Goal: Task Accomplishment & Management: Use online tool/utility

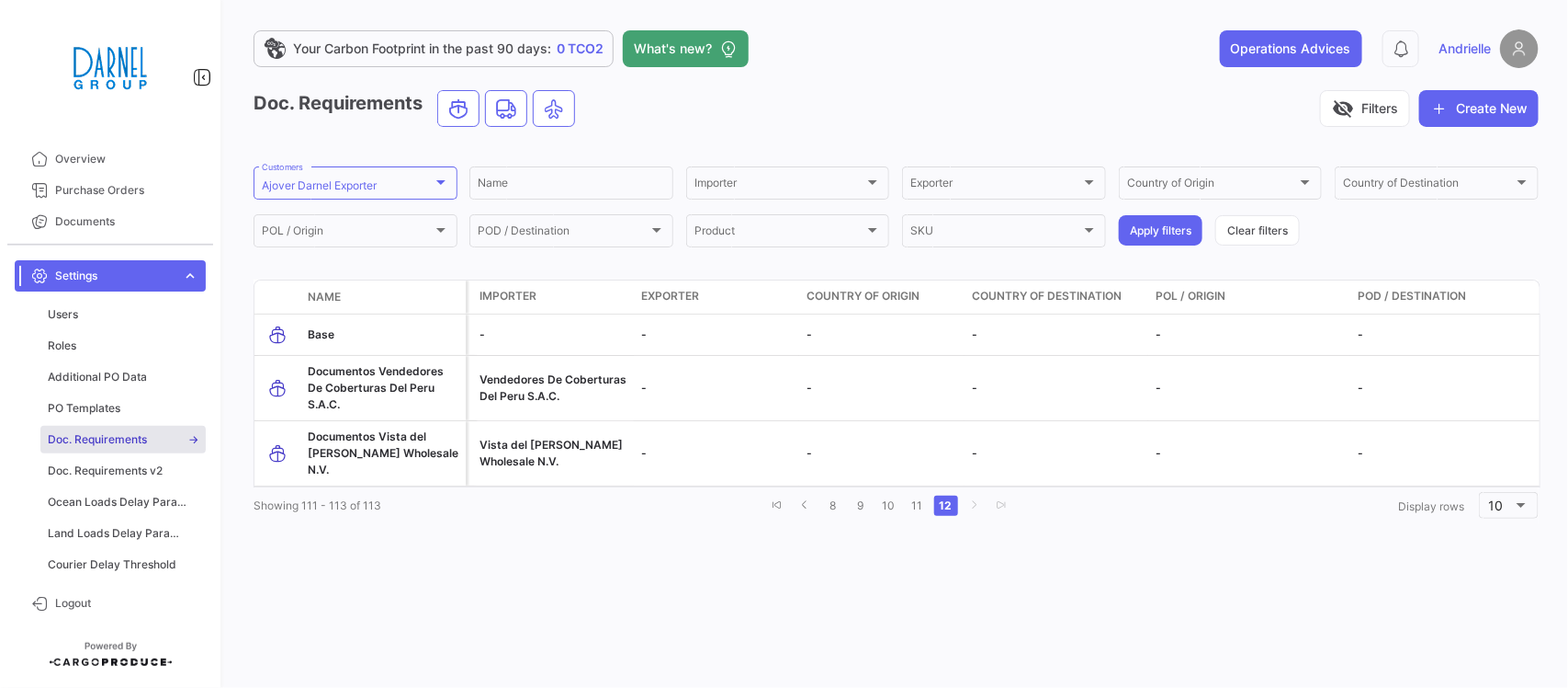
scroll to position [360, 0]
click at [68, 604] on span "Logout" at bounding box center [126, 602] width 143 height 17
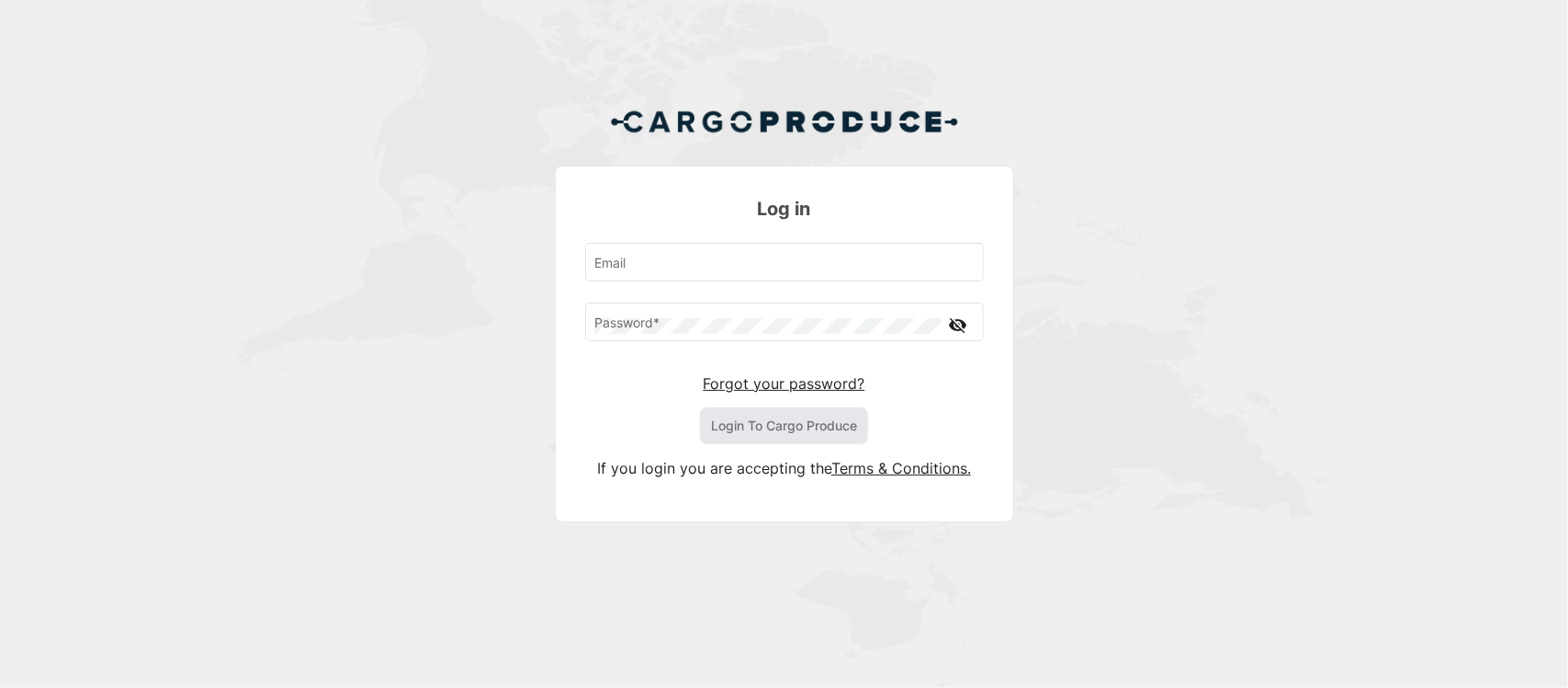
type input "[EMAIL_ADDRESS][DOMAIN_NAME]"
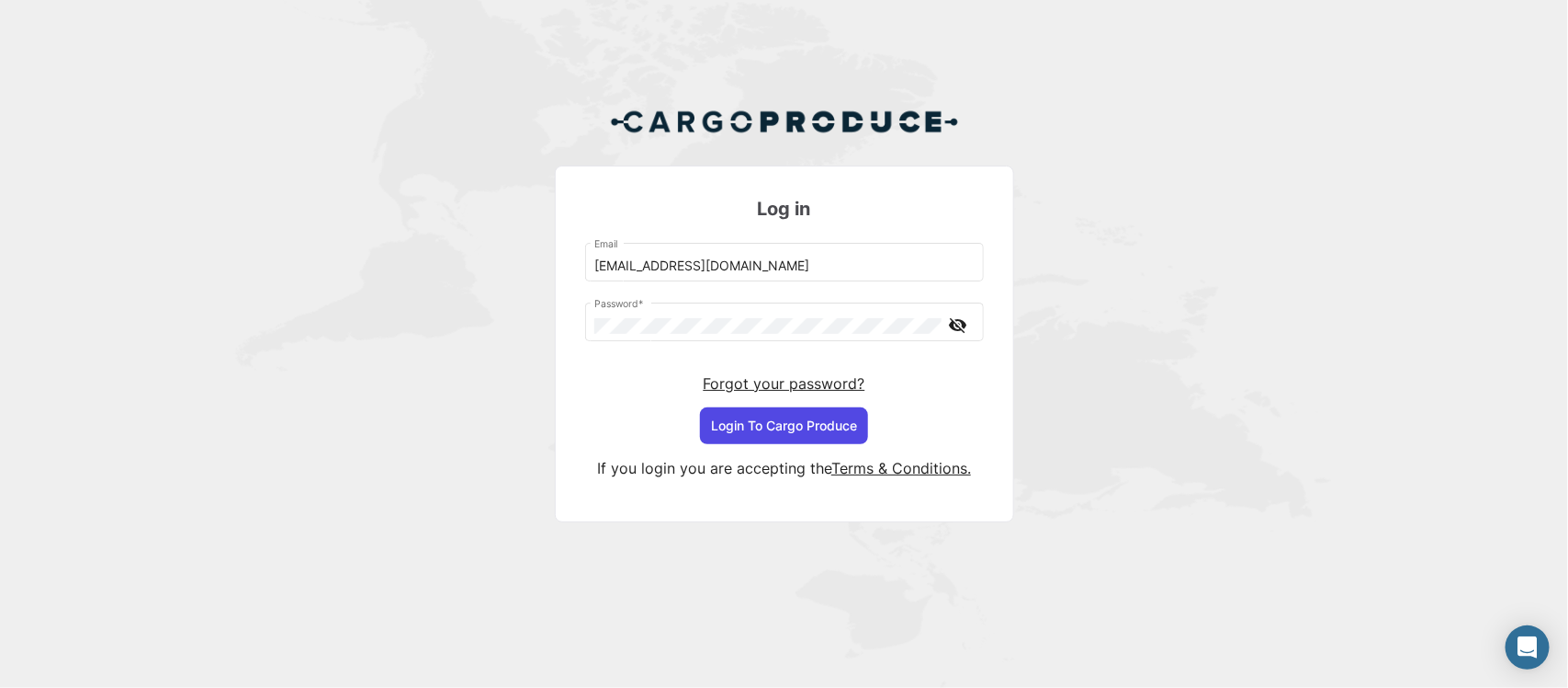
click at [740, 415] on button "Login To Cargo Produce" at bounding box center [784, 426] width 168 height 37
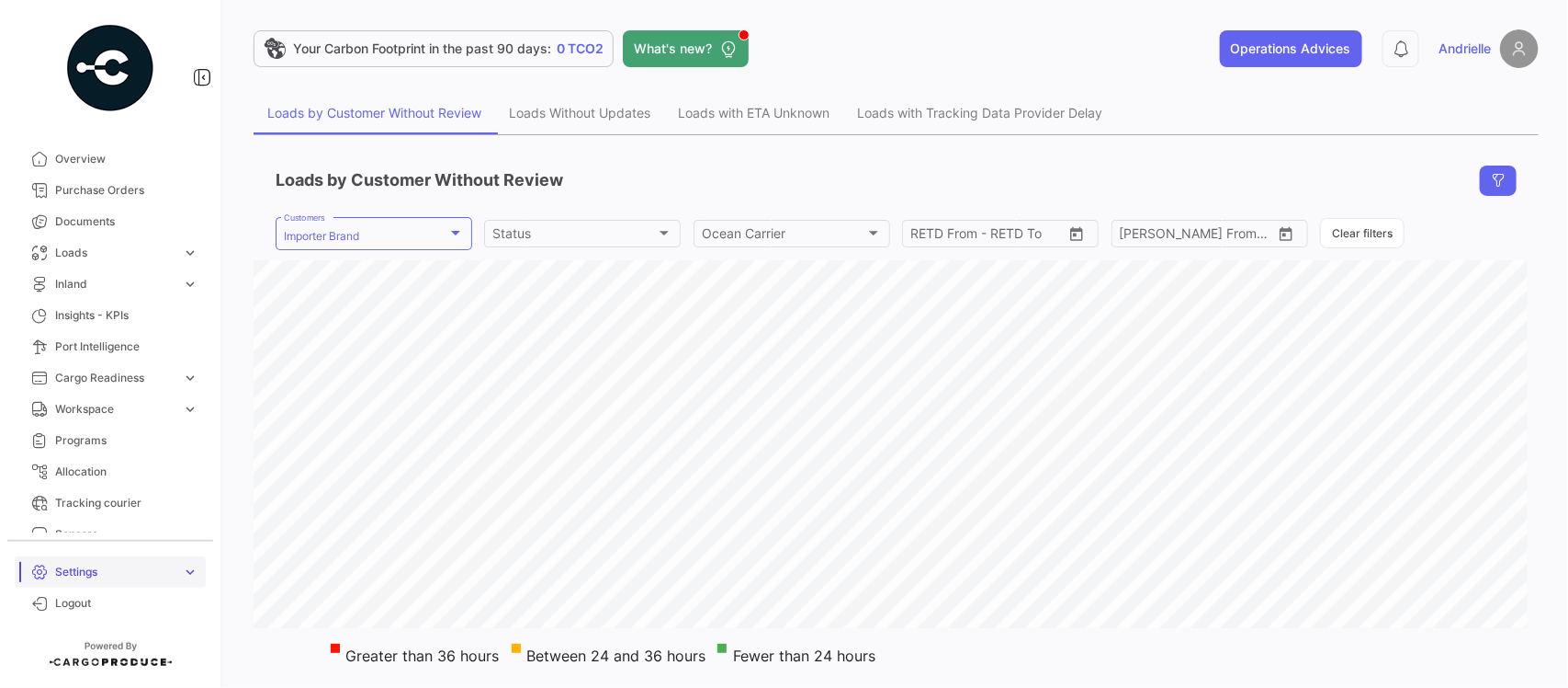
click at [107, 570] on span "Settings" at bounding box center [114, 572] width 119 height 17
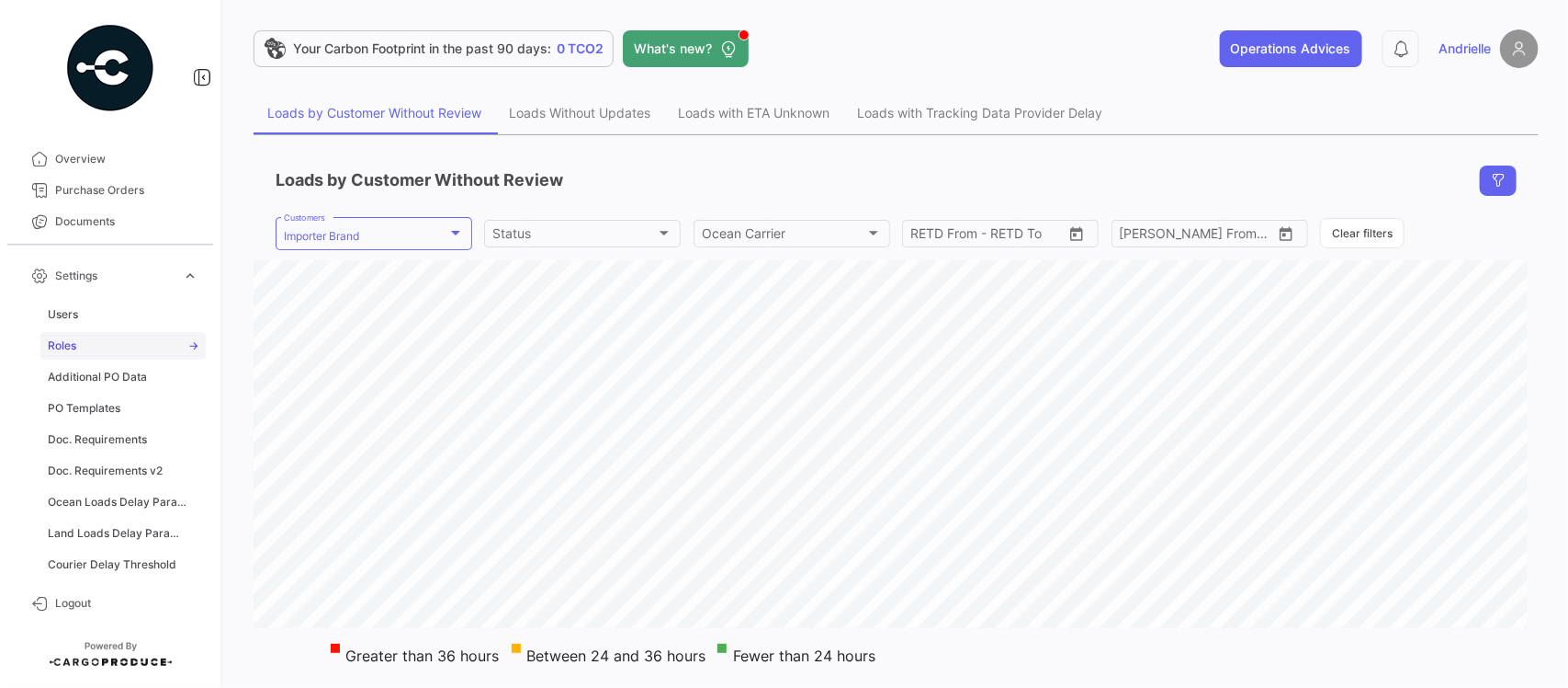
click at [75, 346] on span "Roles" at bounding box center [62, 345] width 29 height 17
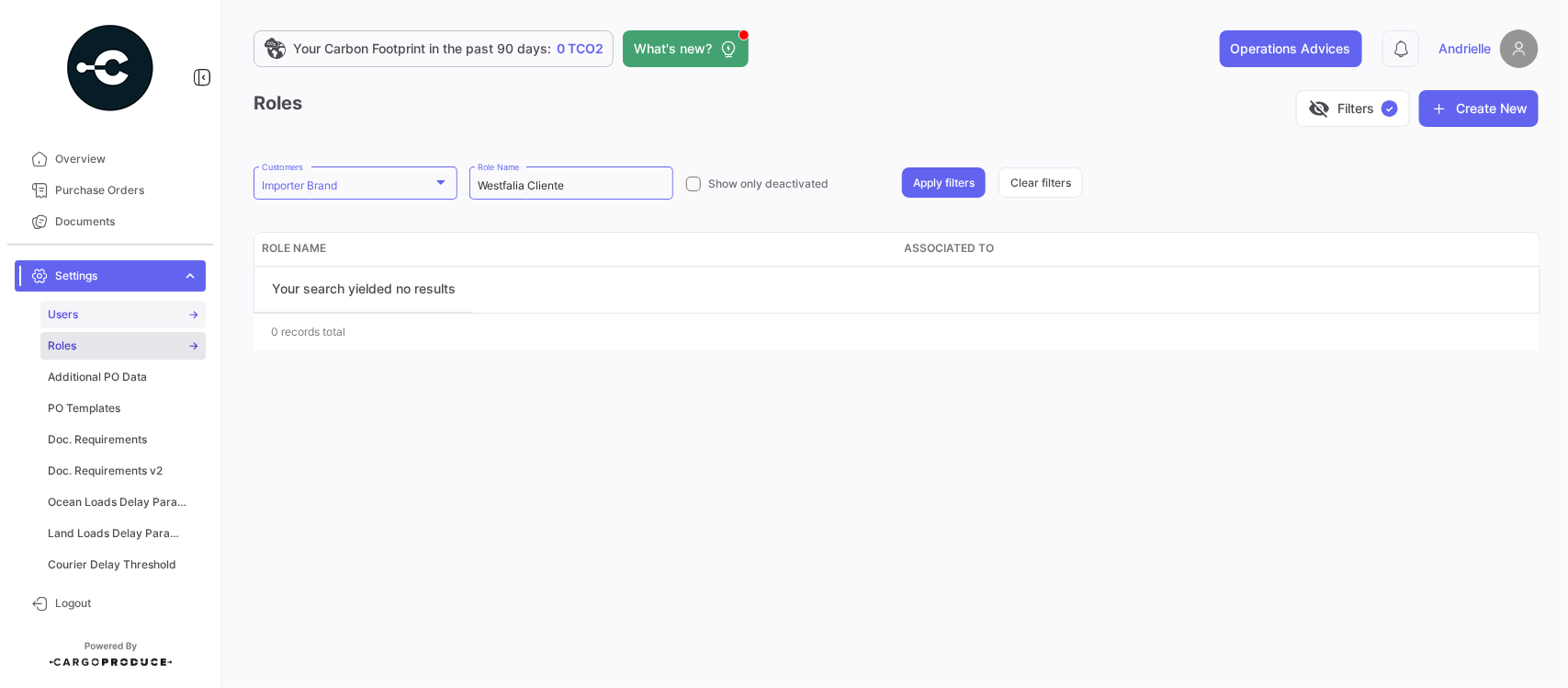
click at [91, 303] on link "Users" at bounding box center [123, 314] width 165 height 28
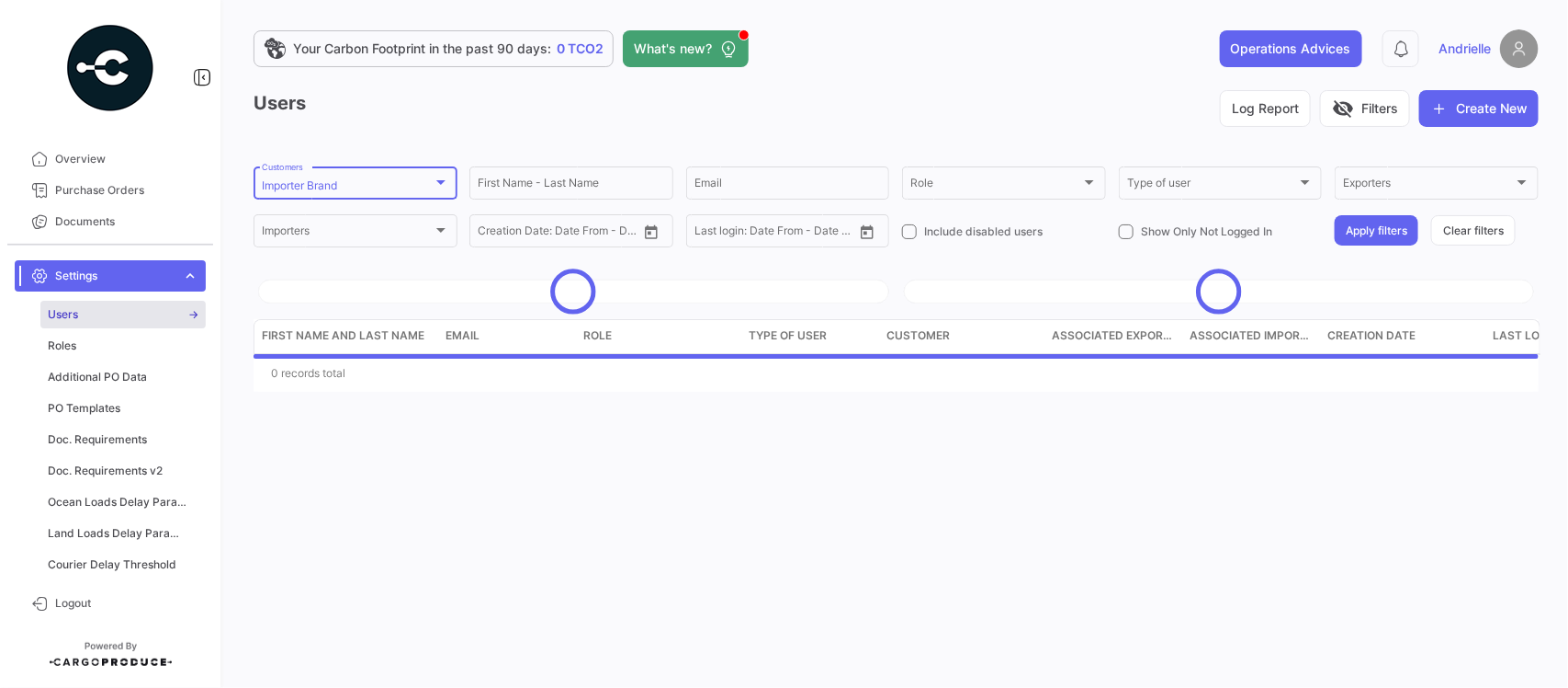
click at [418, 182] on div "Importer Brand" at bounding box center [348, 185] width 171 height 13
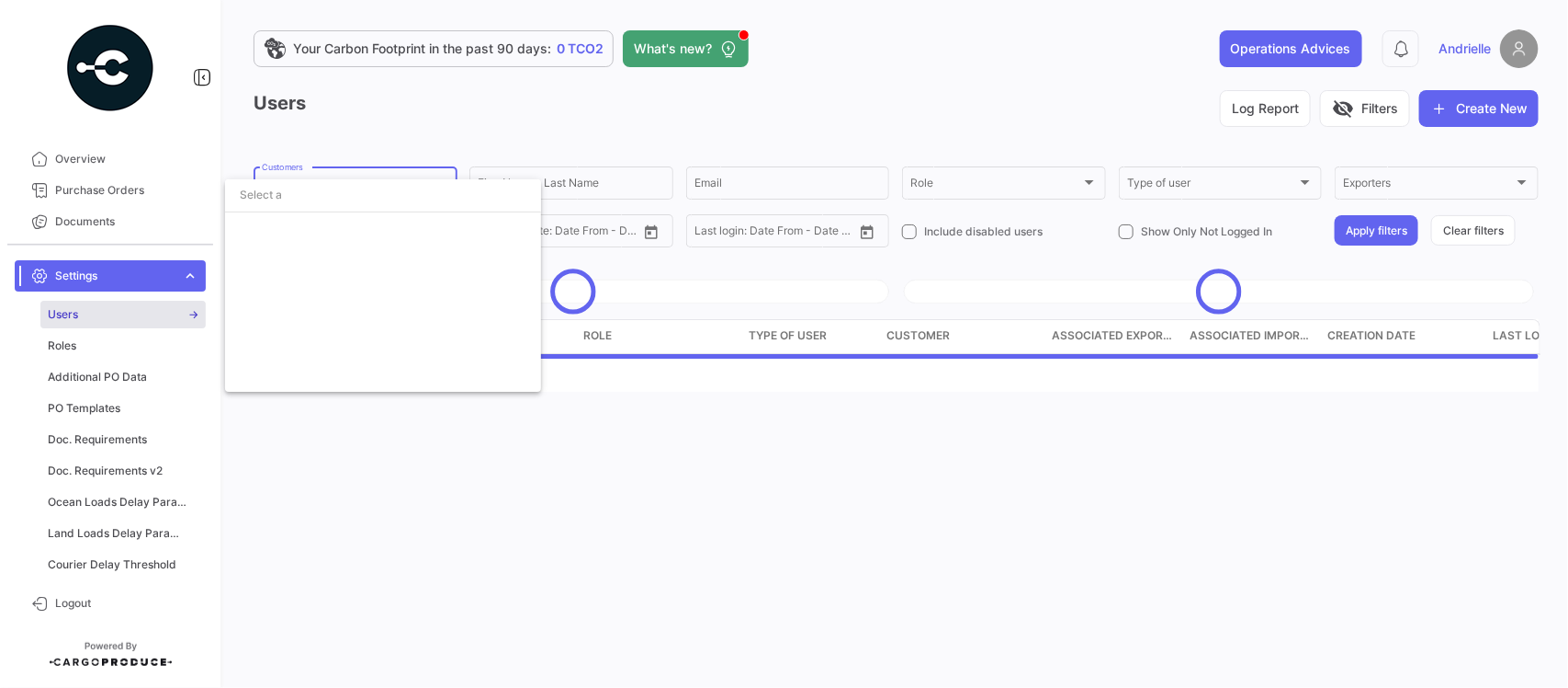
scroll to position [4303, 0]
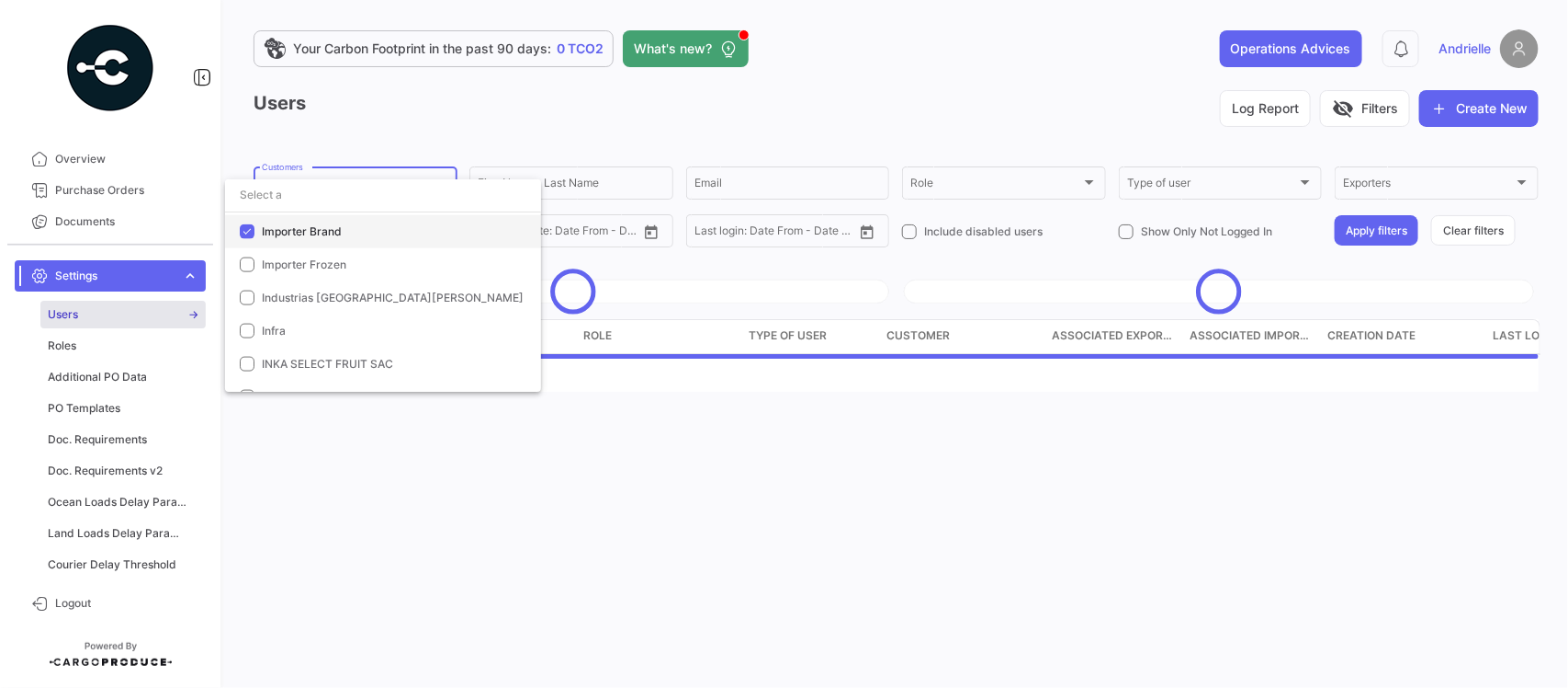
click at [349, 228] on span "Importer Brand" at bounding box center [394, 232] width 264 height 17
click at [592, 46] on div at bounding box center [784, 344] width 1568 height 688
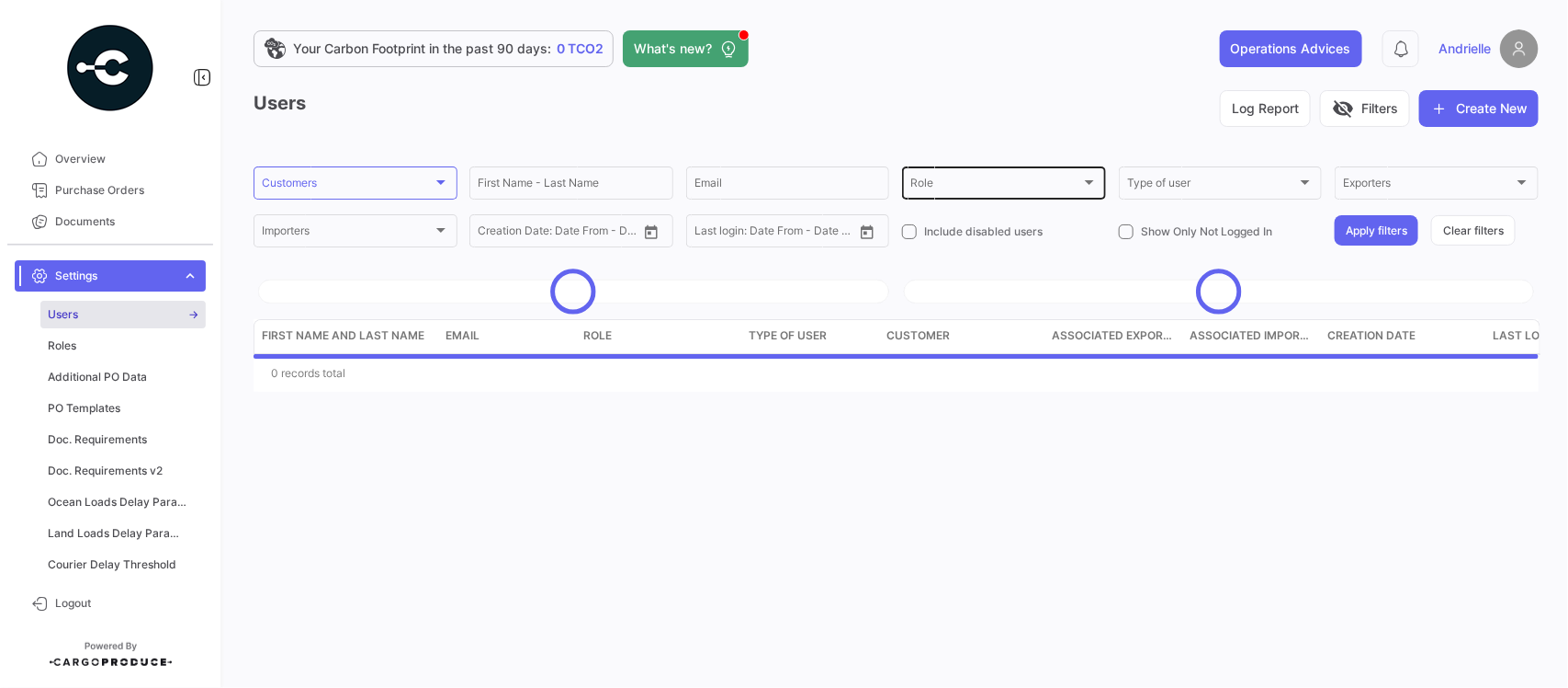
click at [982, 186] on div "Role" at bounding box center [996, 185] width 171 height 13
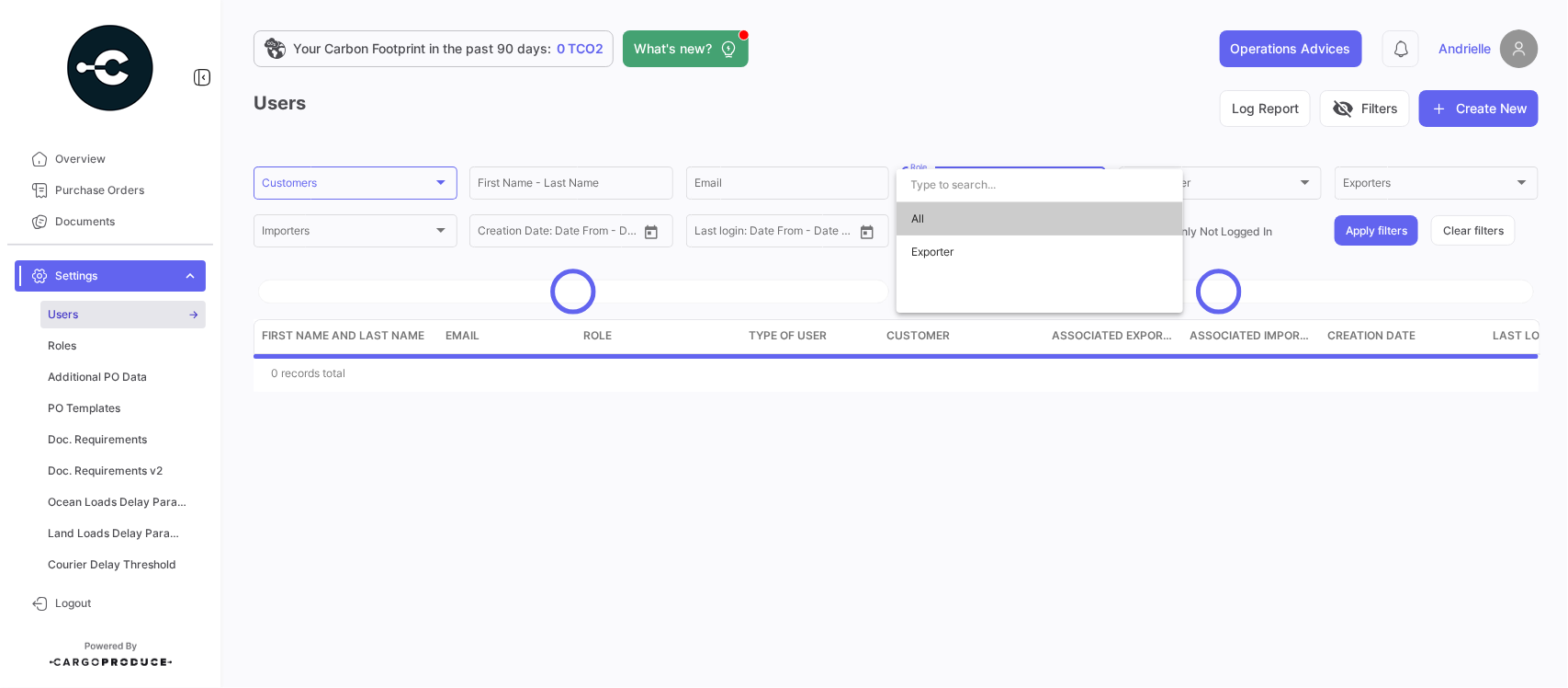
click at [809, 86] on div at bounding box center [784, 344] width 1568 height 688
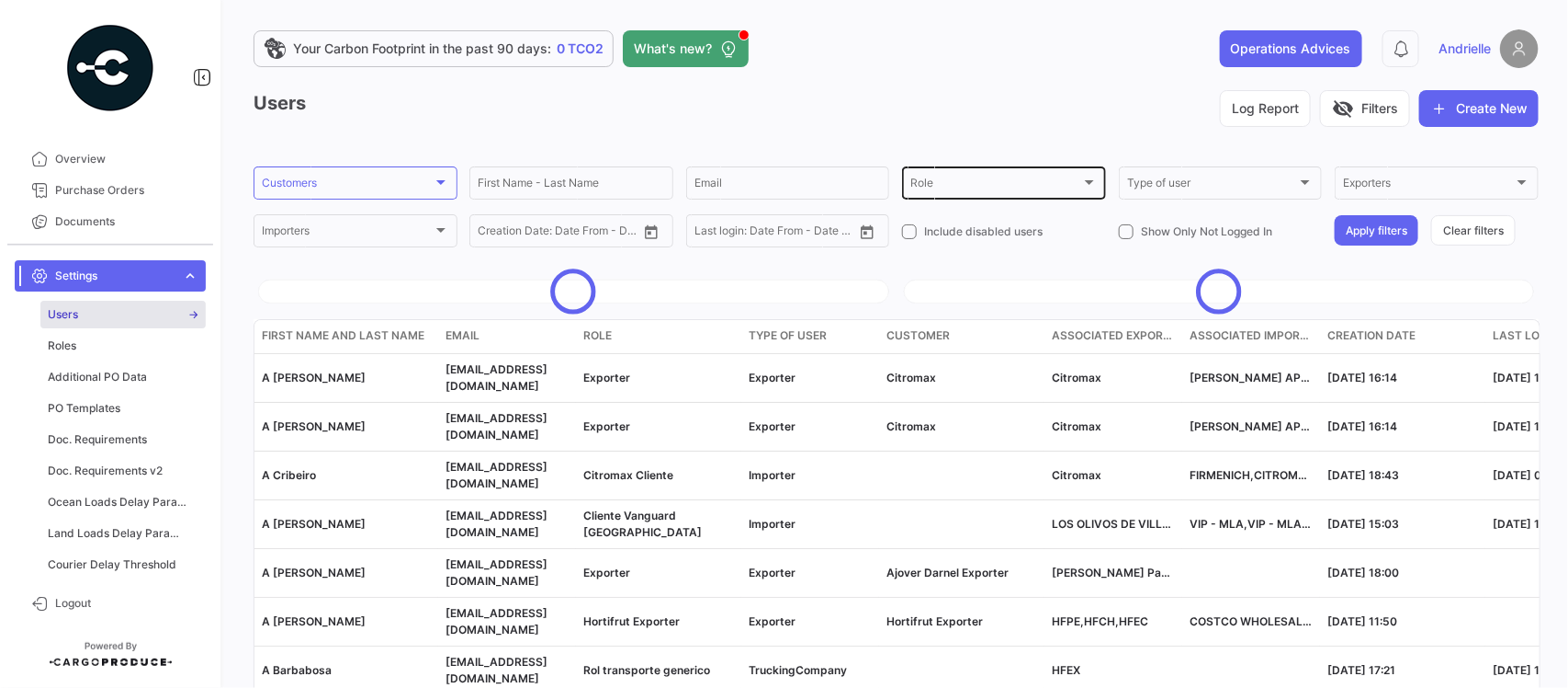
click at [940, 171] on div "Role Role" at bounding box center [1004, 182] width 188 height 36
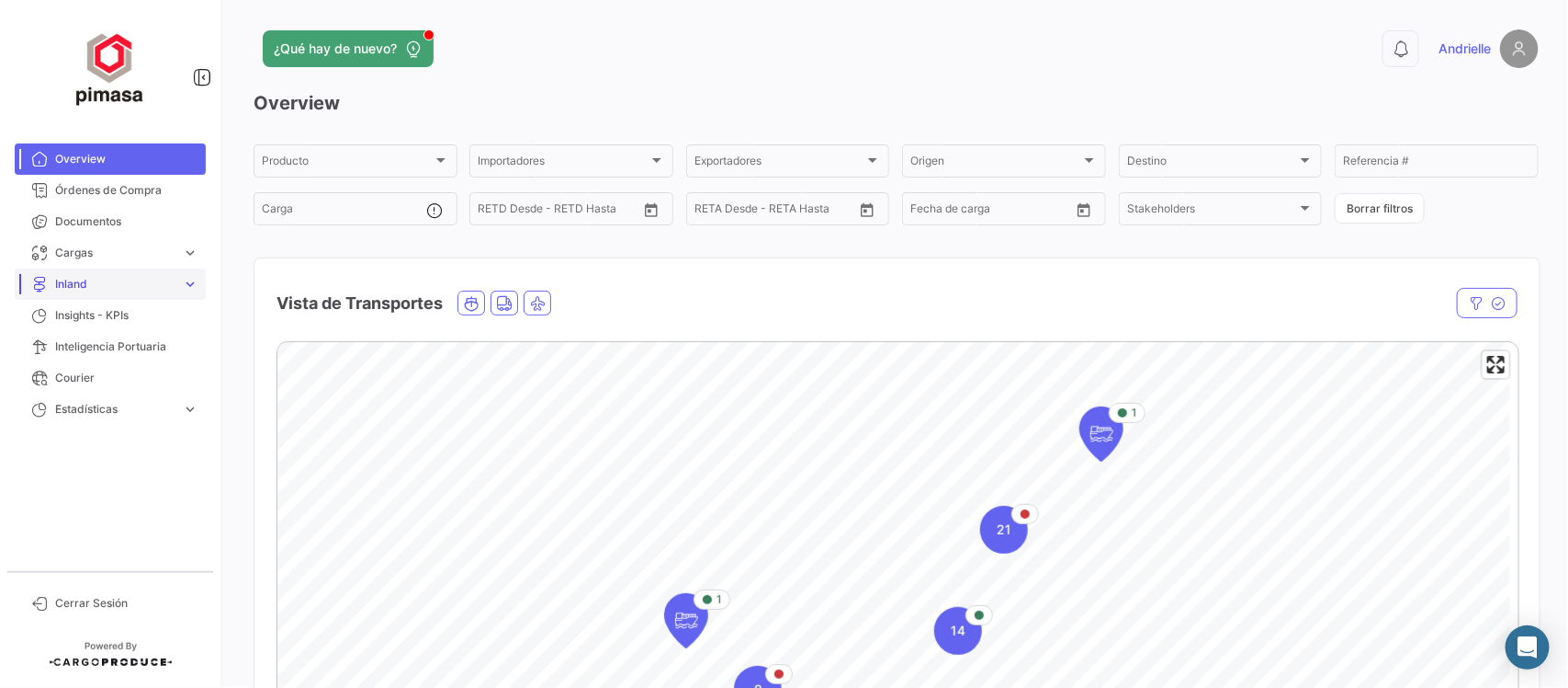
click at [176, 281] on link "Inland expand_more" at bounding box center [110, 283] width 191 height 31
click at [145, 285] on span "Inland" at bounding box center [114, 283] width 119 height 17
click at [148, 254] on span "Cargas" at bounding box center [114, 253] width 119 height 17
click at [170, 254] on span "Cargas" at bounding box center [114, 253] width 119 height 17
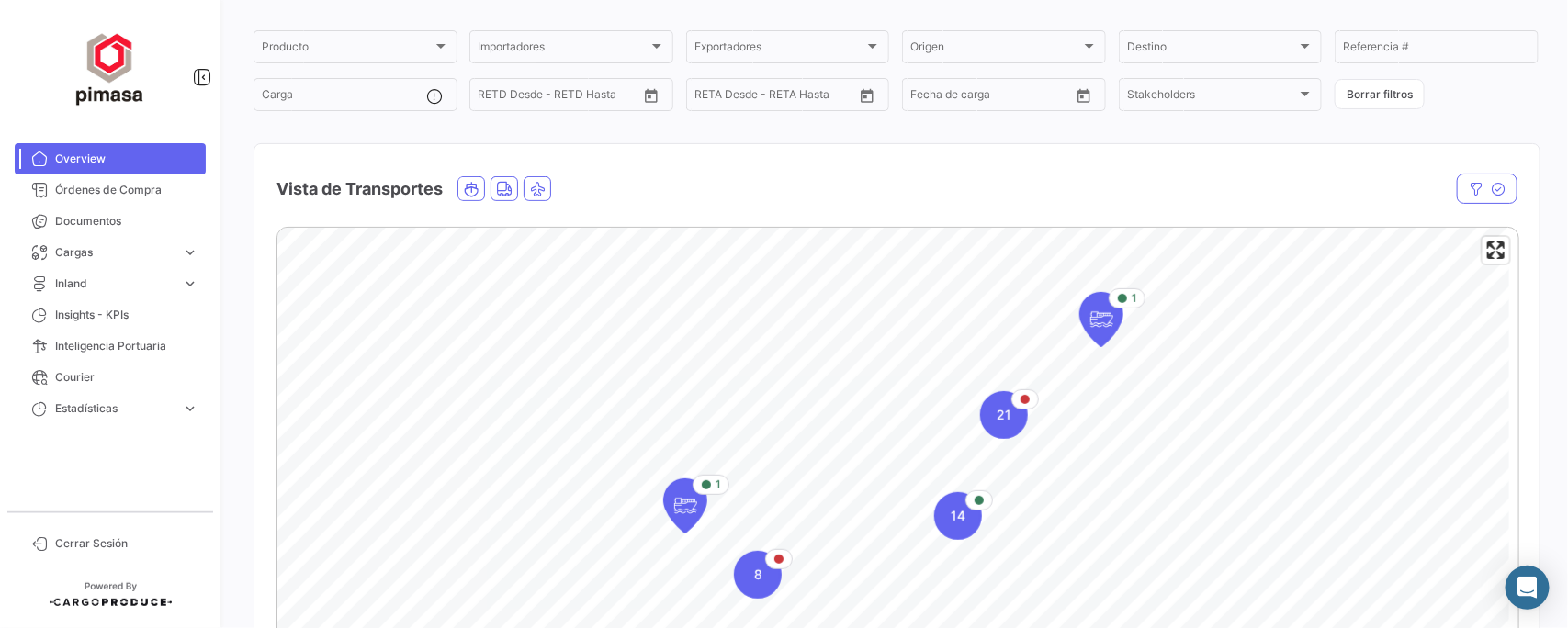
scroll to position [229, 0]
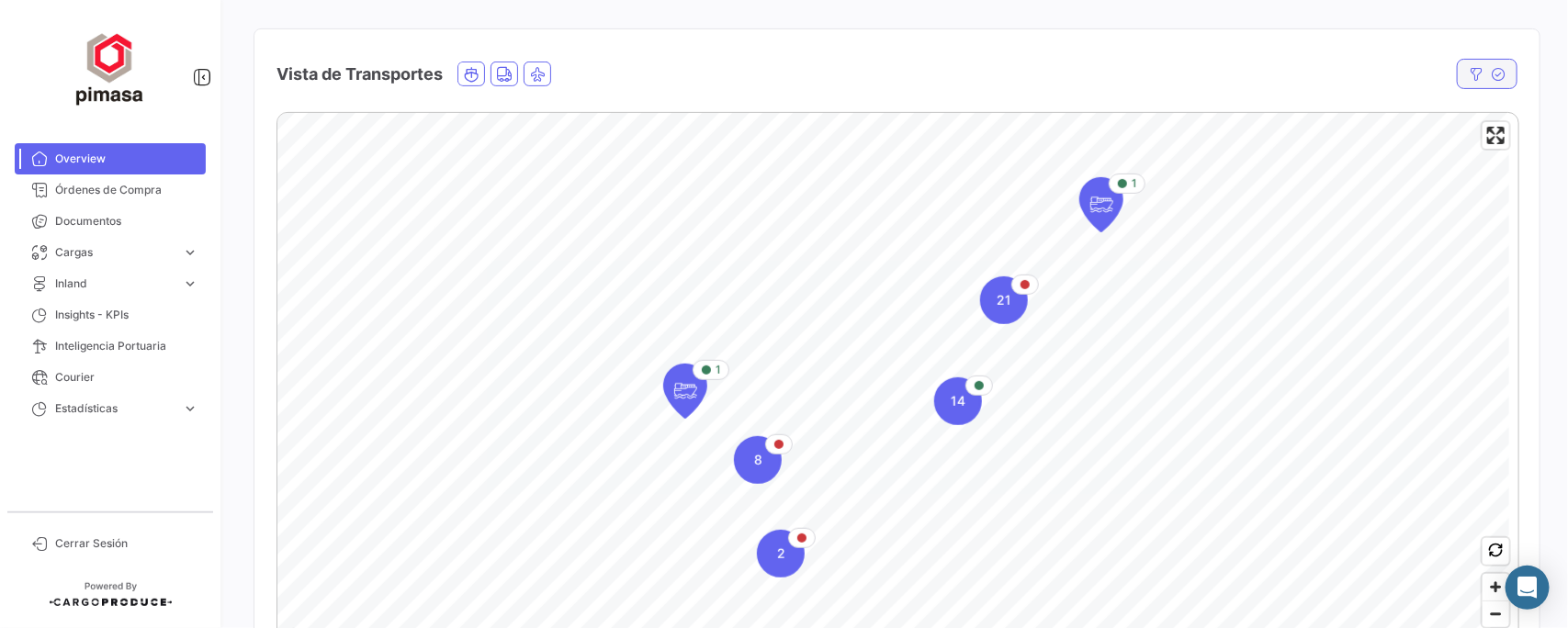
click at [1470, 75] on icon "button" at bounding box center [1477, 75] width 15 height 15
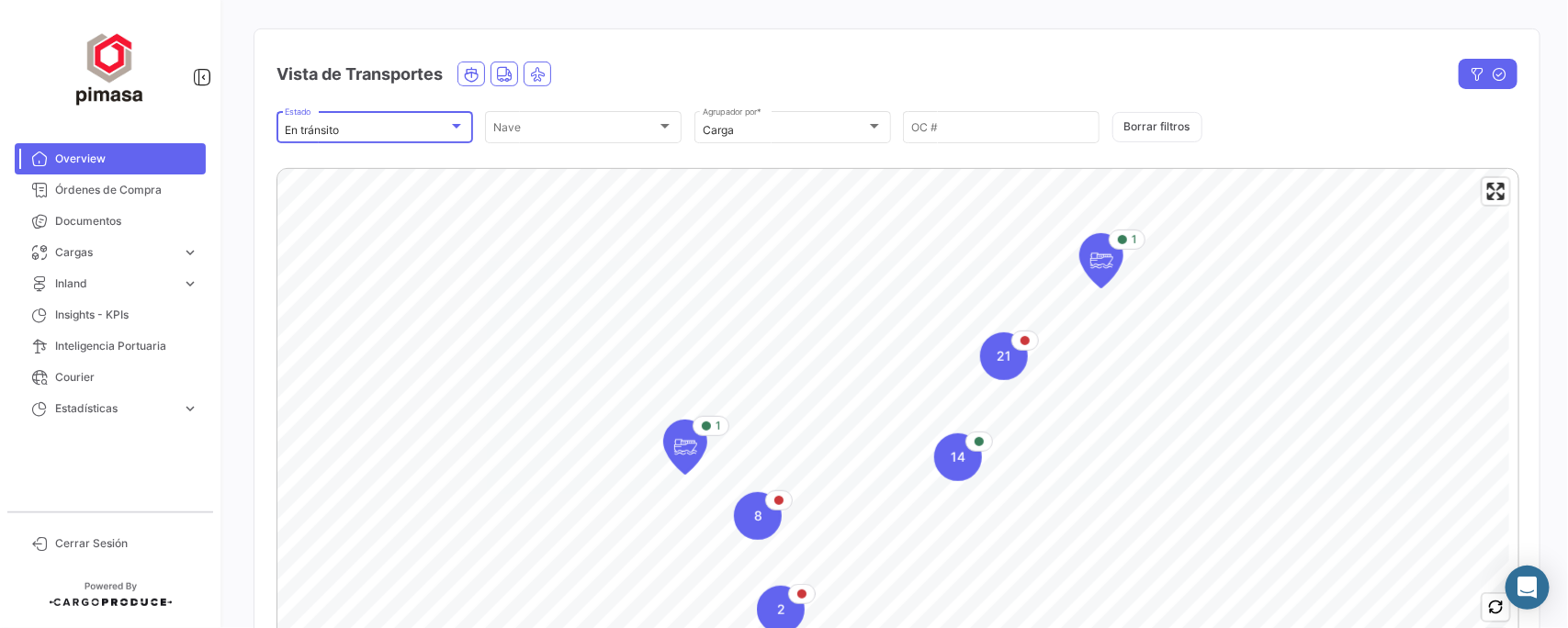
click at [450, 121] on div at bounding box center [456, 126] width 17 height 15
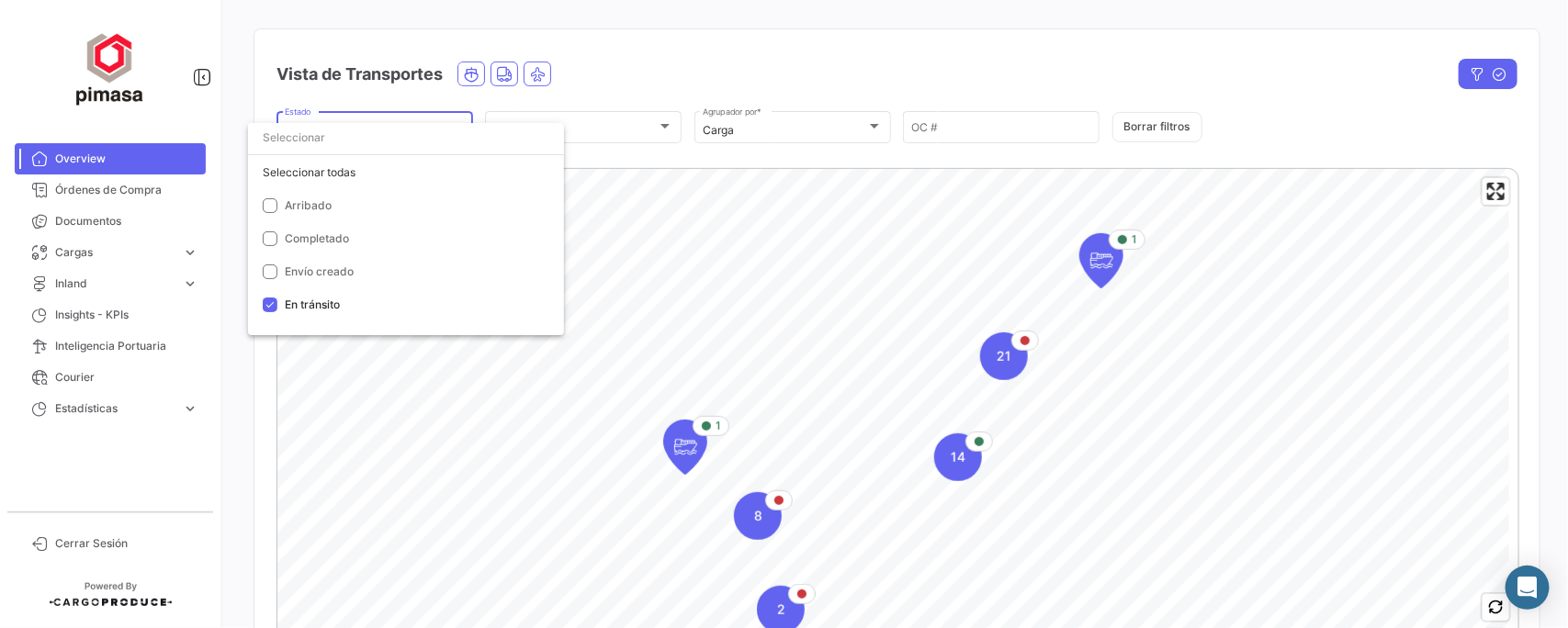
click at [632, 46] on div at bounding box center [784, 314] width 1568 height 628
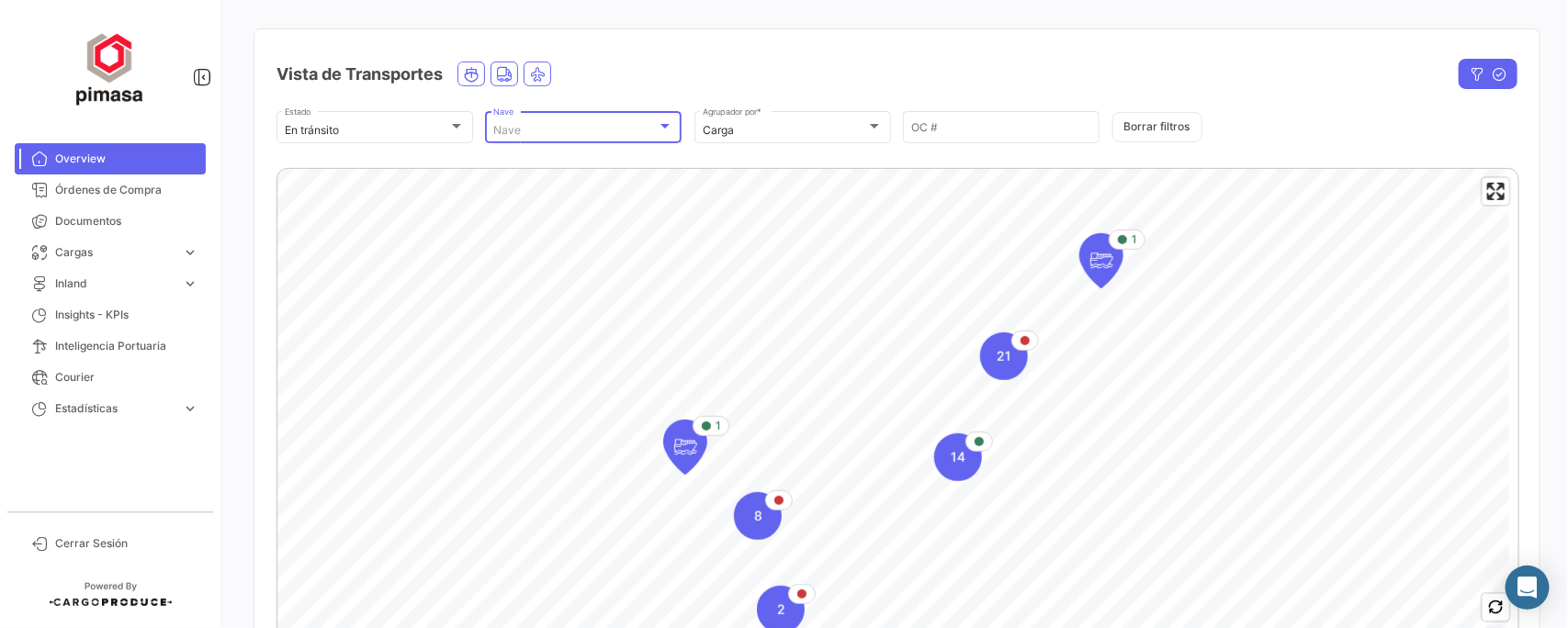
click at [668, 130] on div at bounding box center [665, 126] width 17 height 15
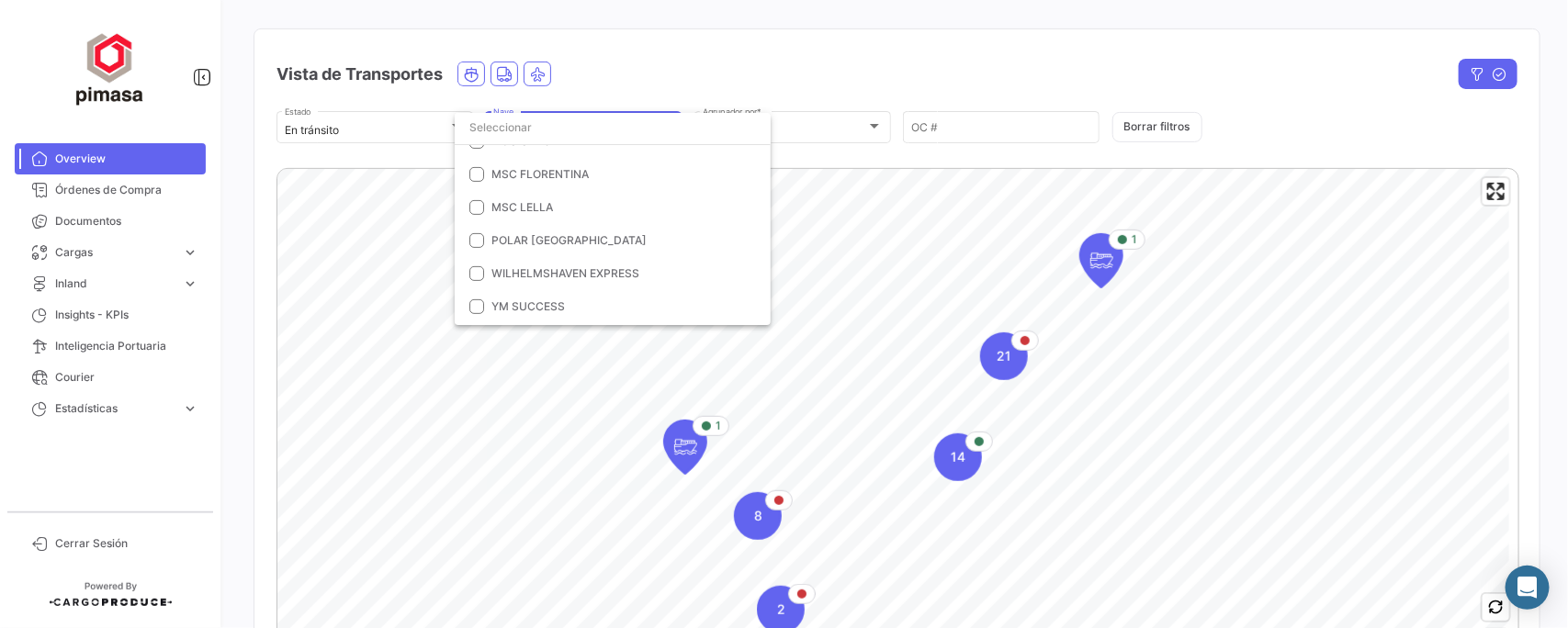
click at [827, 77] on div at bounding box center [784, 314] width 1568 height 628
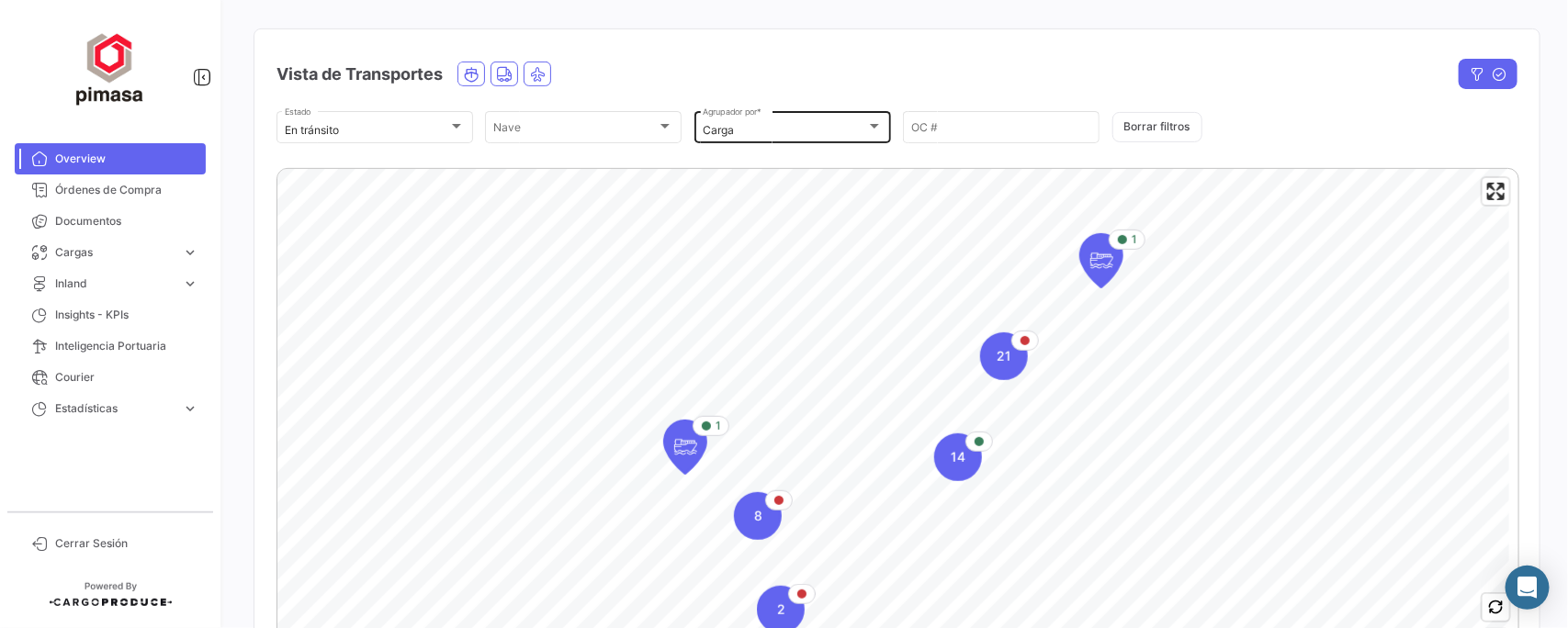
click at [818, 130] on div "Carga" at bounding box center [784, 130] width 164 height 13
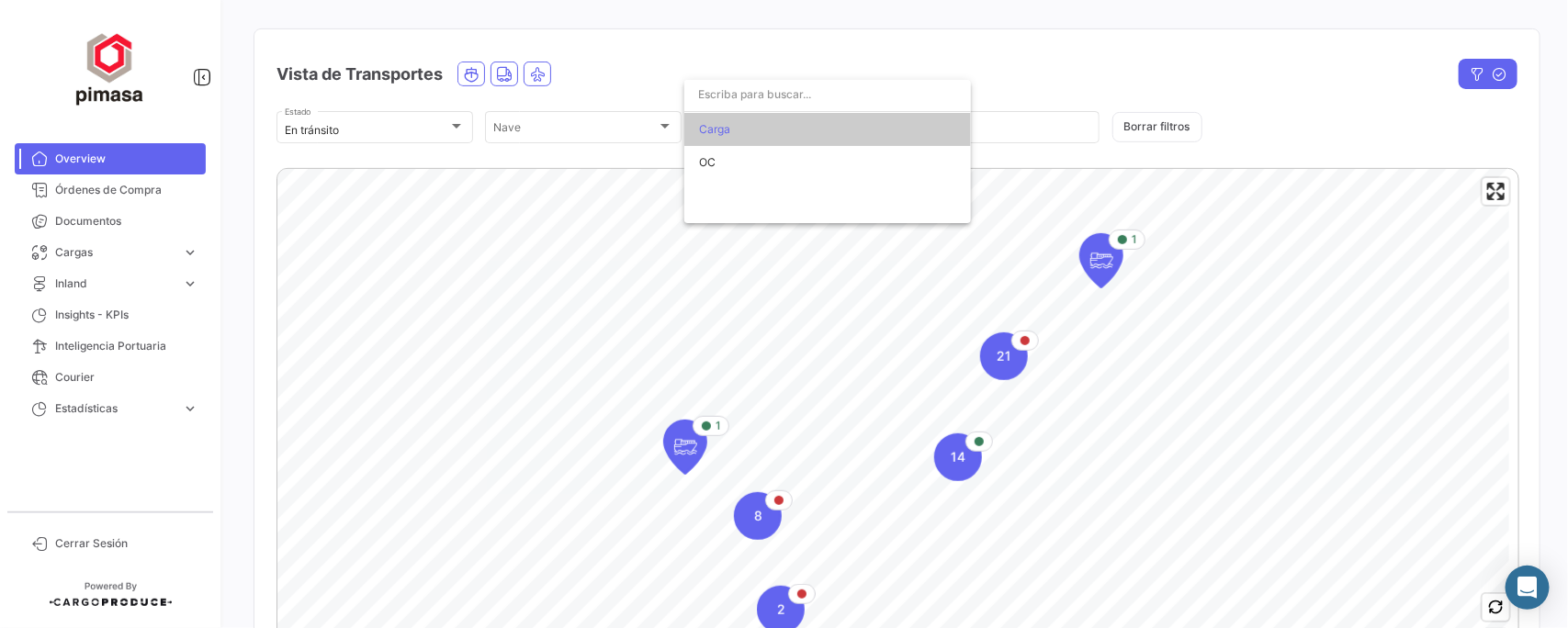
click at [768, 46] on div at bounding box center [784, 314] width 1568 height 628
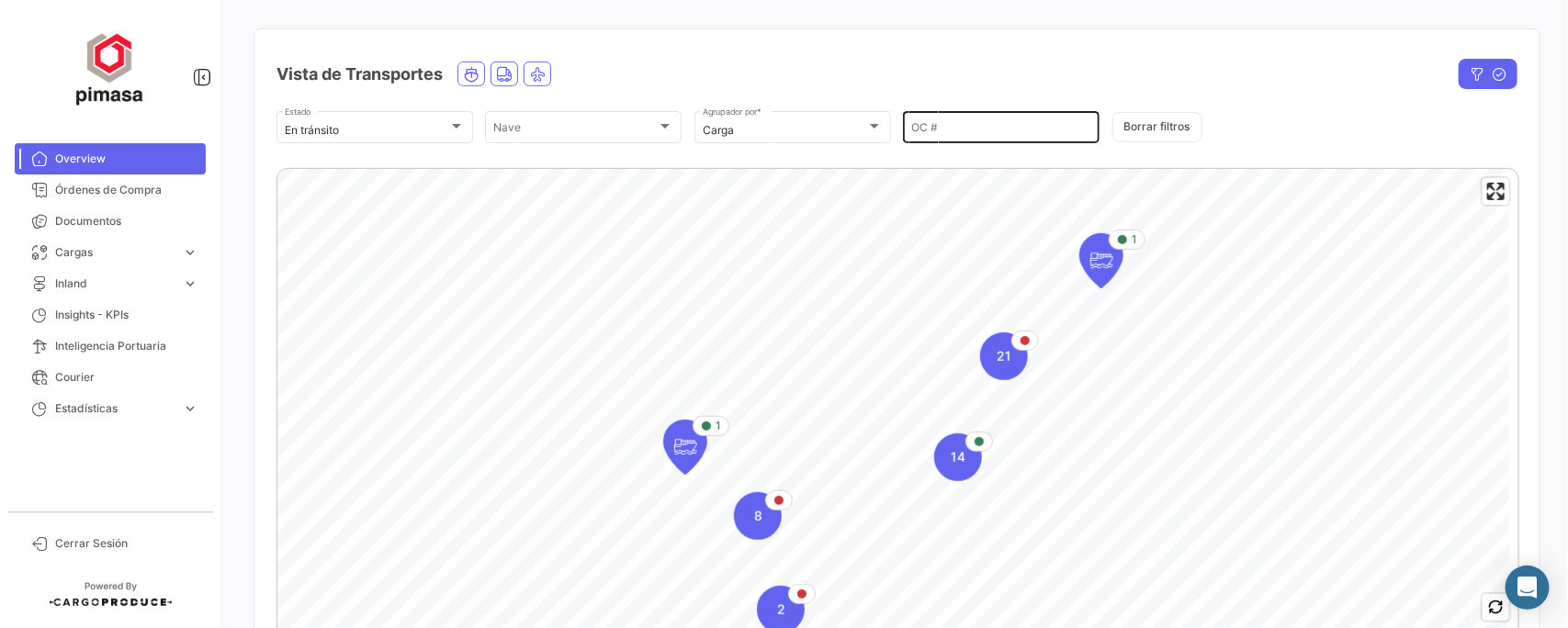
click at [976, 130] on input "OC #" at bounding box center [1001, 130] width 180 height 13
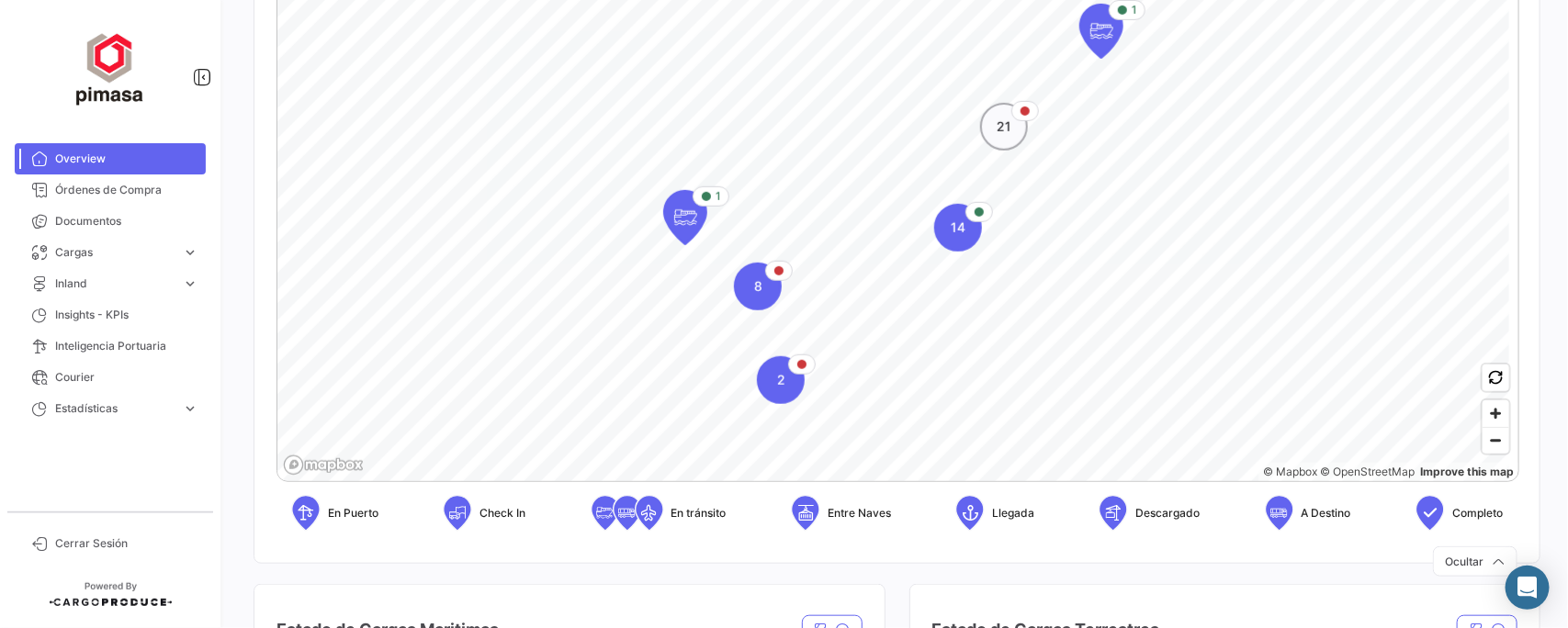
scroll to position [345, 0]
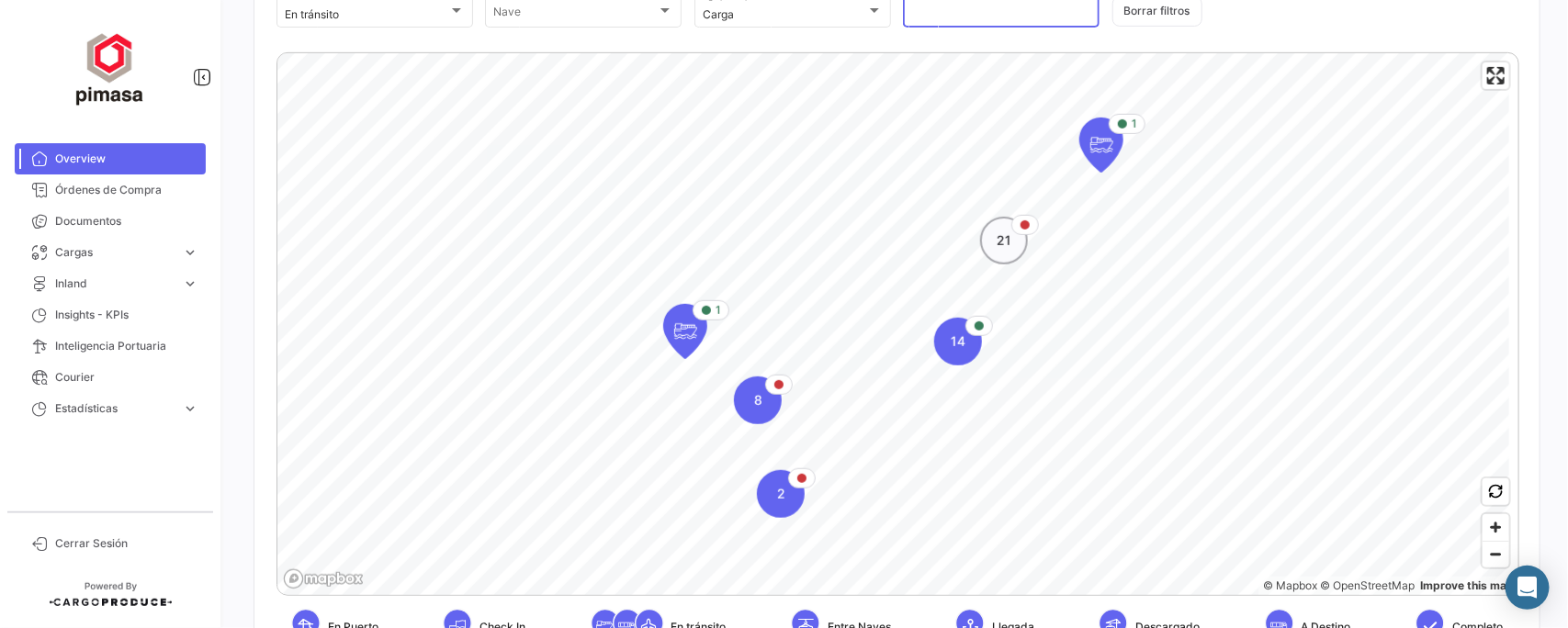
click at [1008, 240] on span "21" at bounding box center [1004, 240] width 15 height 18
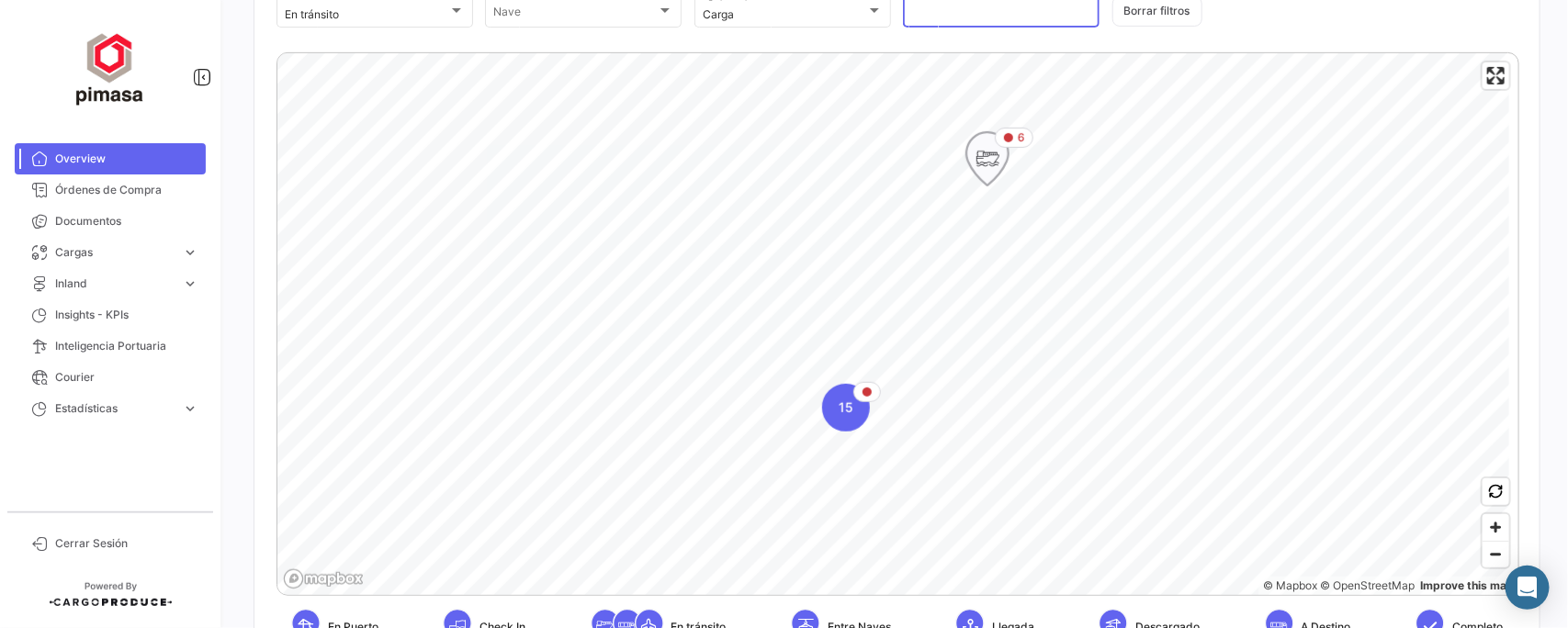
click at [991, 156] on icon "Map marker" at bounding box center [988, 159] width 26 height 39
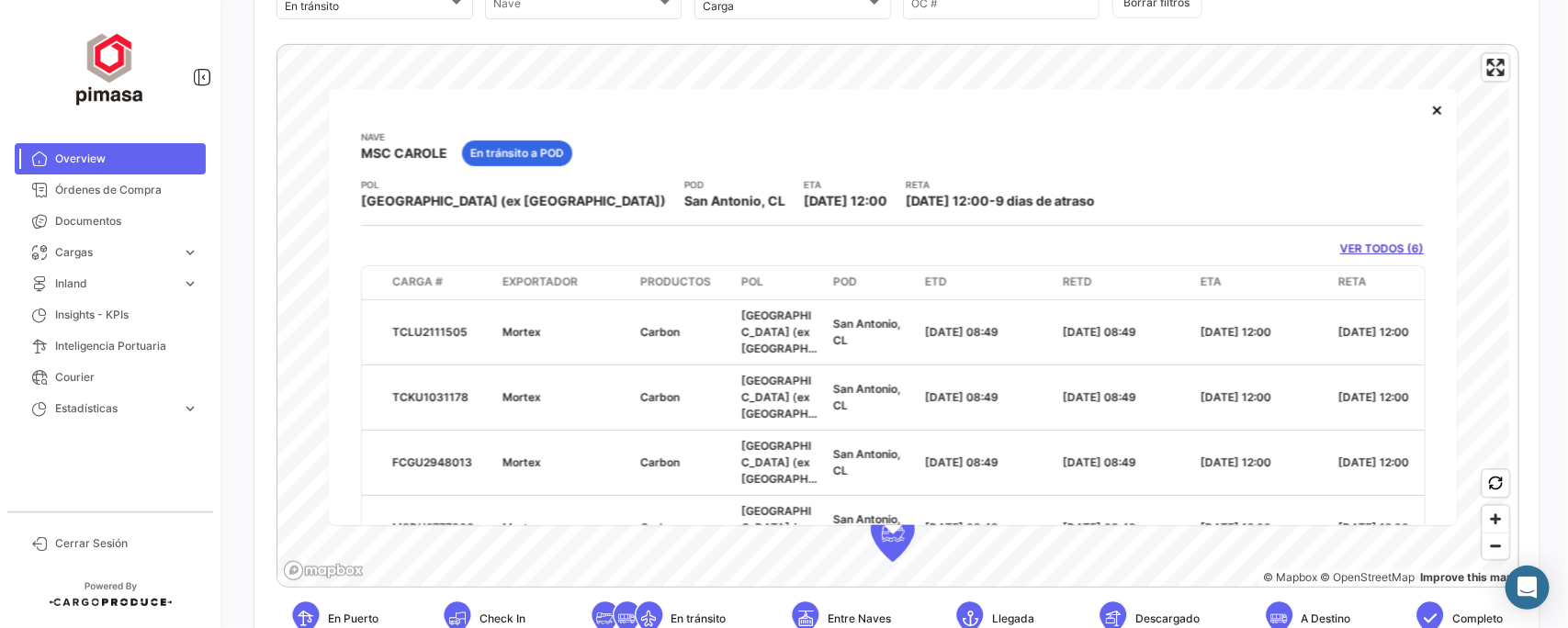
scroll to position [394, 0]
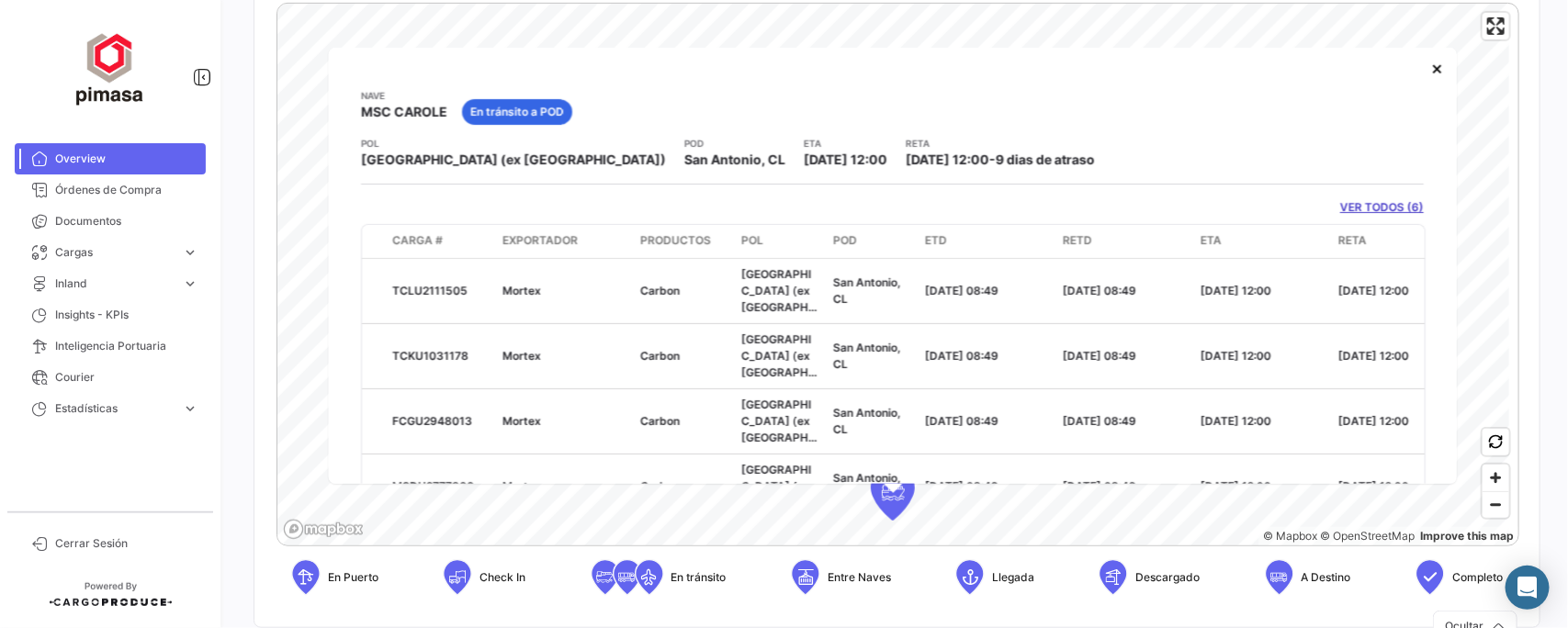
click at [393, 107] on span "MSC CAROLE" at bounding box center [403, 112] width 86 height 18
drag, startPoint x: 630, startPoint y: 161, endPoint x: 739, endPoint y: 164, distance: 109.0
click at [804, 164] on span "03/11/2025 12:00" at bounding box center [846, 160] width 83 height 16
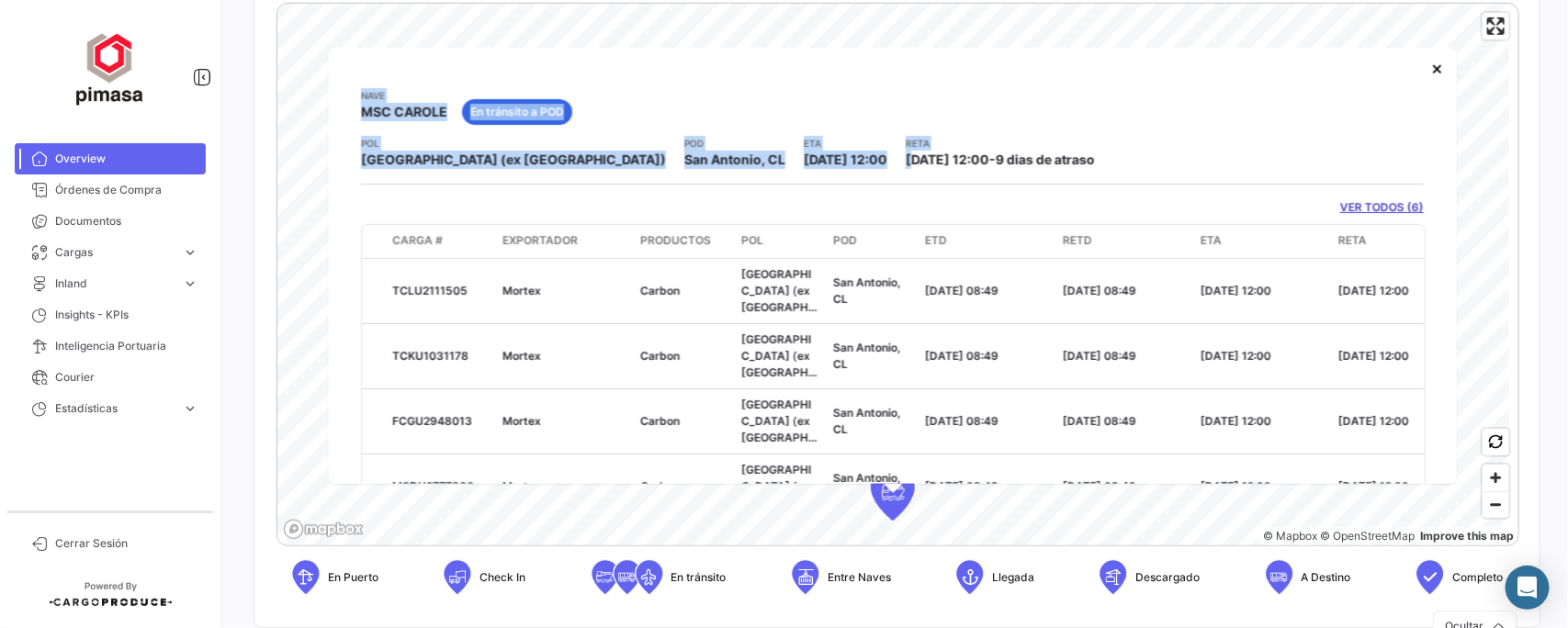
drag, startPoint x: 760, startPoint y: 163, endPoint x: 868, endPoint y: 170, distance: 108.2
click at [868, 170] on div "Nave MSC CAROLE En tránsito a POD POL Kolkata (ex Calcutta) POD San Antonio, CL…" at bounding box center [892, 370] width 1063 height 563
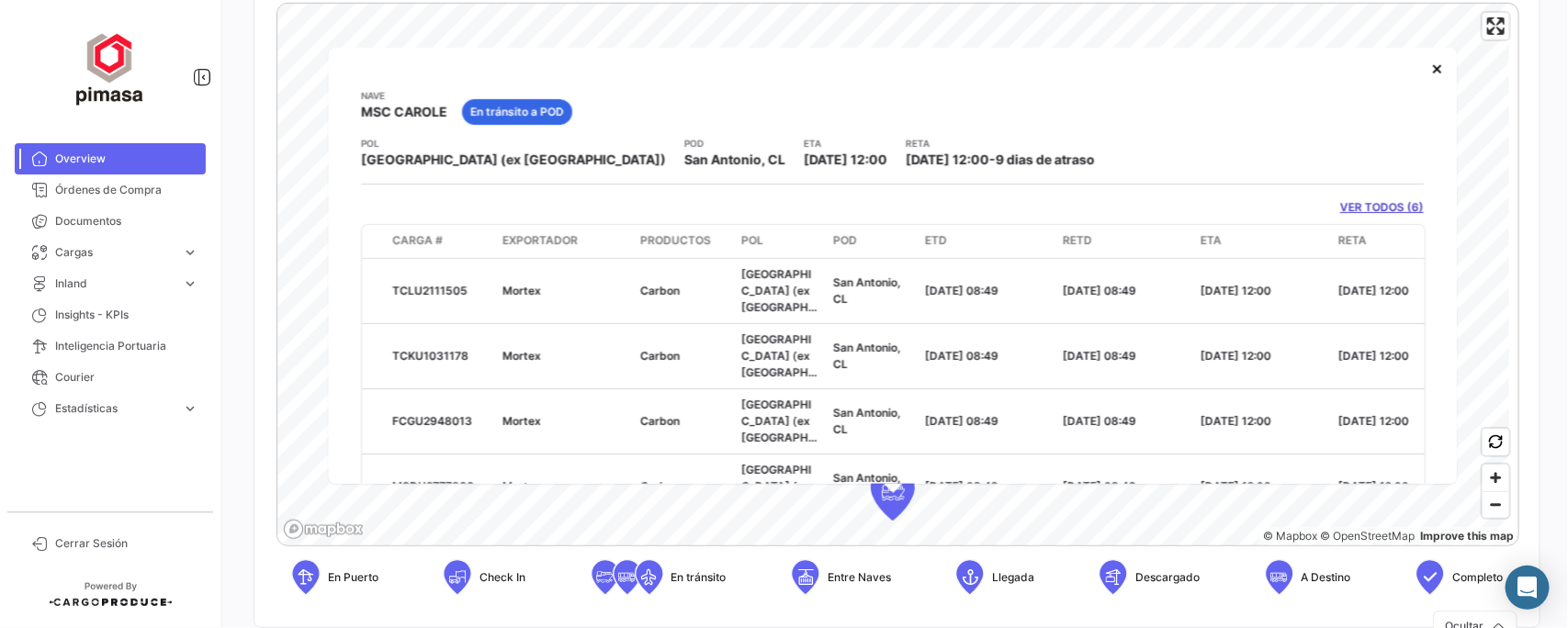
click at [835, 126] on div "Nave MSC CAROLE En tránsito a POD" at bounding box center [892, 112] width 1063 height 48
click at [906, 164] on span "12/11/2025 12:00" at bounding box center [948, 160] width 83 height 16
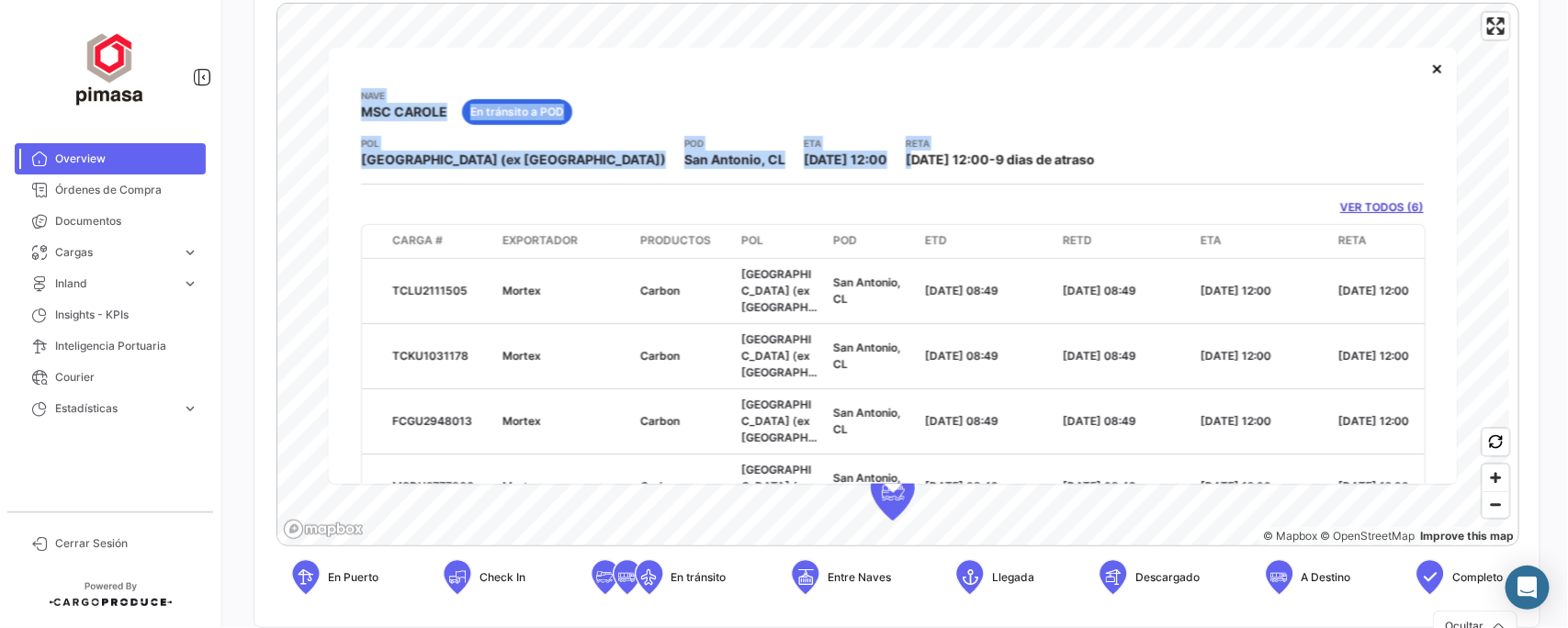
drag, startPoint x: 761, startPoint y: 157, endPoint x: 848, endPoint y: 171, distance: 88.1
click at [848, 171] on div "Nave MSC CAROLE En tránsito a POD POL Kolkata (ex Calcutta) POD San Antonio, CL…" at bounding box center [892, 370] width 1063 height 563
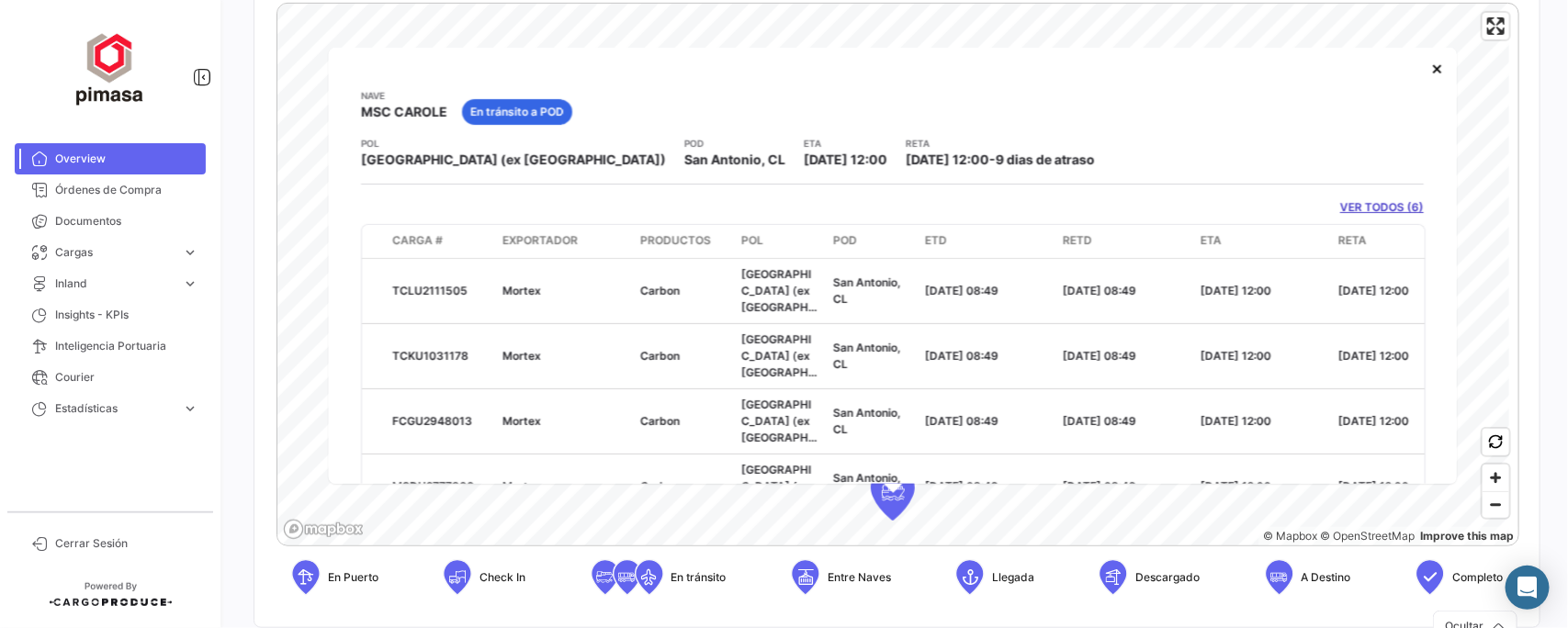
click at [906, 136] on app-card-info-title "RETA" at bounding box center [1001, 143] width 189 height 15
click at [1000, 149] on div "POL Kolkata (ex Calcutta) POD San Antonio, CL ETA 03/11/2025 12:00 RETA 12/11/2…" at bounding box center [892, 152] width 1063 height 33
drag, startPoint x: 995, startPoint y: 162, endPoint x: 988, endPoint y: 153, distance: 11.4
click at [884, 164] on div "POL Kolkata (ex Calcutta) POD San Antonio, CL ETA 03/11/2025 12:00 RETA 12/11/2…" at bounding box center [892, 152] width 1063 height 33
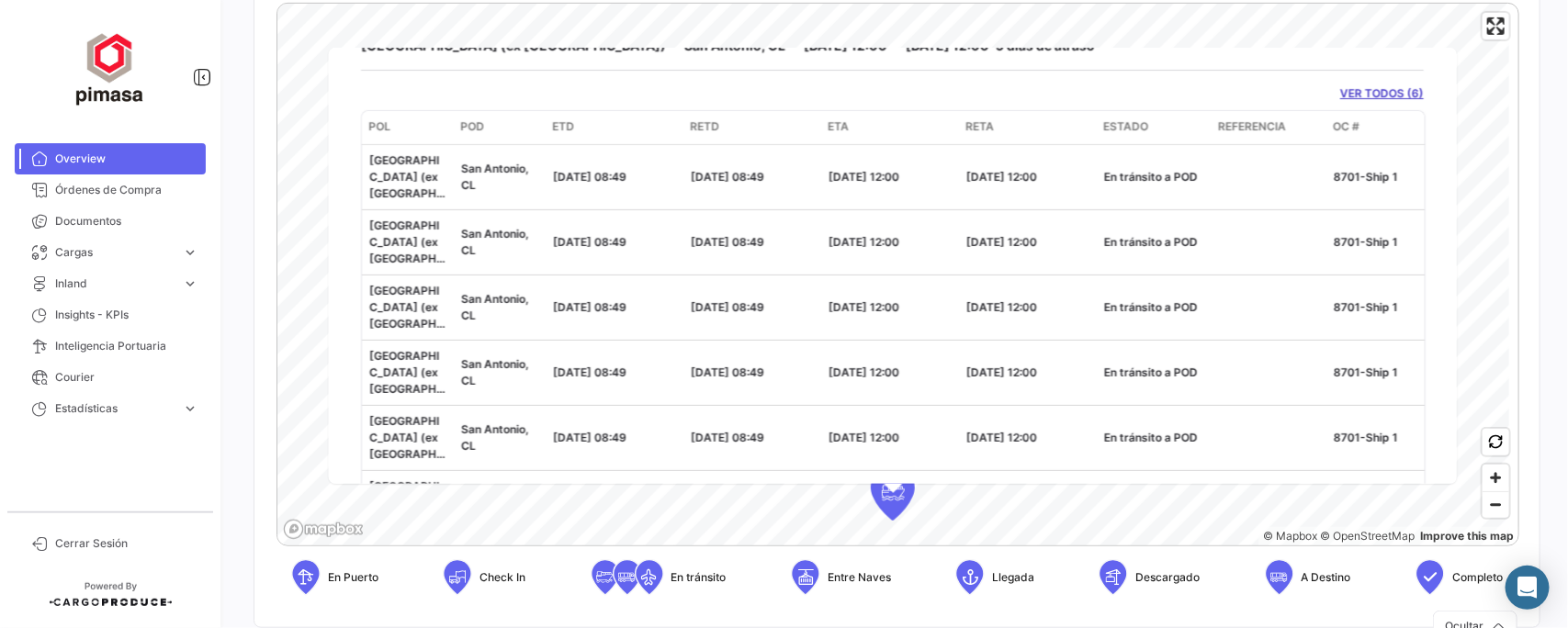
scroll to position [0, 474]
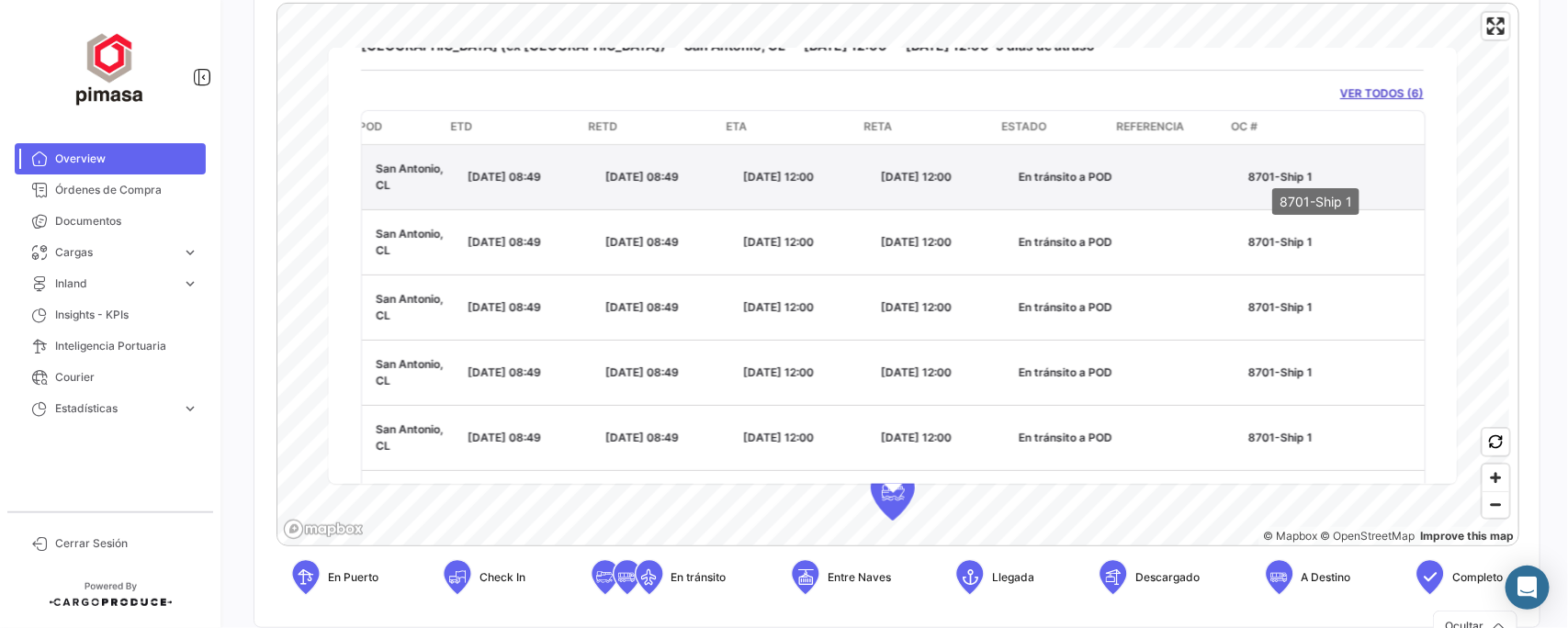
drag, startPoint x: 1225, startPoint y: 170, endPoint x: 1310, endPoint y: 175, distance: 85.1
click at [1310, 175] on datatable-body-cell "8701-Ship 1" at bounding box center [1333, 177] width 184 height 65
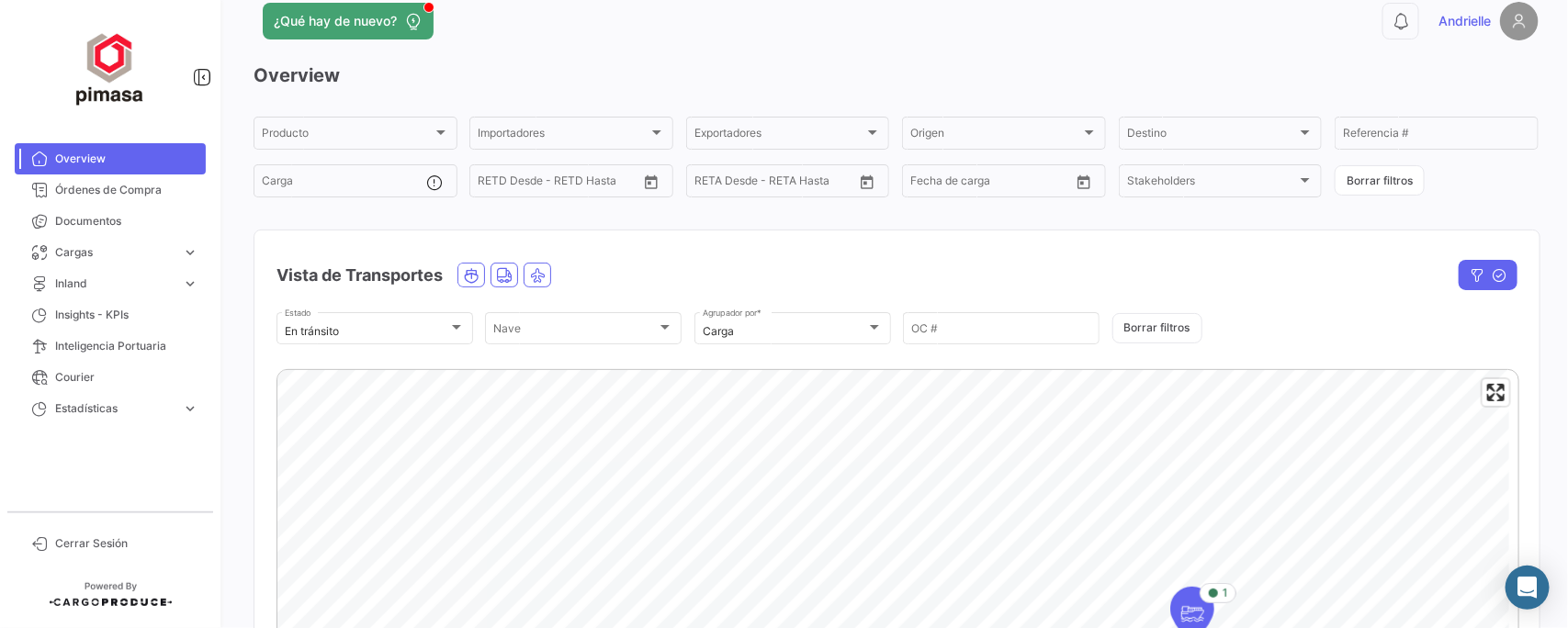
scroll to position [0, 0]
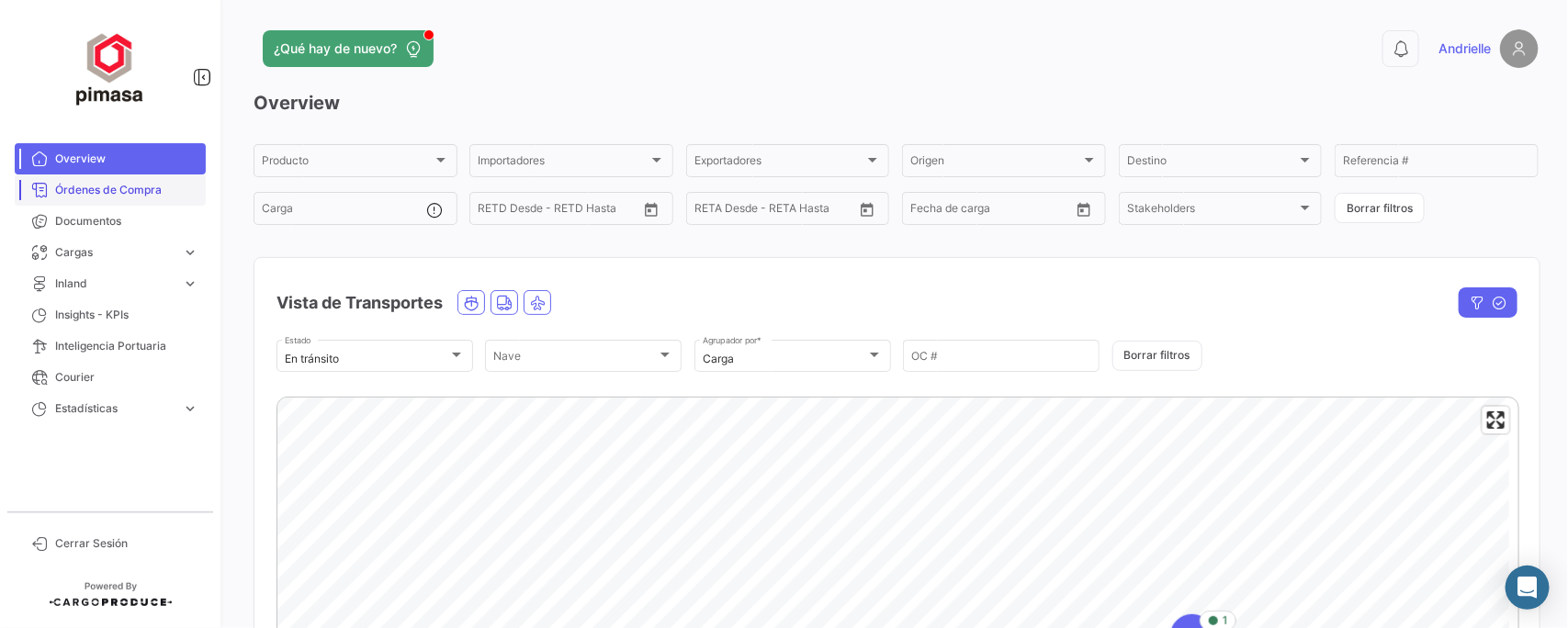
click at [89, 182] on span "Órdenes de Compra" at bounding box center [126, 190] width 143 height 17
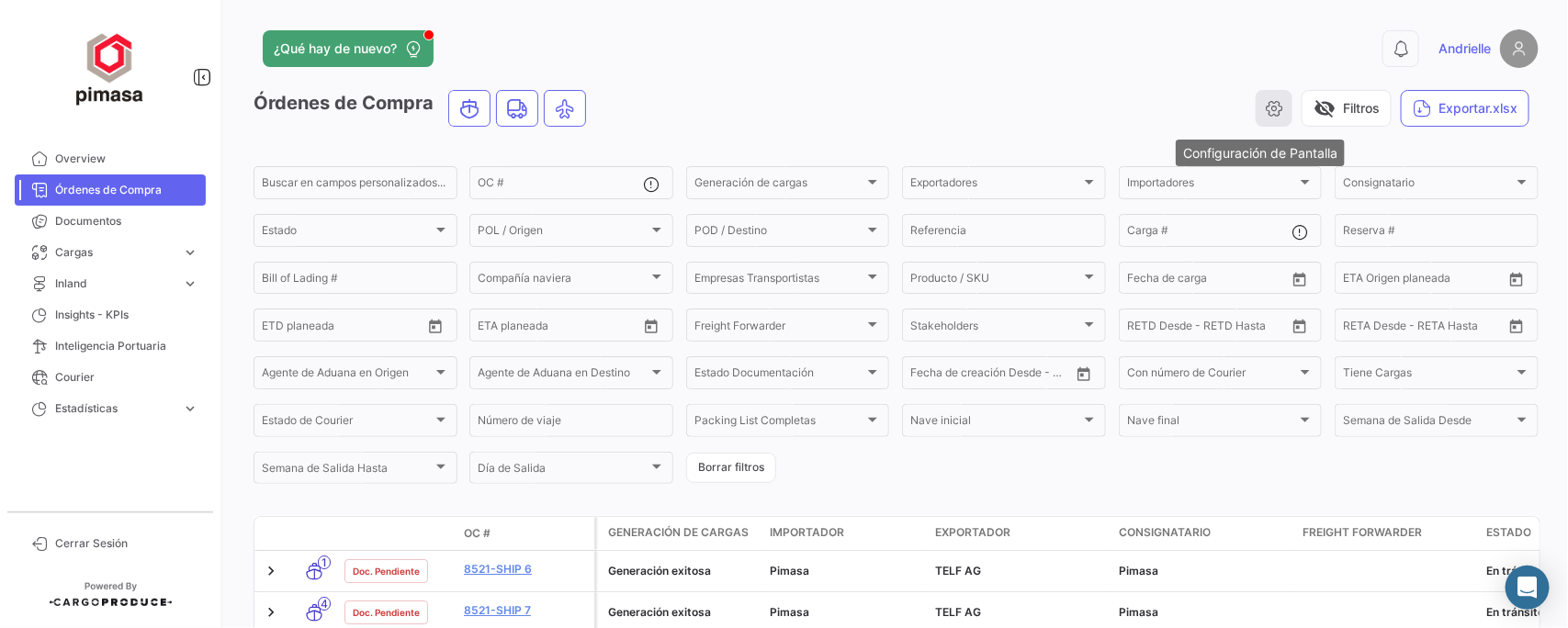
click at [1265, 110] on icon "button" at bounding box center [1274, 108] width 18 height 18
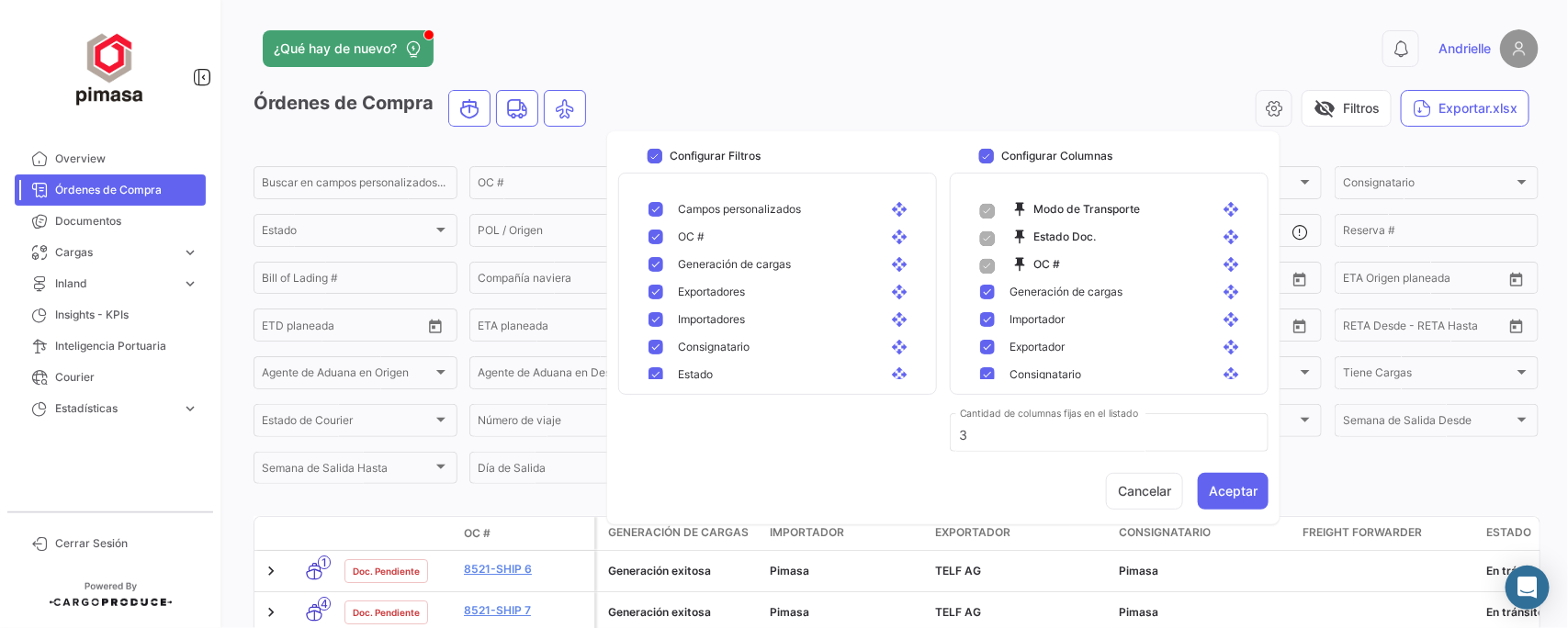
click at [717, 294] on span "Exportadores" at bounding box center [711, 292] width 68 height 17
click at [706, 347] on span "Consignatario" at bounding box center [713, 347] width 72 height 17
click at [682, 294] on span "Exportadores" at bounding box center [711, 292] width 68 height 17
click at [680, 340] on span "Consignatario" at bounding box center [713, 347] width 72 height 17
checkbox input "true"
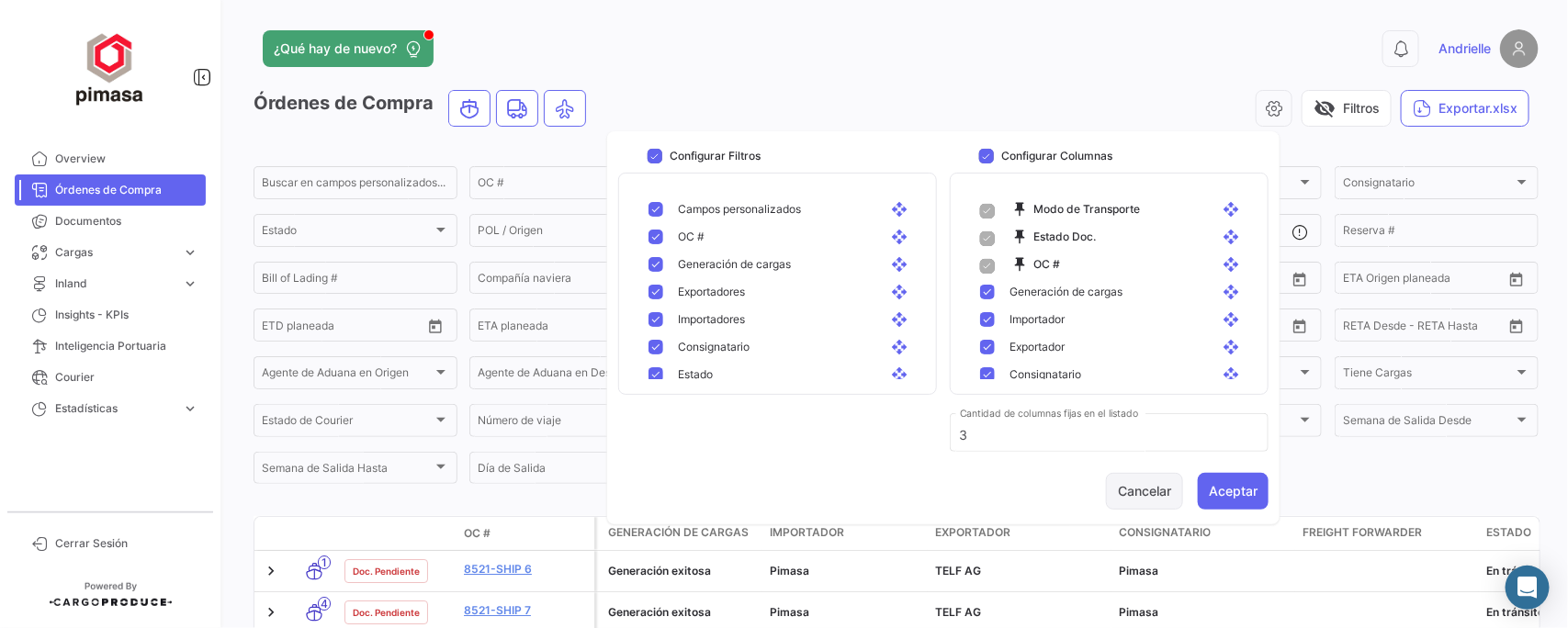
click at [1133, 485] on button "Cancelar" at bounding box center [1145, 491] width 78 height 37
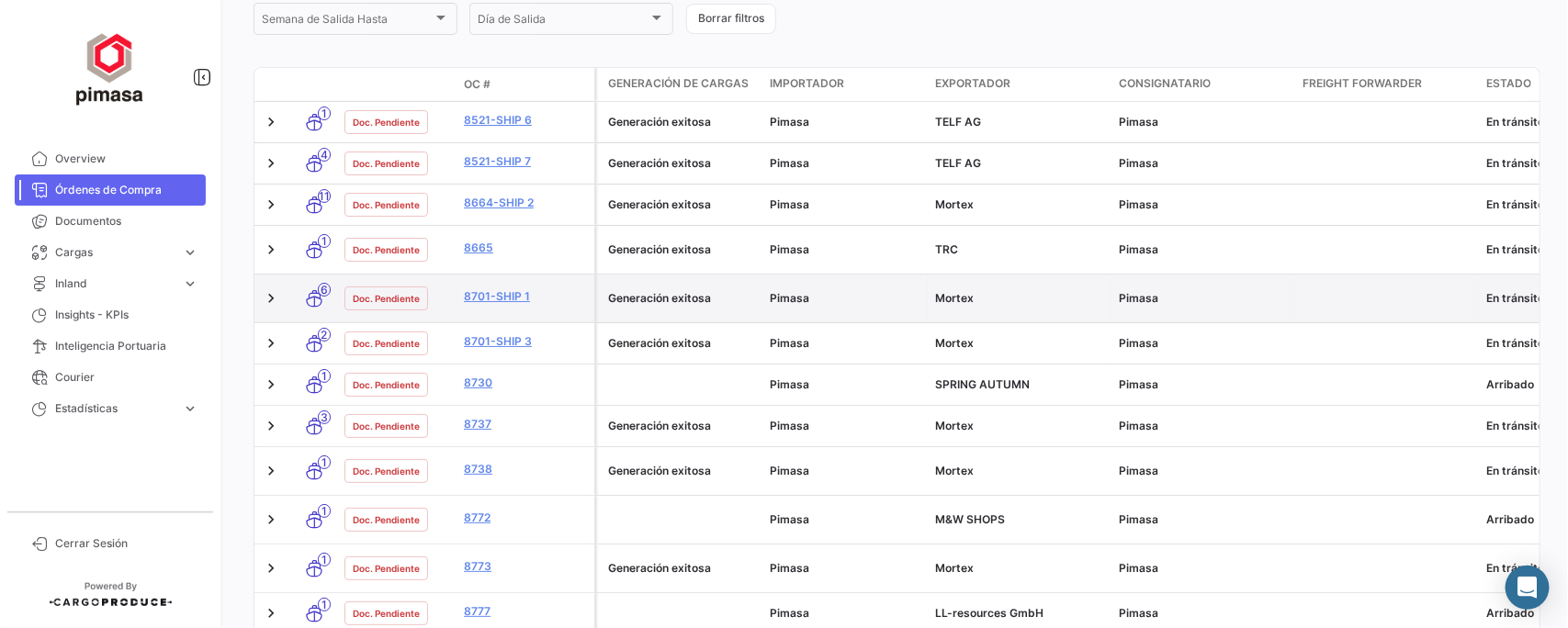
scroll to position [458, 0]
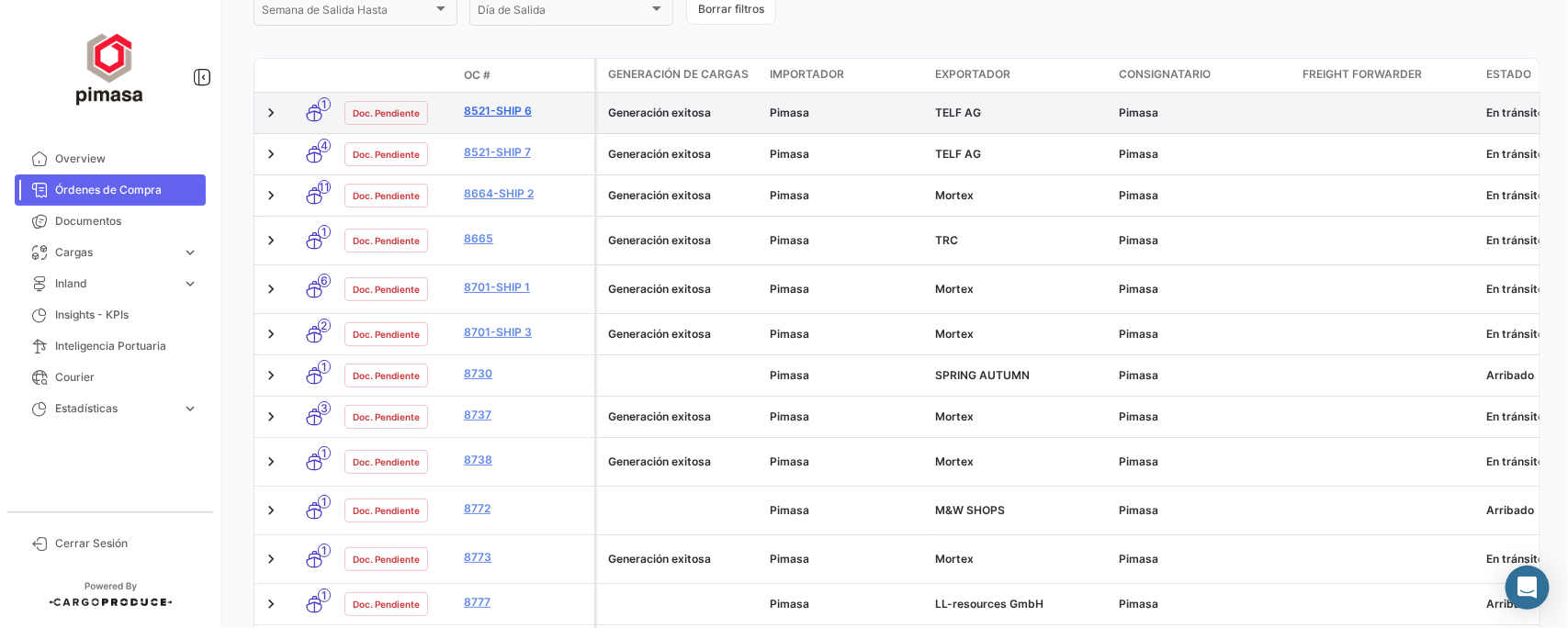
click at [489, 108] on link "8521-Ship 6" at bounding box center [526, 111] width 123 height 17
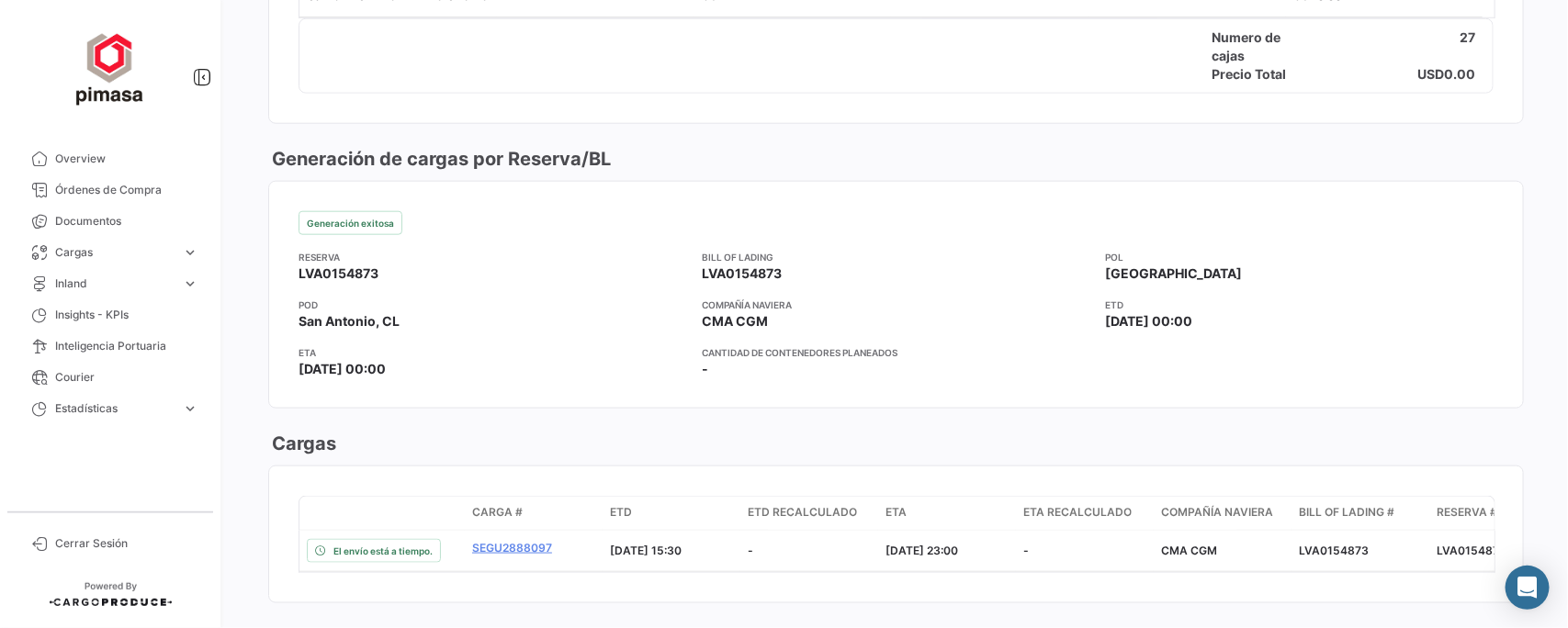
scroll to position [918, 0]
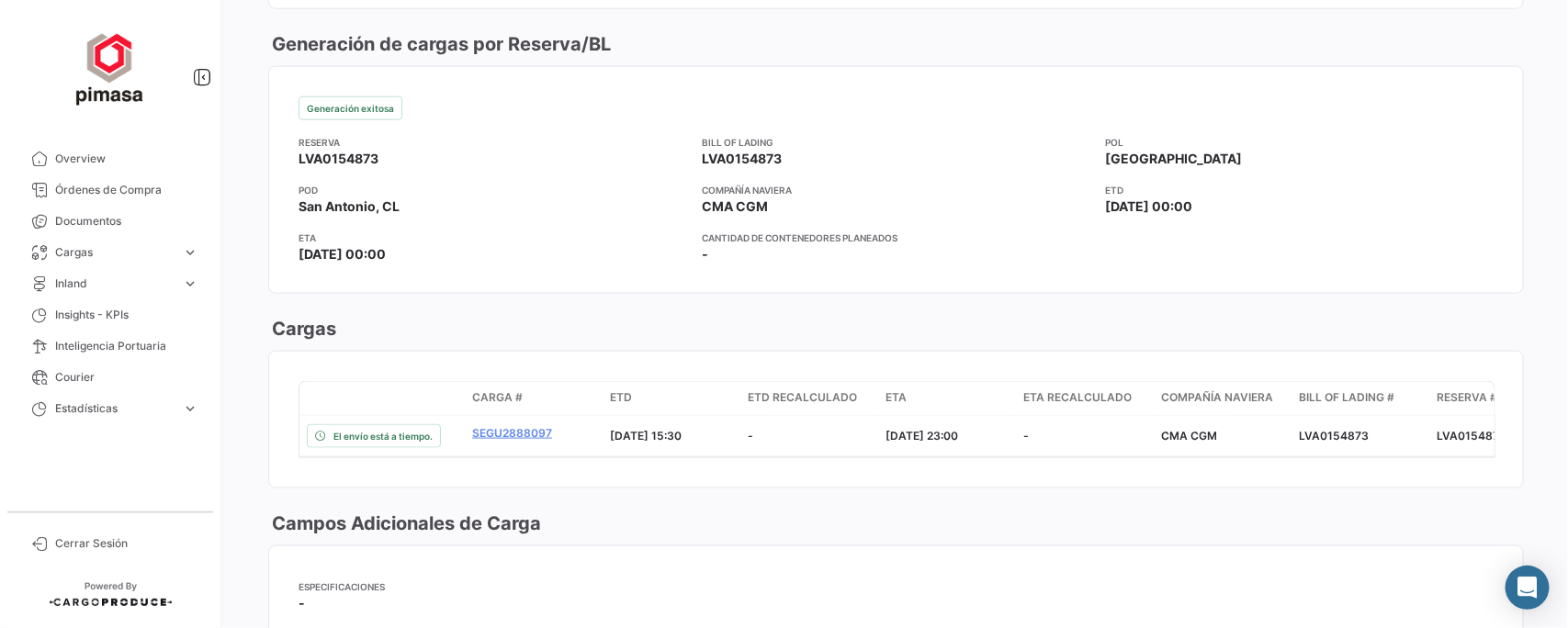
drag, startPoint x: 296, startPoint y: 156, endPoint x: 402, endPoint y: 340, distance: 212.3
click at [402, 170] on mat-card-content "Generación exitosa Reserva LVA0154873 Bill of Lading LVA0154873 POL Riga POD Sa…" at bounding box center [896, 180] width 1254 height 226
click at [721, 152] on span "LVA0154873" at bounding box center [741, 159] width 79 height 18
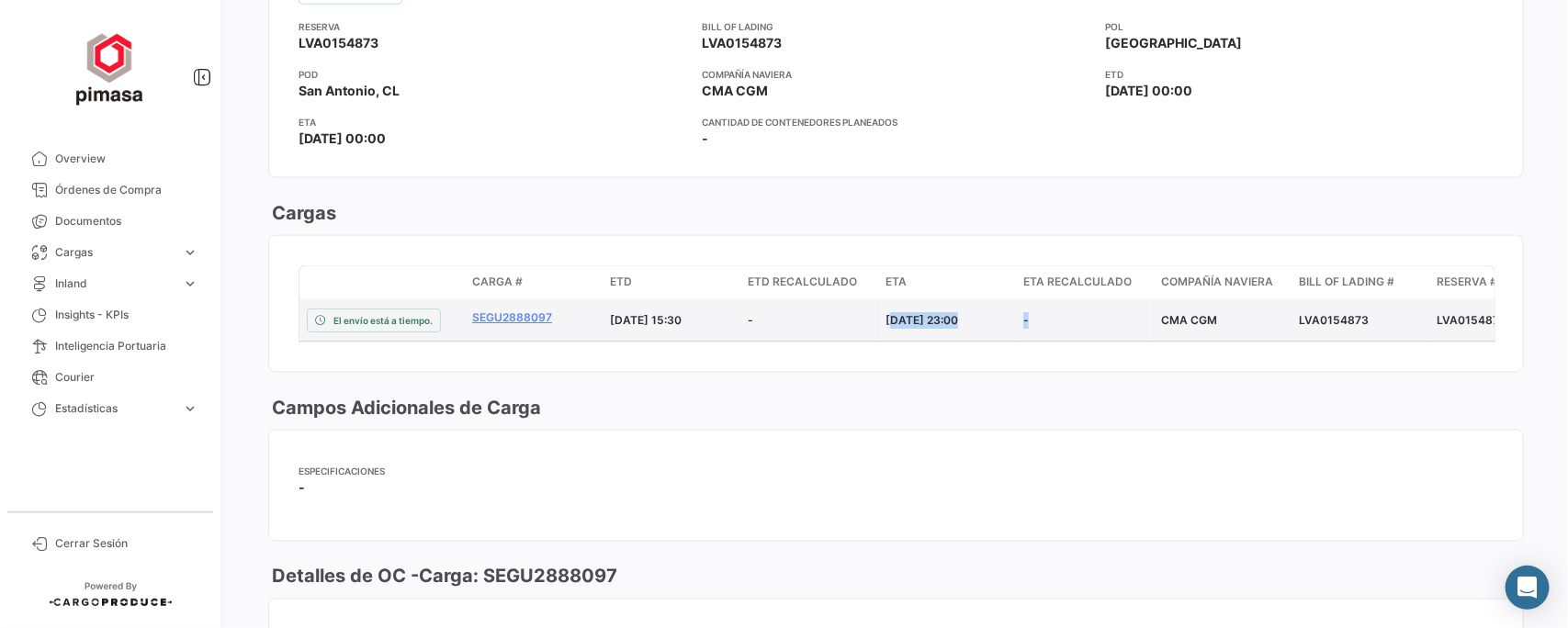
drag, startPoint x: 886, startPoint y: 315, endPoint x: 1034, endPoint y: 322, distance: 148.2
click at [1034, 322] on div "El envío está a tiempo. SEGU2888097 31/08/2025 15:30 - 21/10/2025 23:00 - CMA C…" at bounding box center [1278, 320] width 1958 height 41
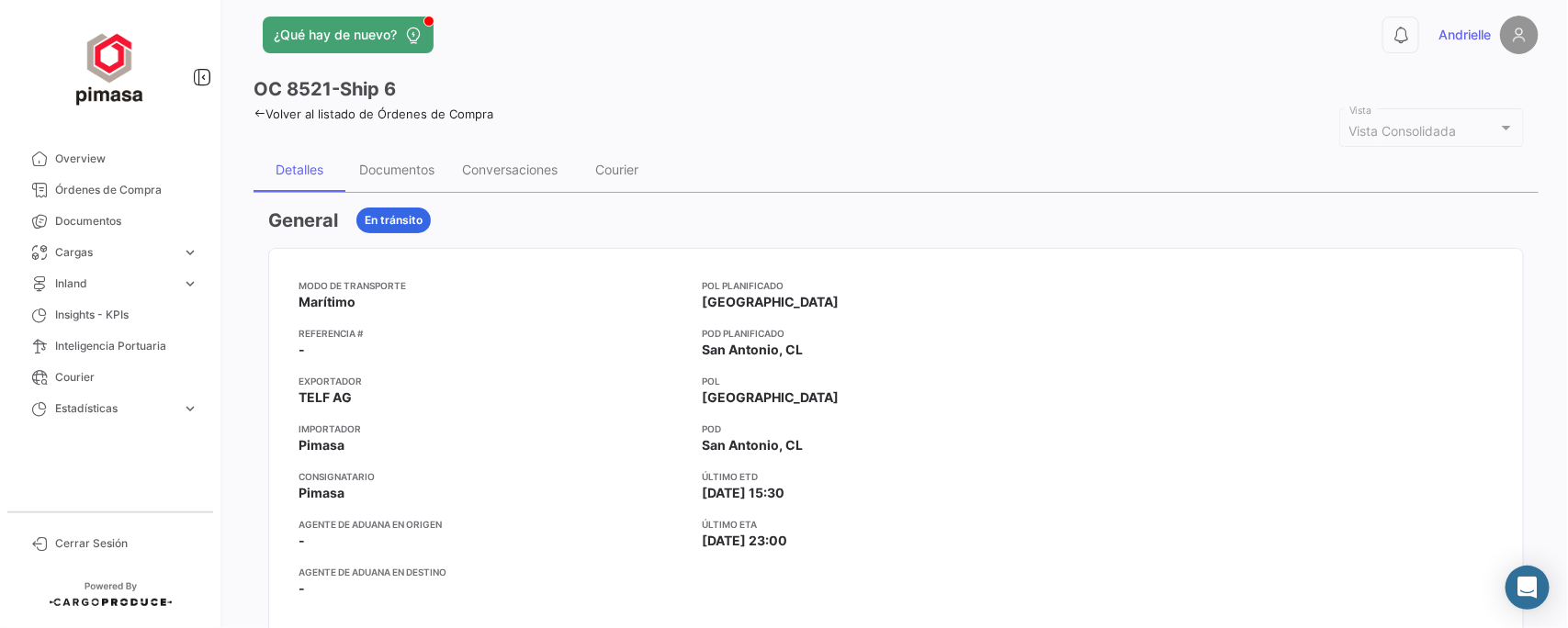
scroll to position [0, 0]
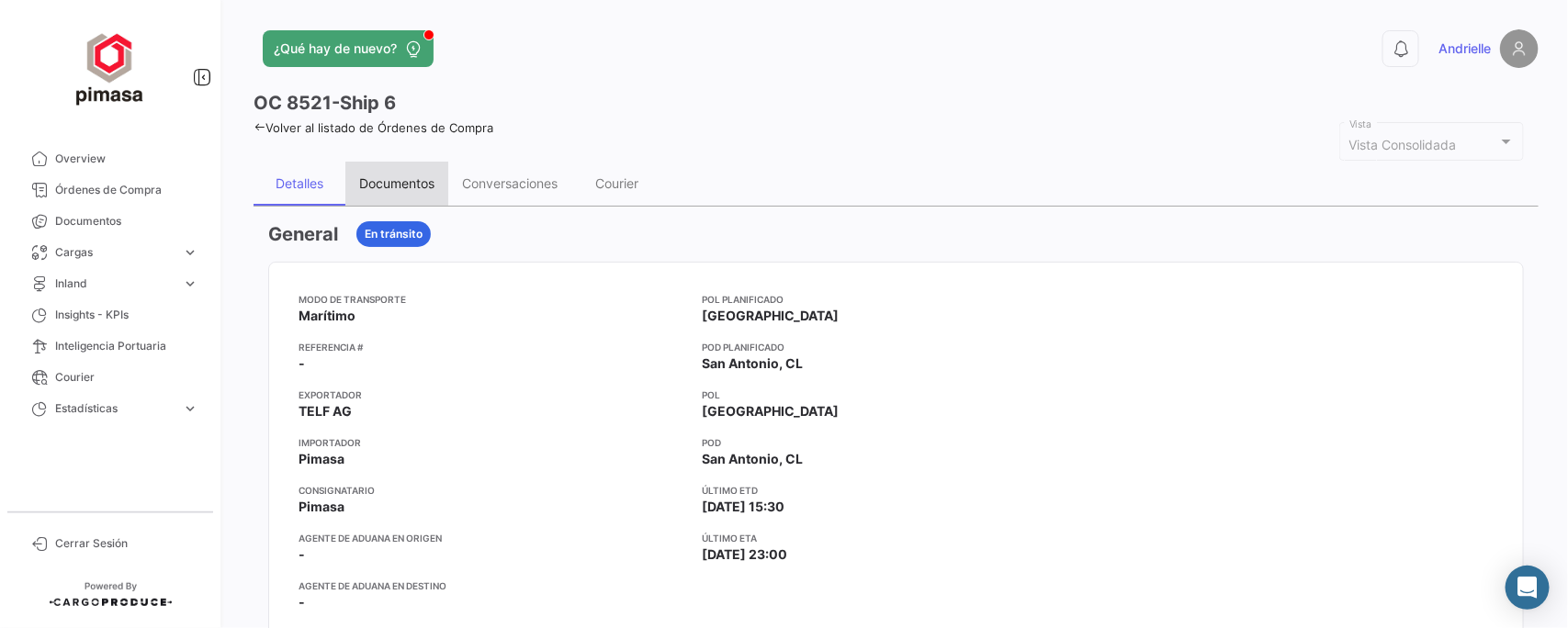
click at [399, 184] on div "Documentos" at bounding box center [397, 184] width 76 height 16
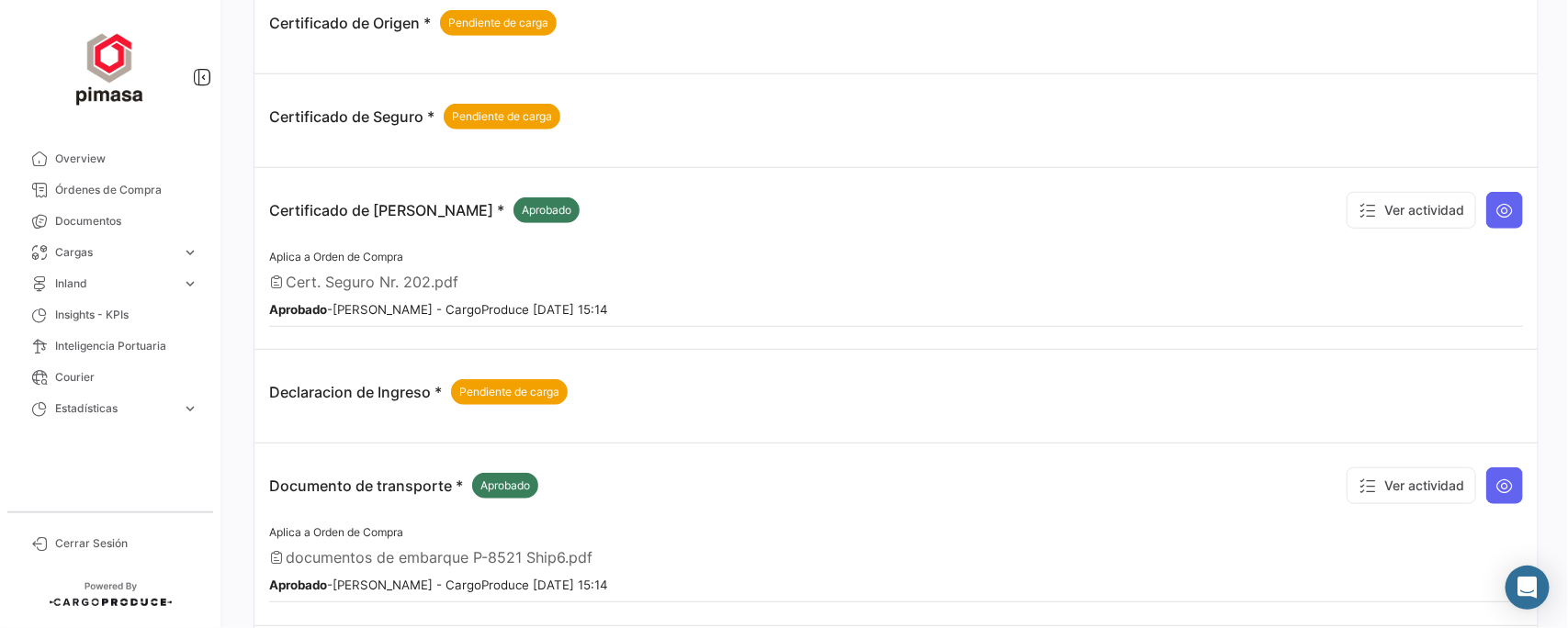
scroll to position [79, 0]
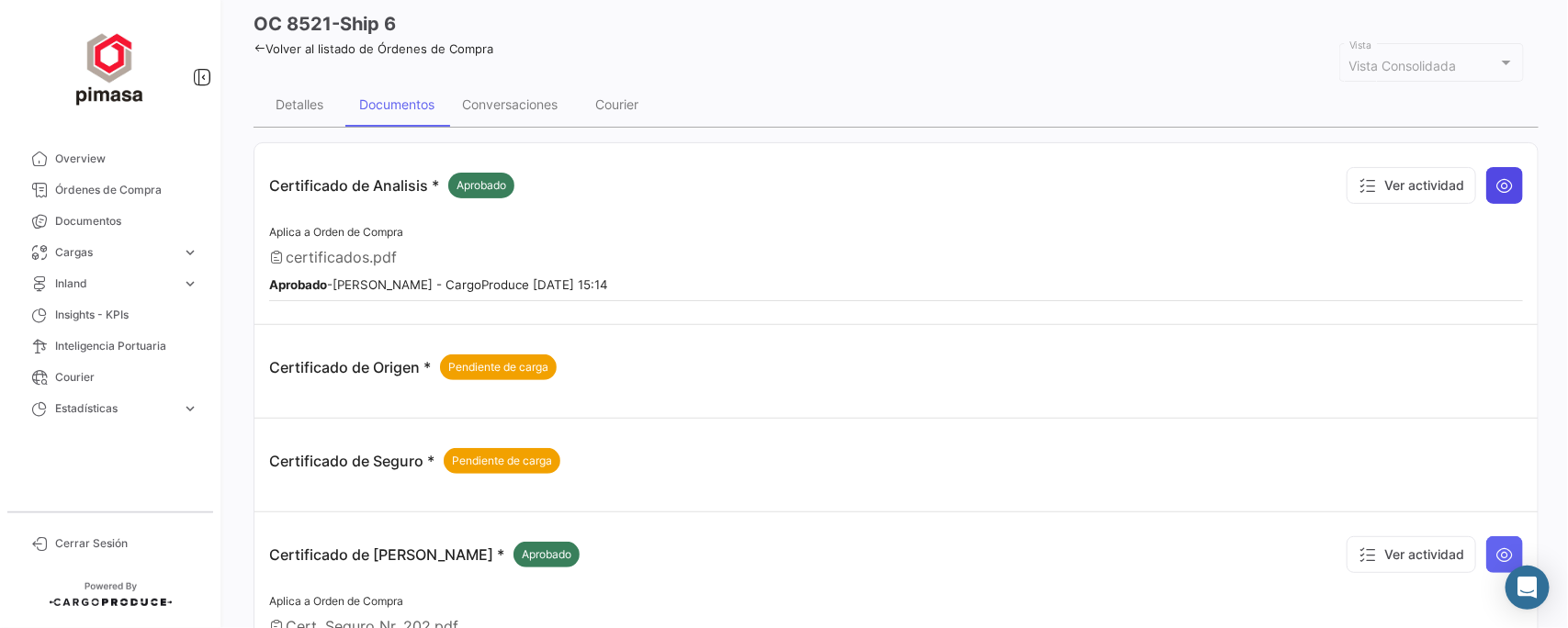
click at [1495, 184] on icon at bounding box center [1504, 186] width 18 height 18
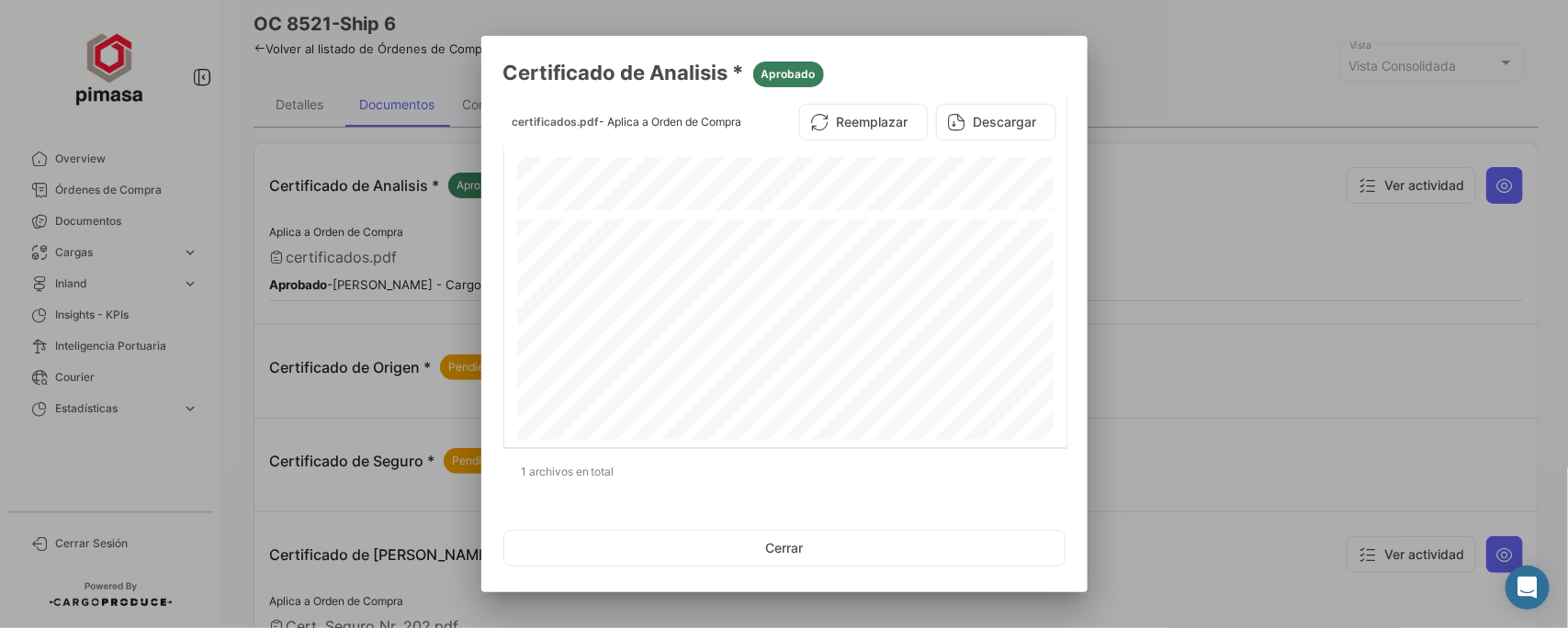
scroll to position [345, 0]
click at [783, 545] on button "Cerrar" at bounding box center [785, 549] width 562 height 37
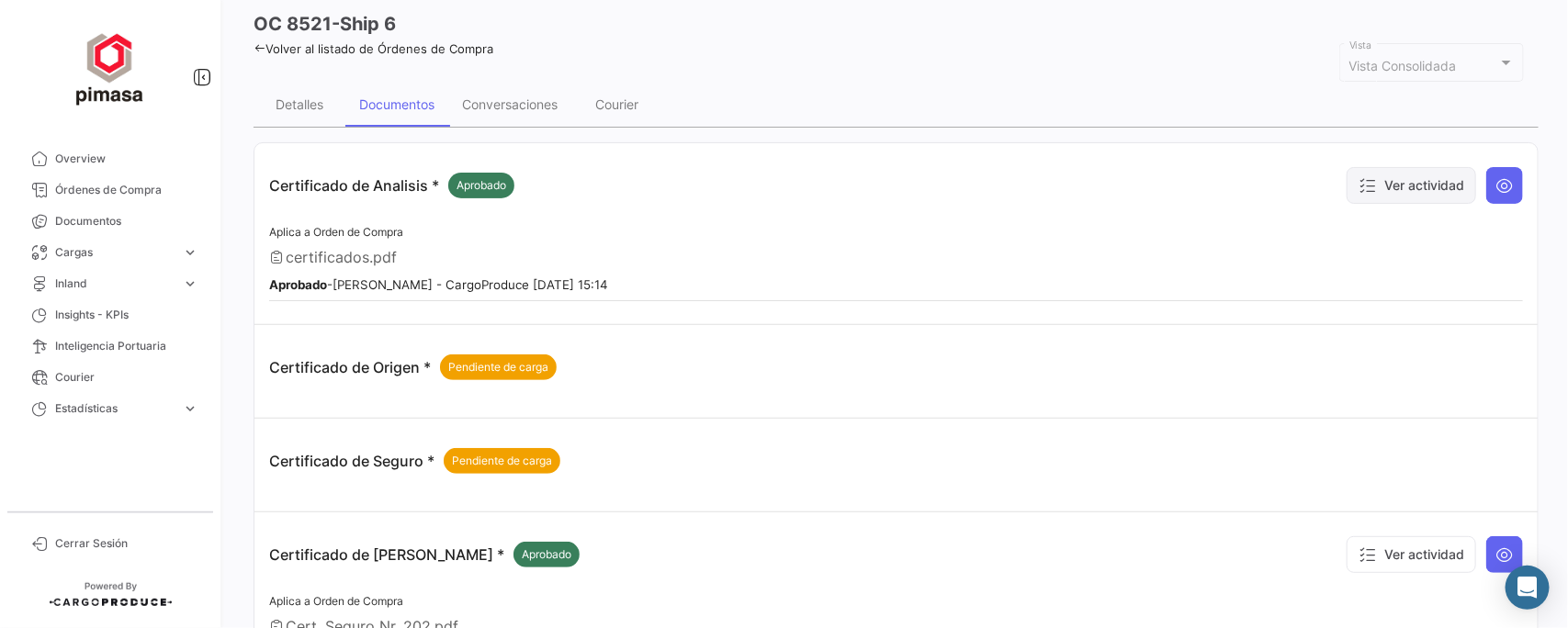
click at [1388, 186] on button "Ver actividad" at bounding box center [1412, 185] width 129 height 37
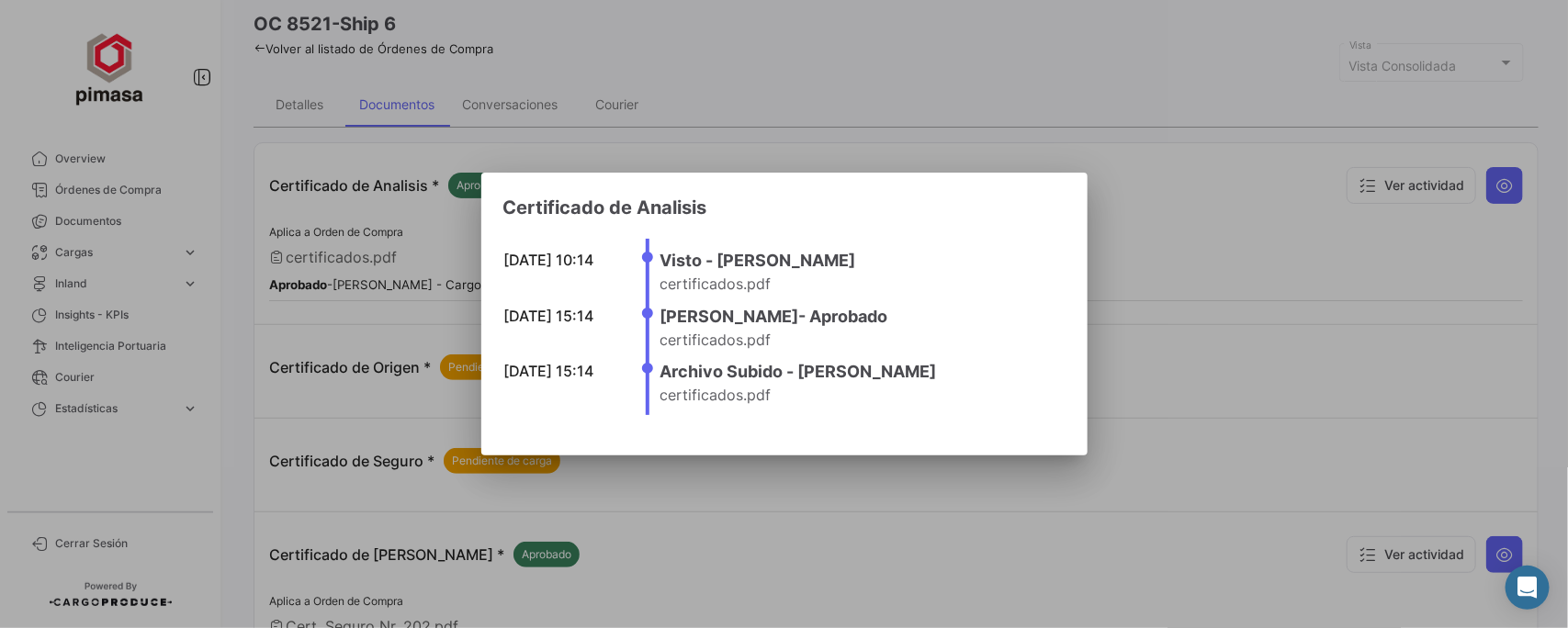
drag, startPoint x: 660, startPoint y: 369, endPoint x: 930, endPoint y: 371, distance: 270.0
click at [930, 371] on h4 "Archivo Subido - Daniela Iturrieta" at bounding box center [858, 373] width 394 height 26
drag, startPoint x: 660, startPoint y: 259, endPoint x: 726, endPoint y: 392, distance: 148.5
click at [923, 283] on li "15/10/2025 10:14 Visto - Andrielle Steinheuser certificados.pdf" at bounding box center [858, 275] width 394 height 55
click at [1174, 165] on div at bounding box center [784, 314] width 1568 height 628
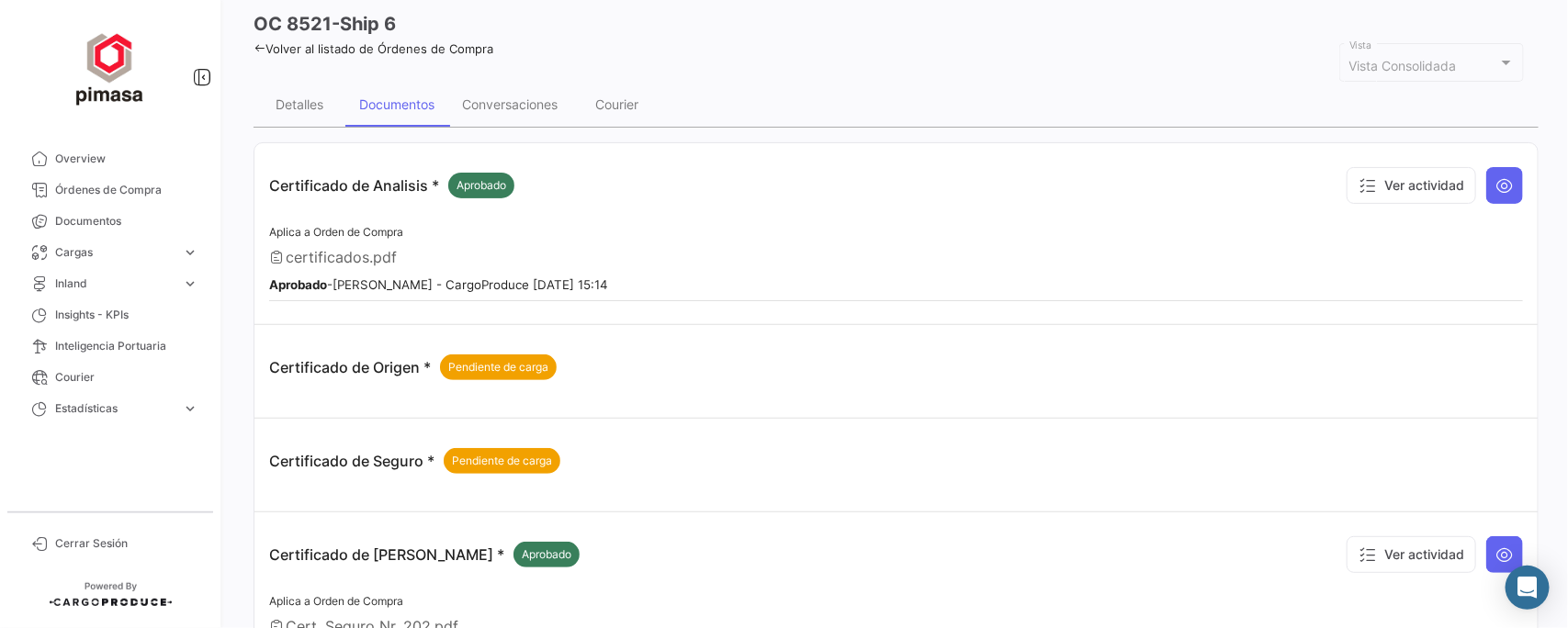
scroll to position [0, 0]
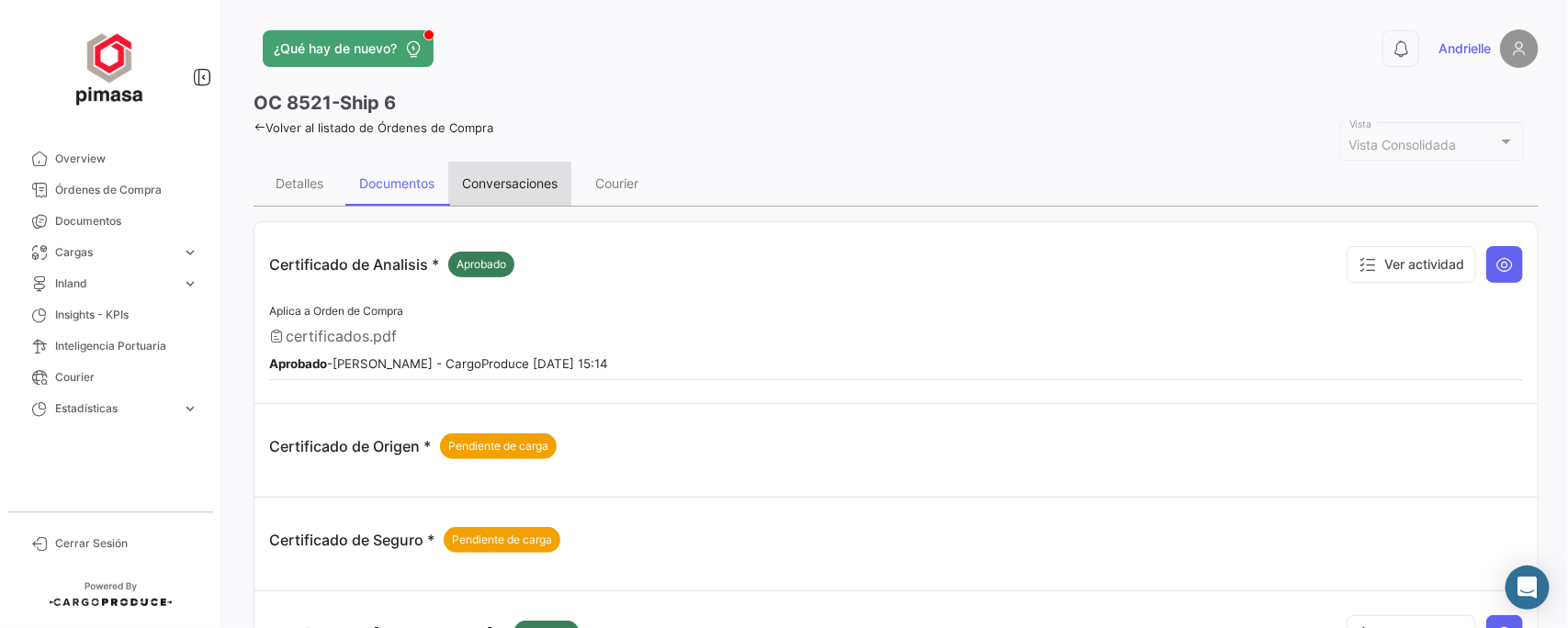
click at [494, 182] on div "Conversaciones" at bounding box center [510, 184] width 95 height 16
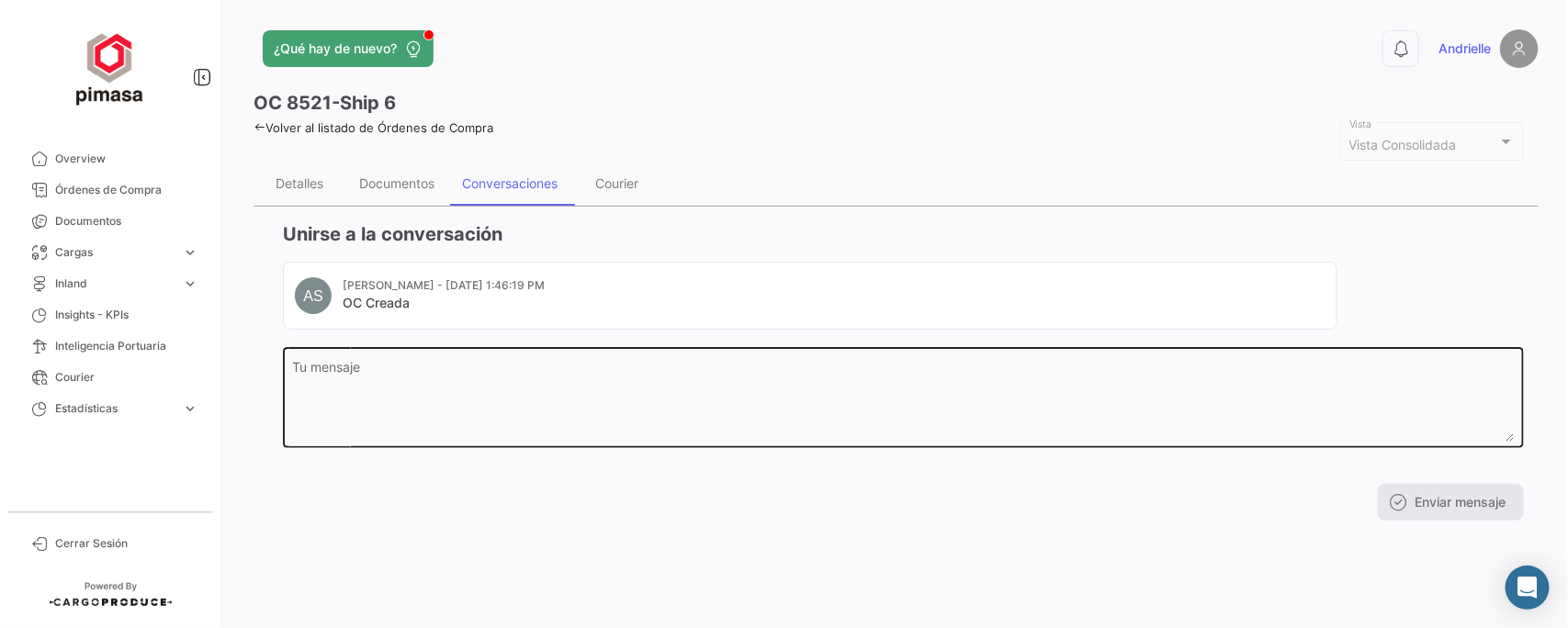
click at [391, 384] on textarea "Tu mensaje" at bounding box center [904, 400] width 1222 height 80
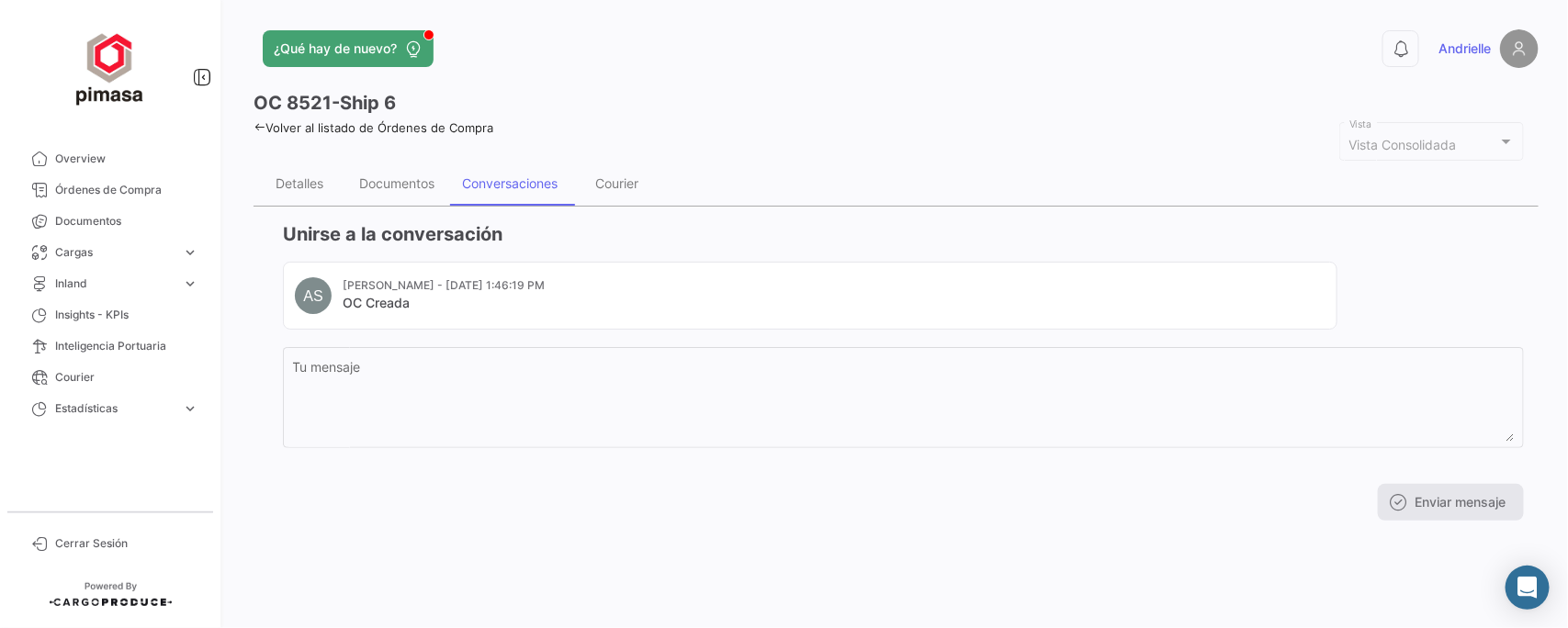
drag, startPoint x: 345, startPoint y: 287, endPoint x: 617, endPoint y: 281, distance: 272.1
click at [617, 281] on mat-card-header "AS Andrielle Steinheuser - Sep 25, 2025, 1:46:19 PM OC Creada" at bounding box center [811, 295] width 1031 height 37
click at [719, 235] on h3 "Unirse a la conversación" at bounding box center [903, 235] width 1241 height 26
click at [628, 180] on div "Courier" at bounding box center [617, 184] width 43 height 16
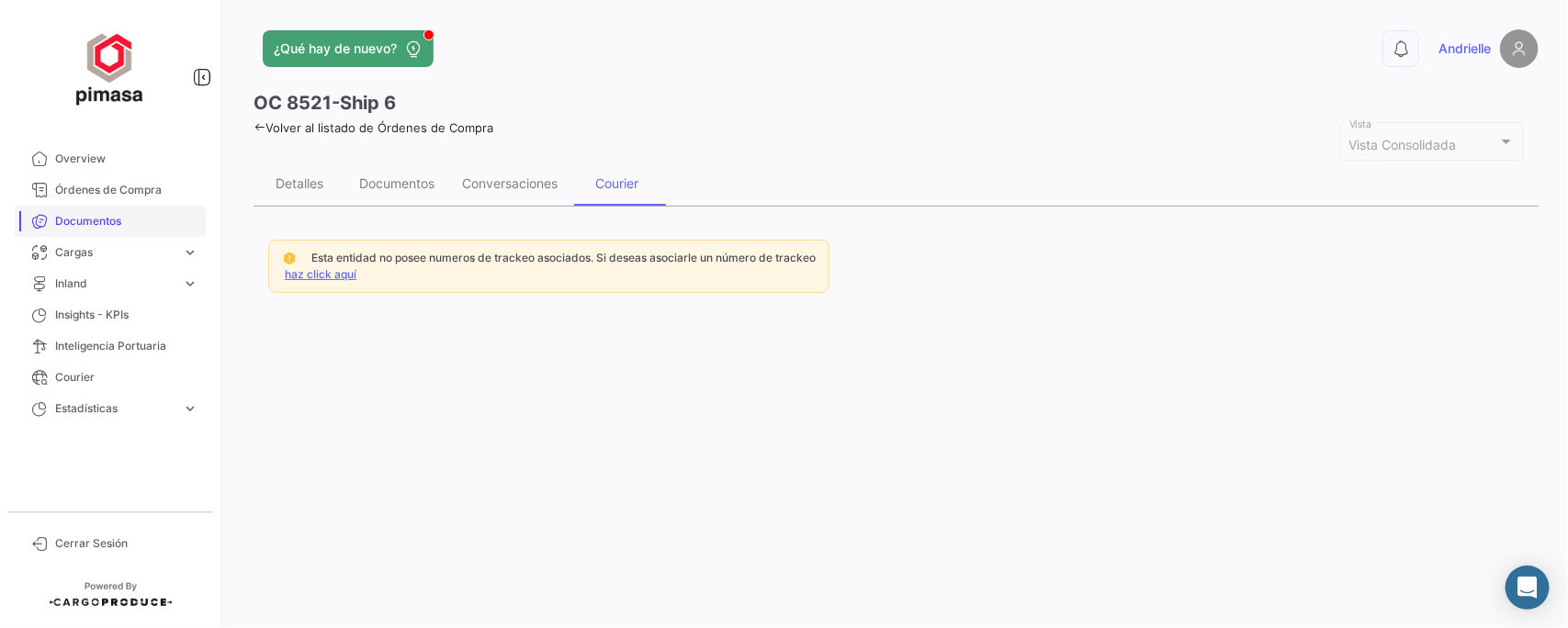
click at [89, 222] on span "Documentos" at bounding box center [126, 222] width 143 height 17
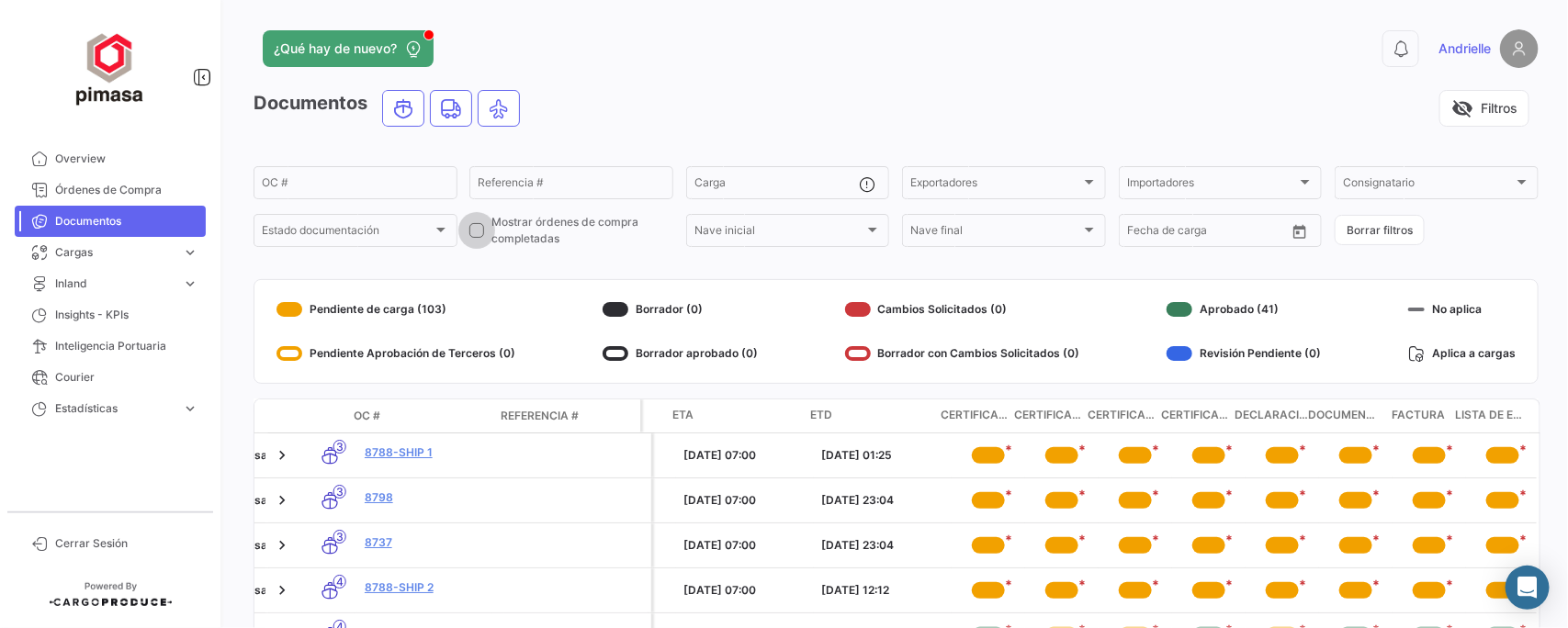
drag, startPoint x: 479, startPoint y: 224, endPoint x: 531, endPoint y: 286, distance: 80.9
click at [484, 228] on label "Mostrar órdenes de compra completadas" at bounding box center [571, 230] width 204 height 33
click at [477, 237] on input "Mostrar órdenes de compra completadas" at bounding box center [476, 237] width 1 height 1
checkbox input "true"
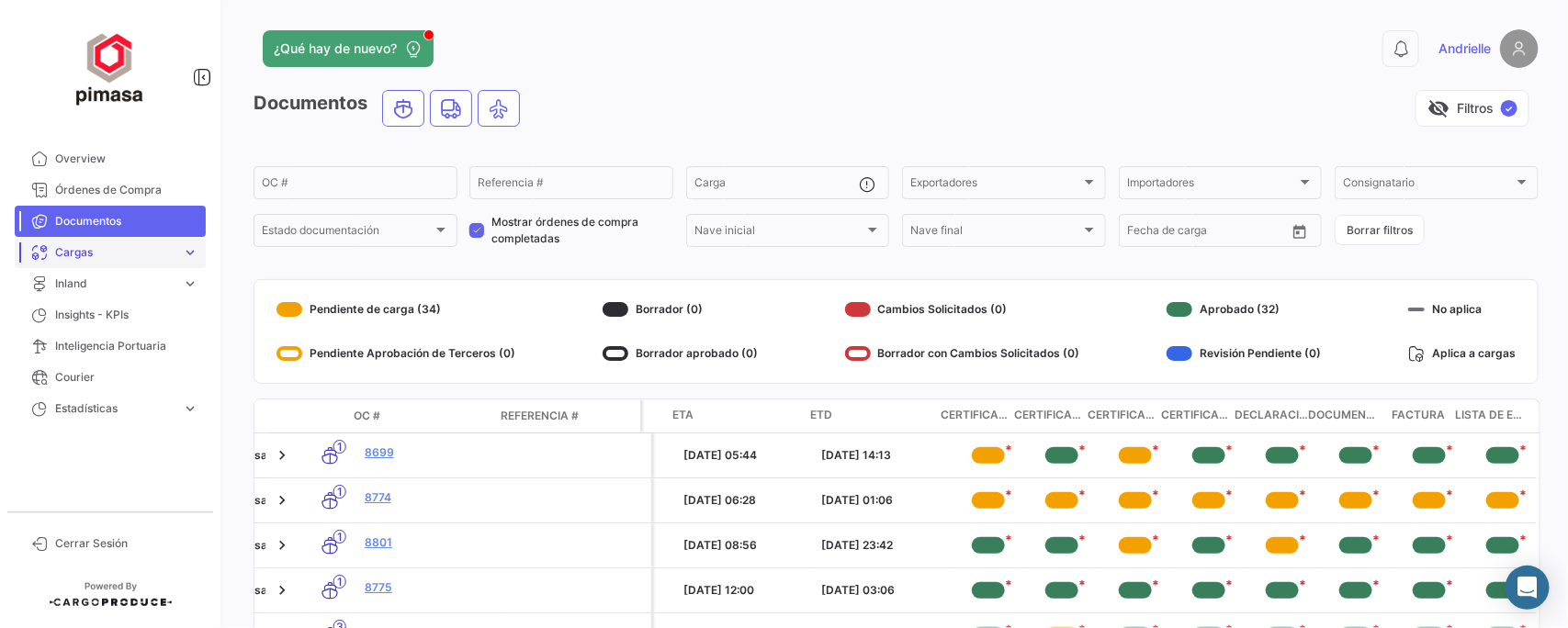
click at [116, 248] on span "Cargas" at bounding box center [114, 252] width 119 height 17
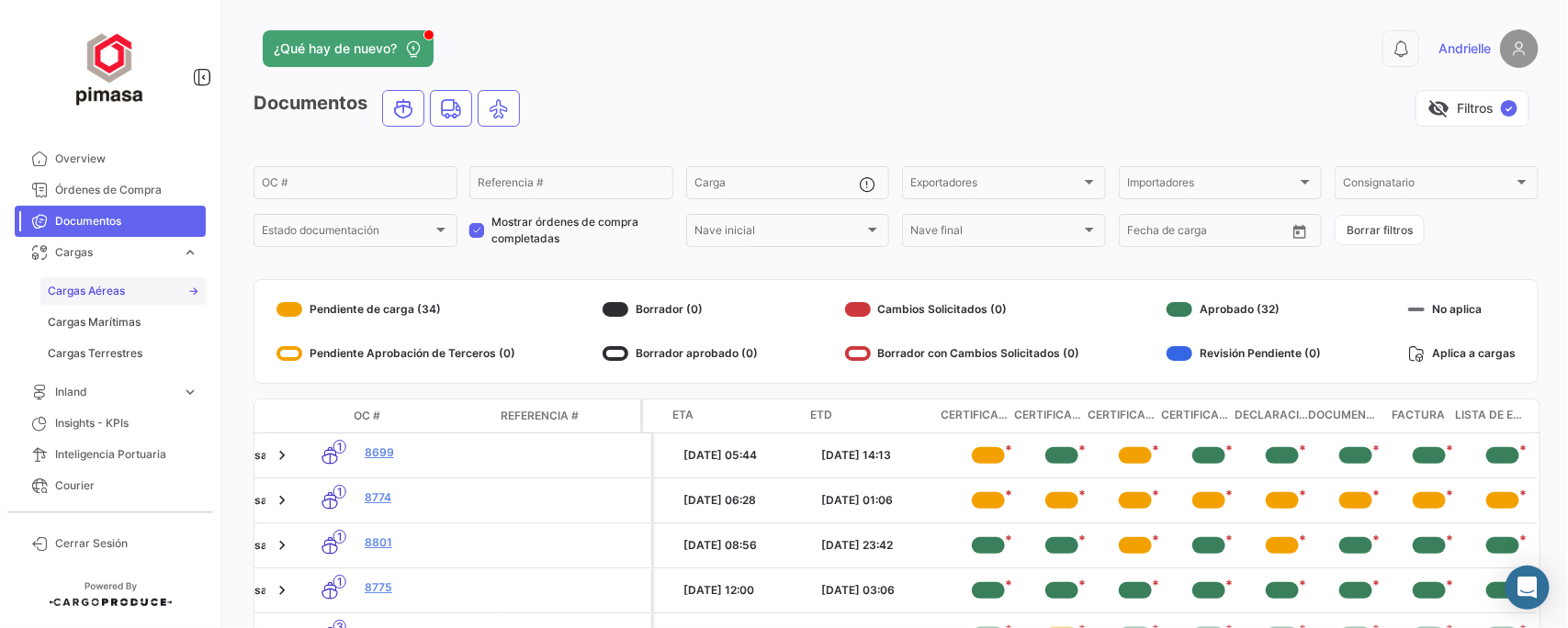
click at [115, 290] on span "Cargas Aéreas" at bounding box center [86, 291] width 78 height 17
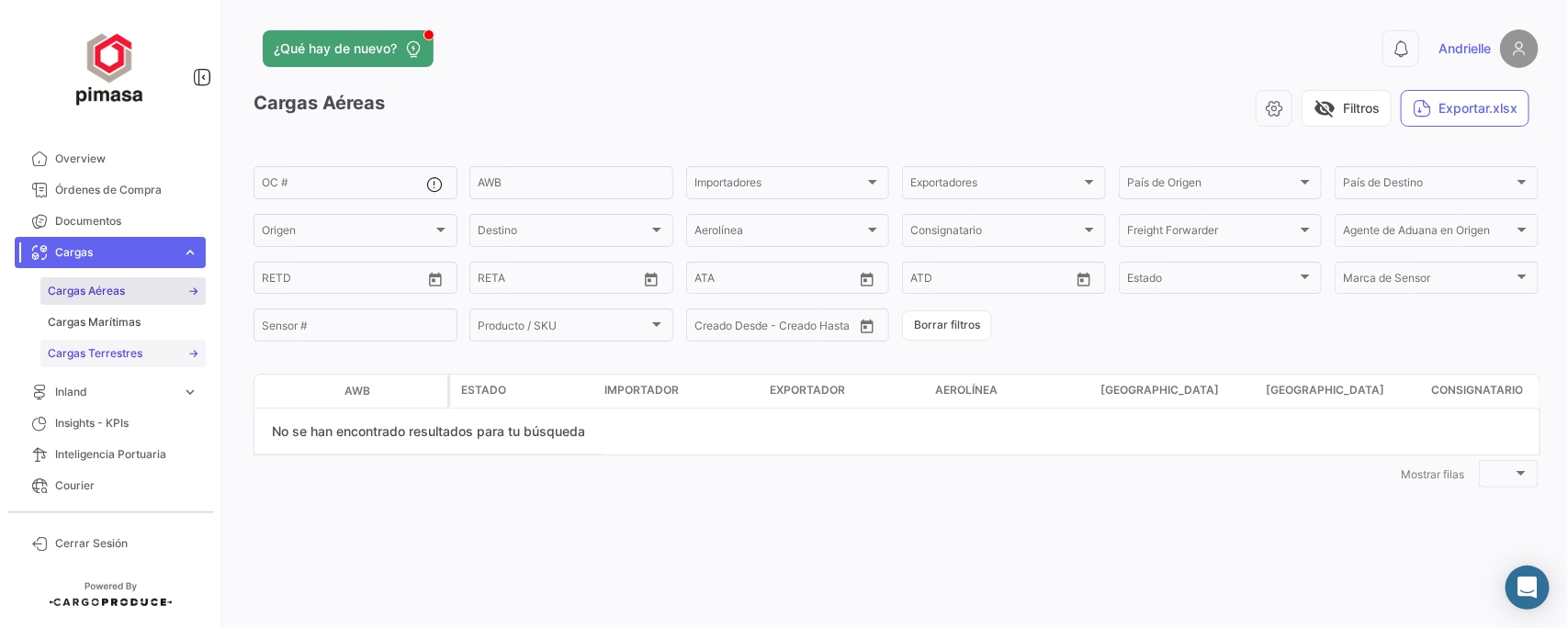
click at [101, 351] on span "Cargas Terrestres" at bounding box center [94, 354] width 94 height 17
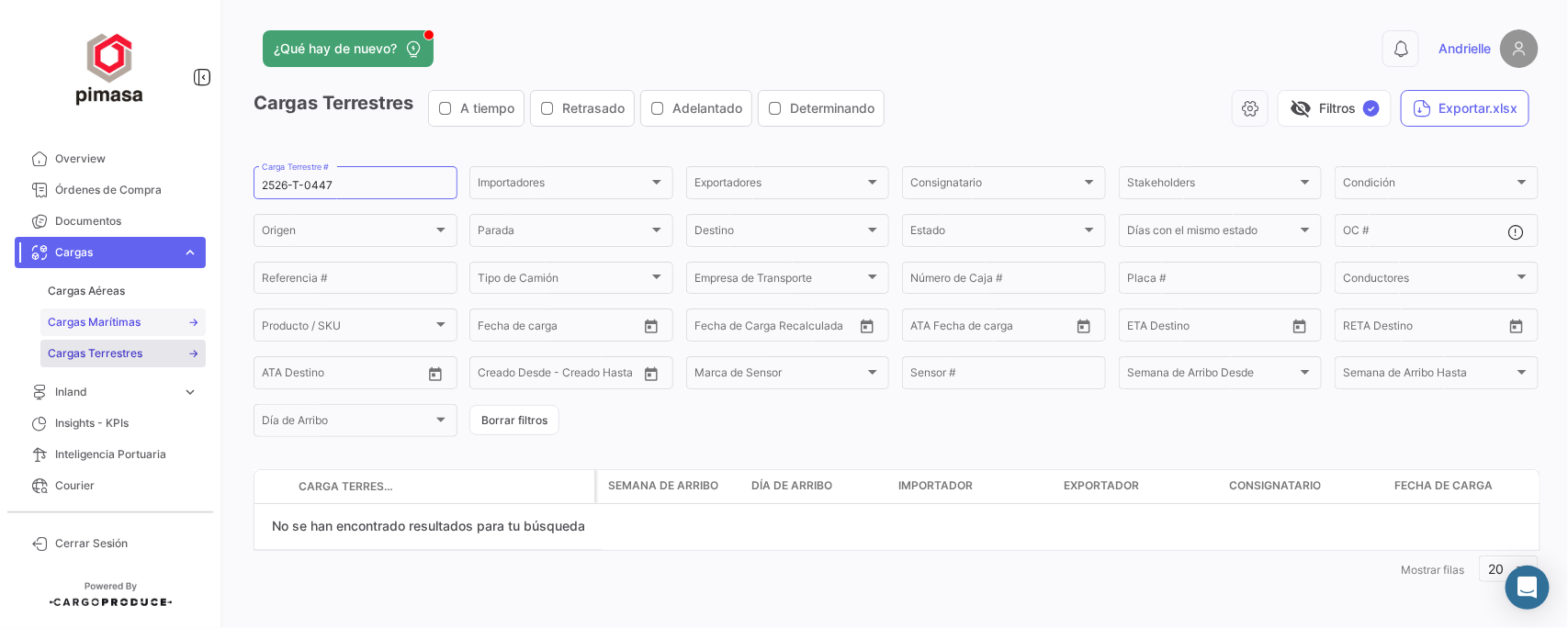
click at [94, 322] on span "Cargas Marítimas" at bounding box center [93, 322] width 92 height 17
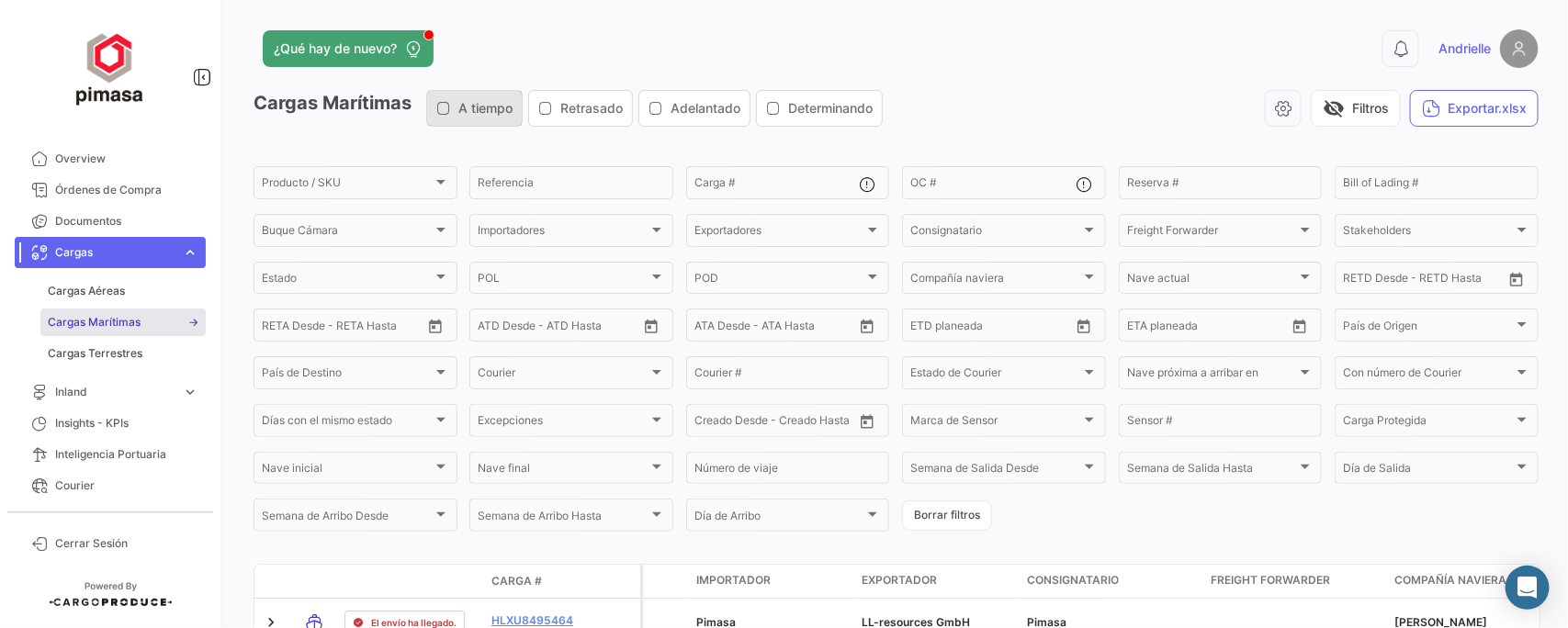
click at [447, 107] on icon "button" at bounding box center [443, 108] width 15 height 15
click at [448, 102] on icon "button" at bounding box center [443, 108] width 15 height 15
click at [437, 282] on div at bounding box center [441, 277] width 17 height 15
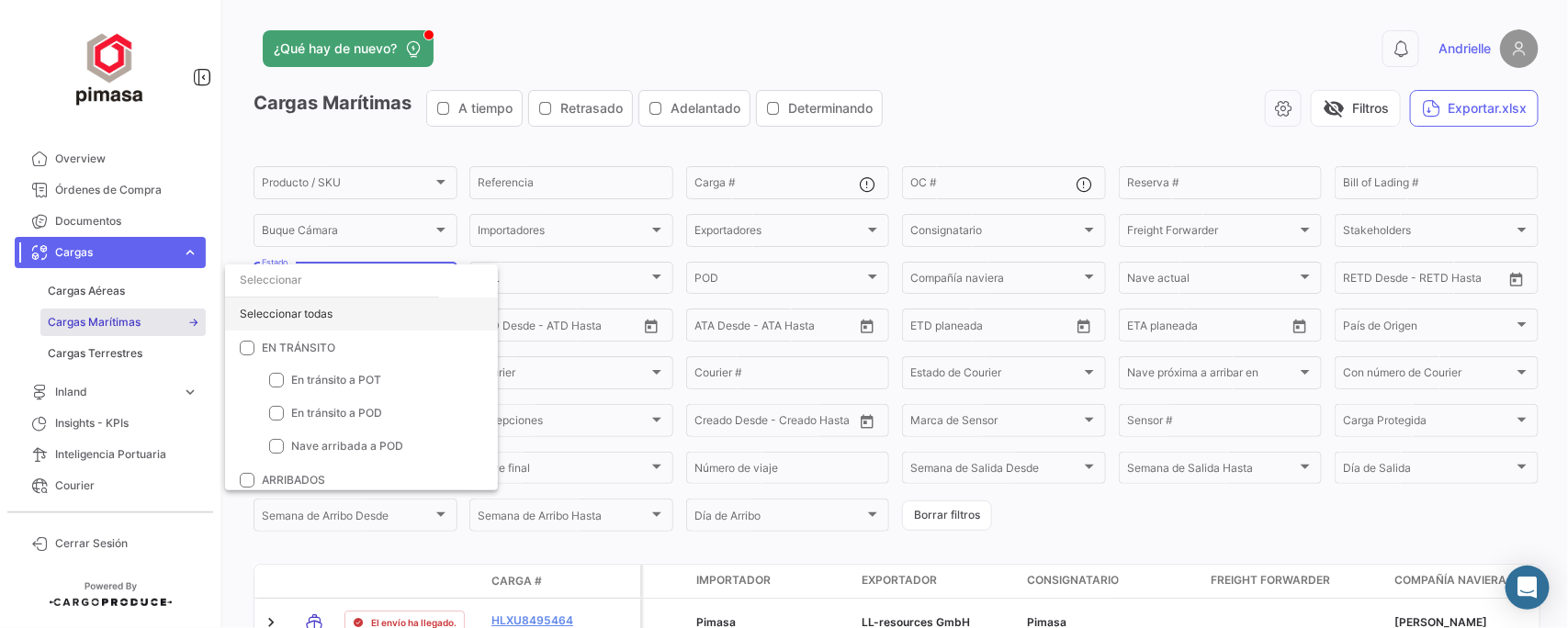
click at [319, 313] on div "Seleccionar todas" at bounding box center [362, 314] width 273 height 33
checkbox input "true"
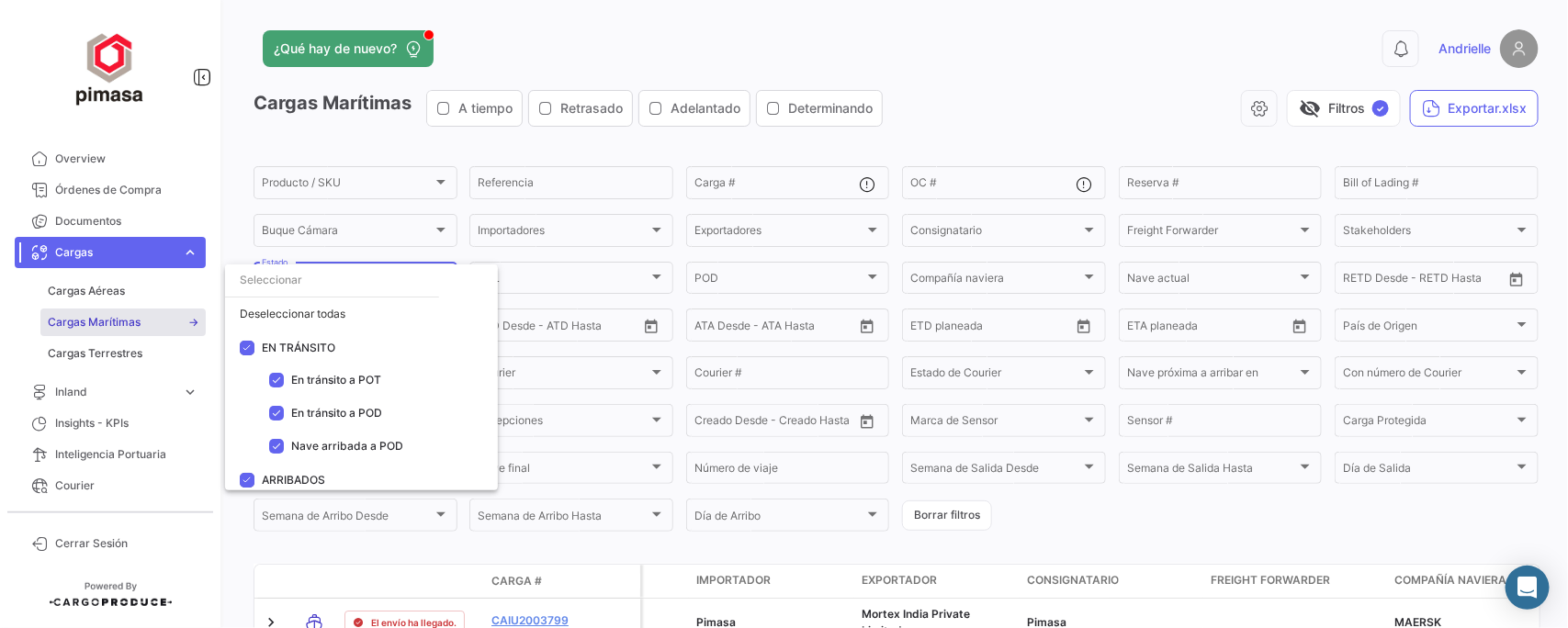
click at [643, 78] on div at bounding box center [784, 314] width 1568 height 628
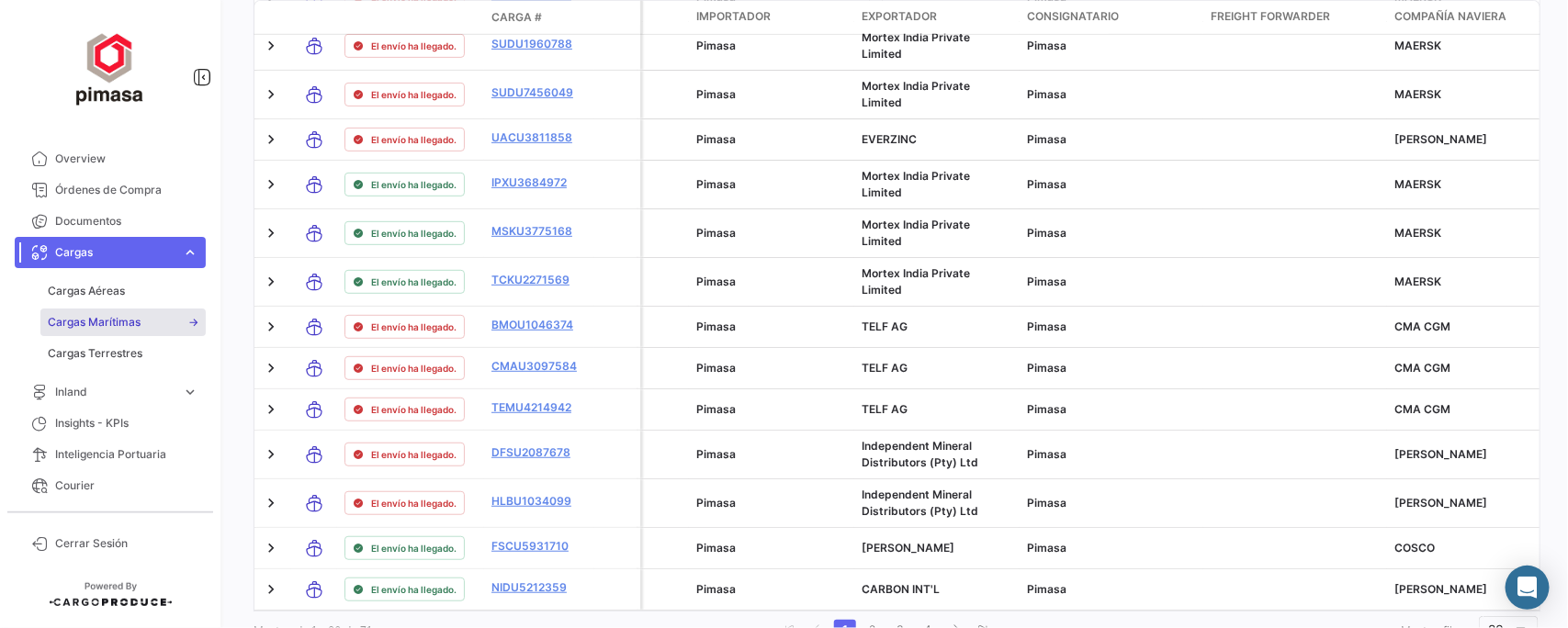
scroll to position [1039, 0]
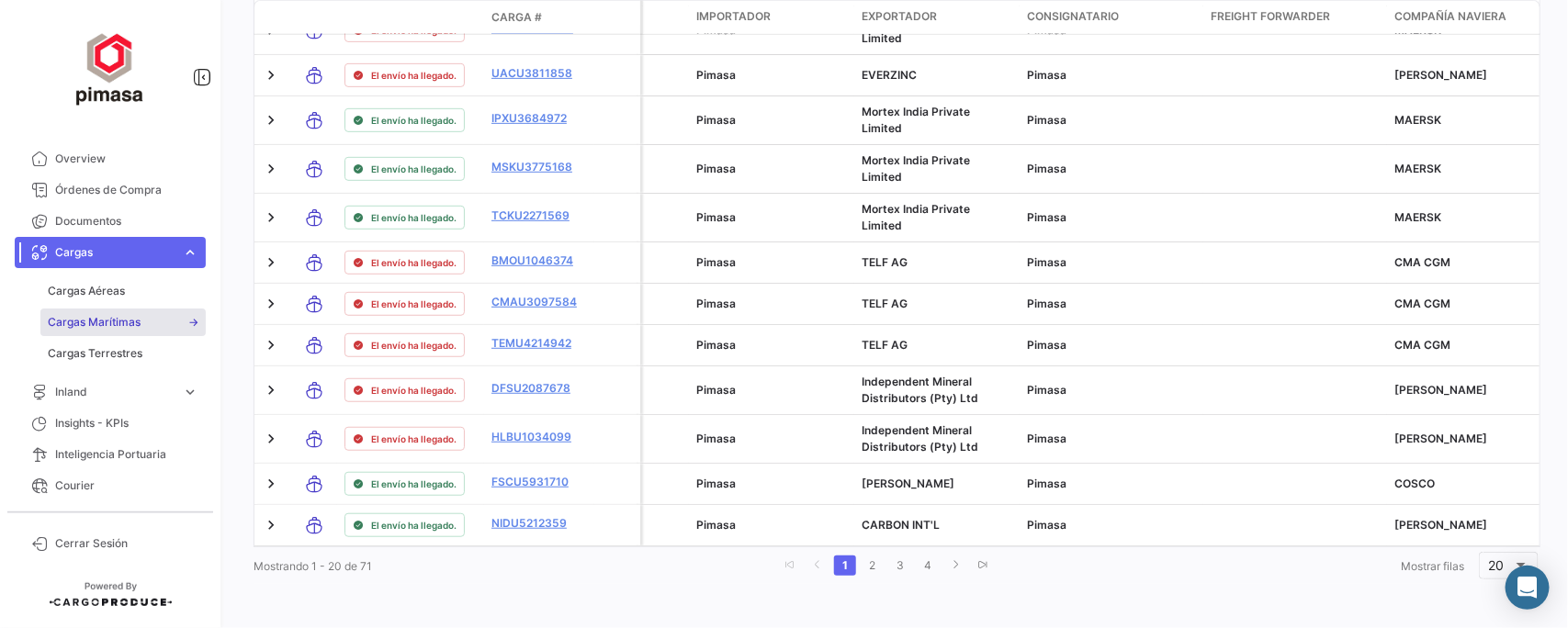
drag, startPoint x: 364, startPoint y: 567, endPoint x: 378, endPoint y: 566, distance: 14.0
click at [378, 566] on div "Mostrando 1 - 20 de 71 1 2 3 4 Mostrar filas 20" at bounding box center [896, 565] width 1286 height 33
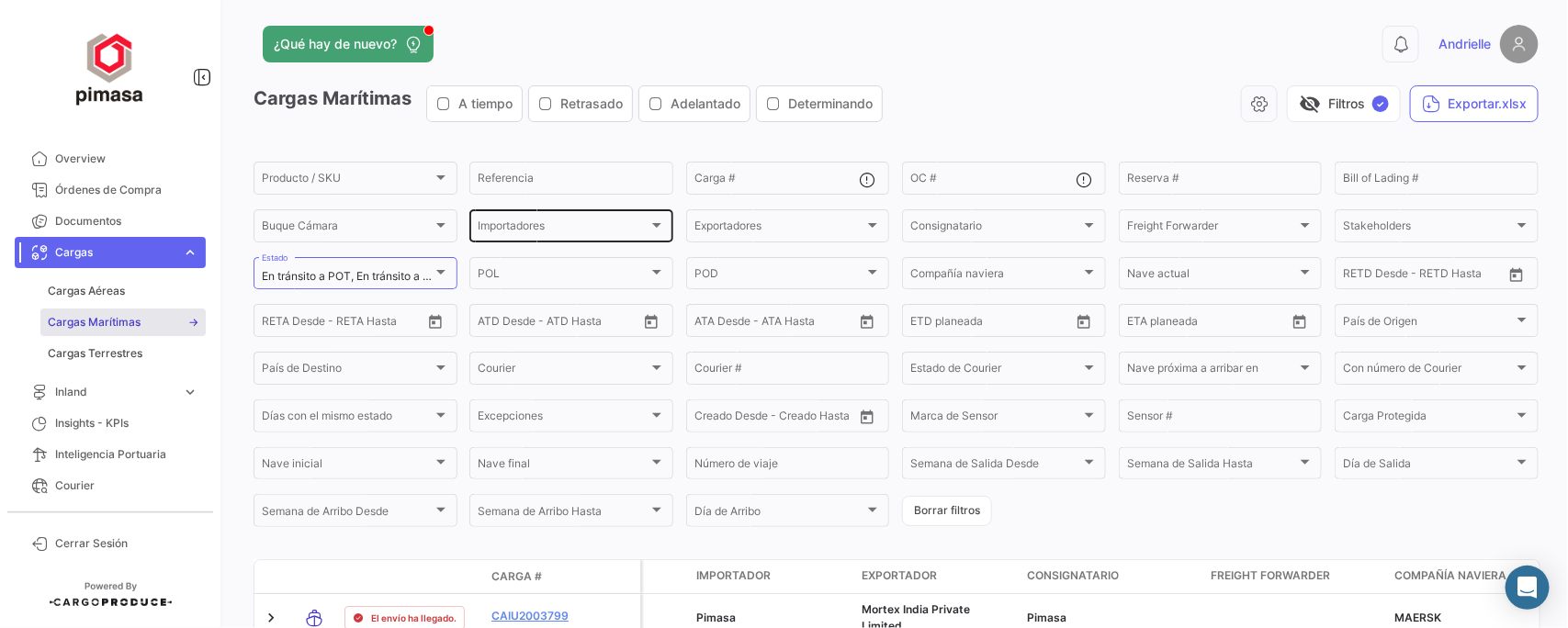
scroll to position [0, 0]
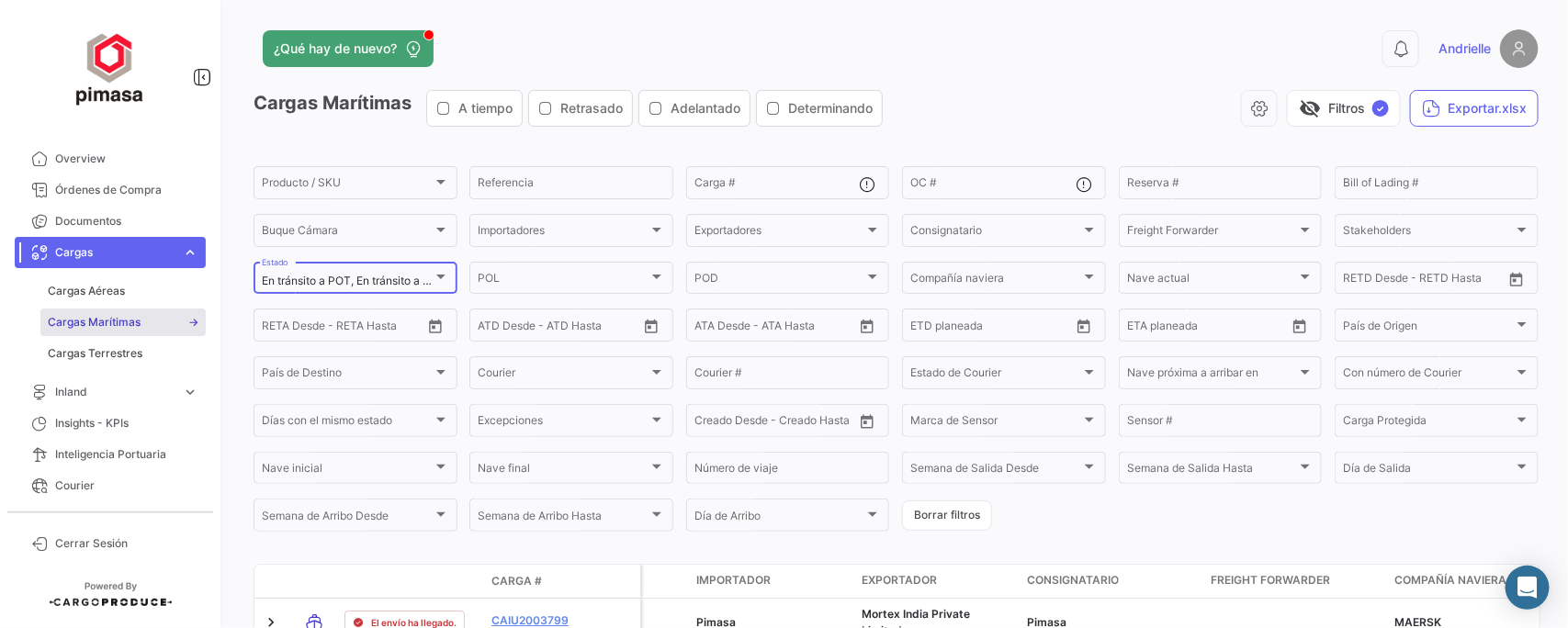
click at [415, 274] on span "En tránsito a POT, En tránsito a POD, Nave arribada a POD, Descargado en POD, R…" at bounding box center [574, 281] width 625 height 14
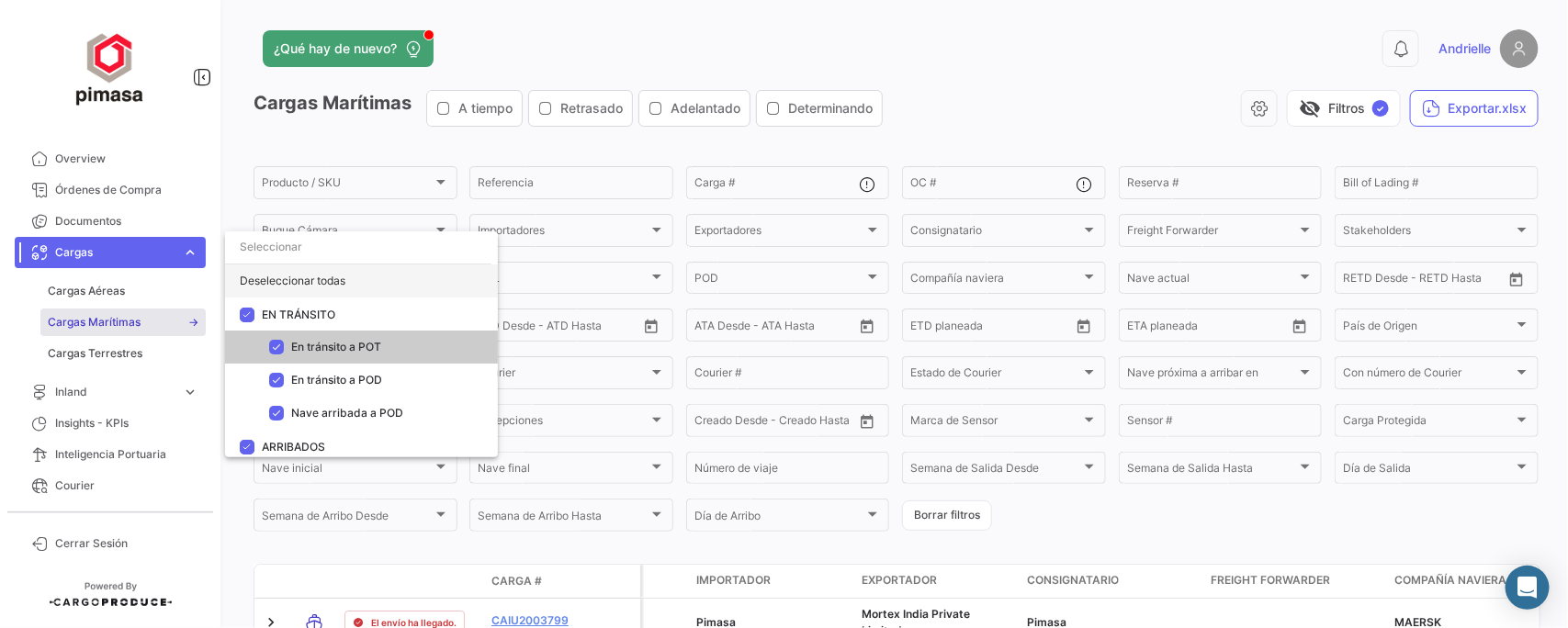
click at [324, 287] on div "Deseleccionar todas" at bounding box center [362, 280] width 273 height 33
checkbox input "false"
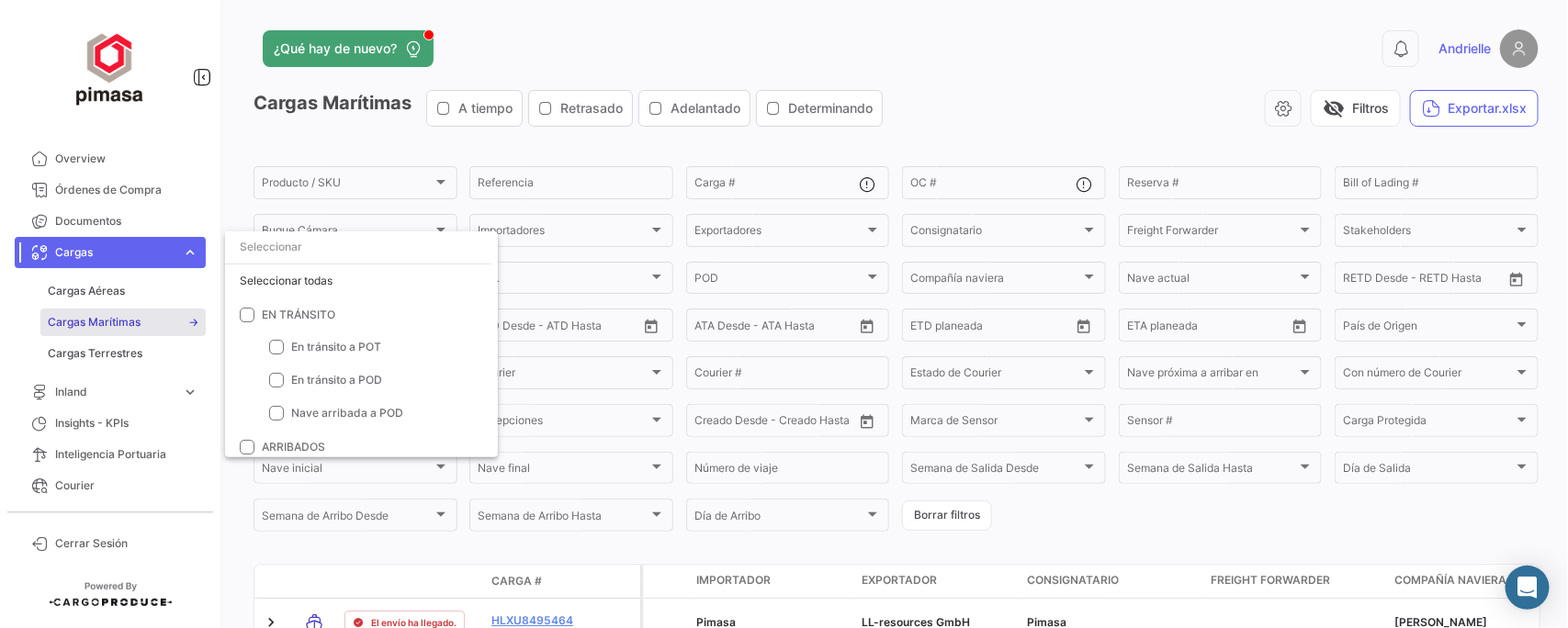
click at [451, 107] on div at bounding box center [784, 314] width 1568 height 628
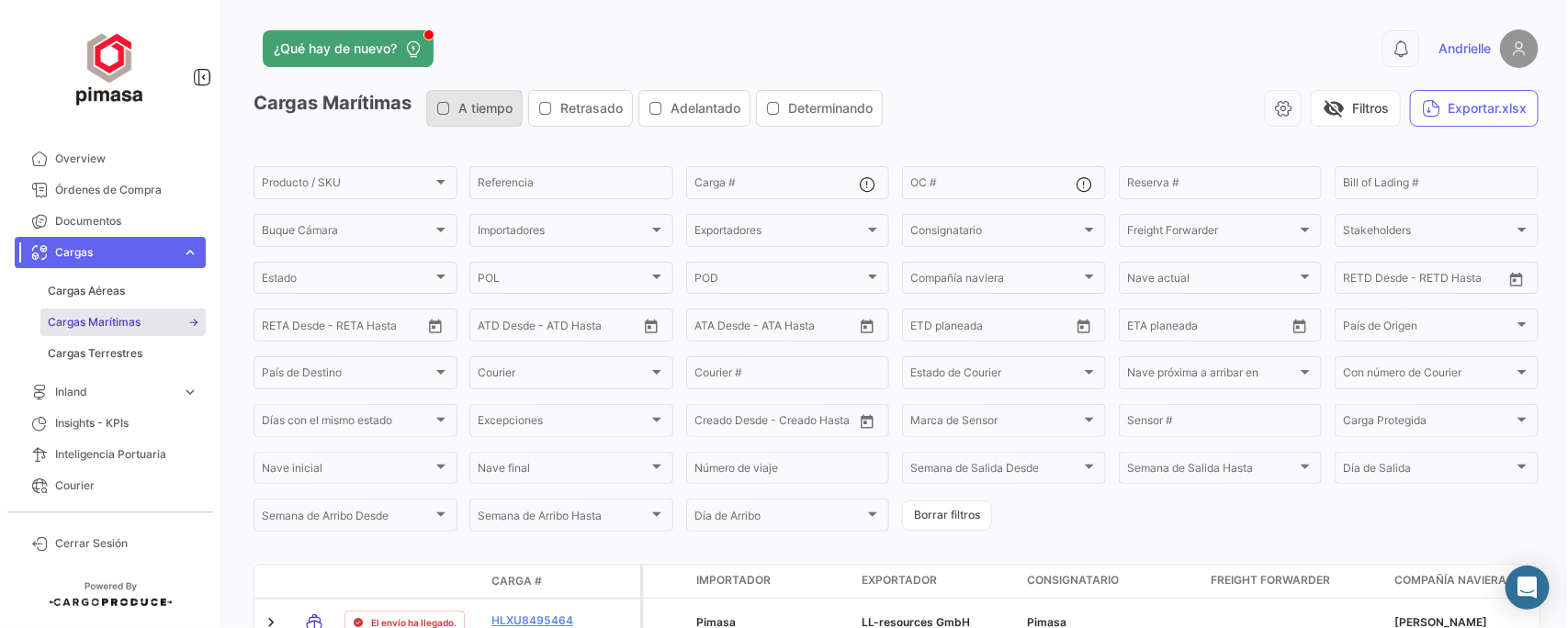
click at [451, 112] on icon "button" at bounding box center [443, 108] width 15 height 15
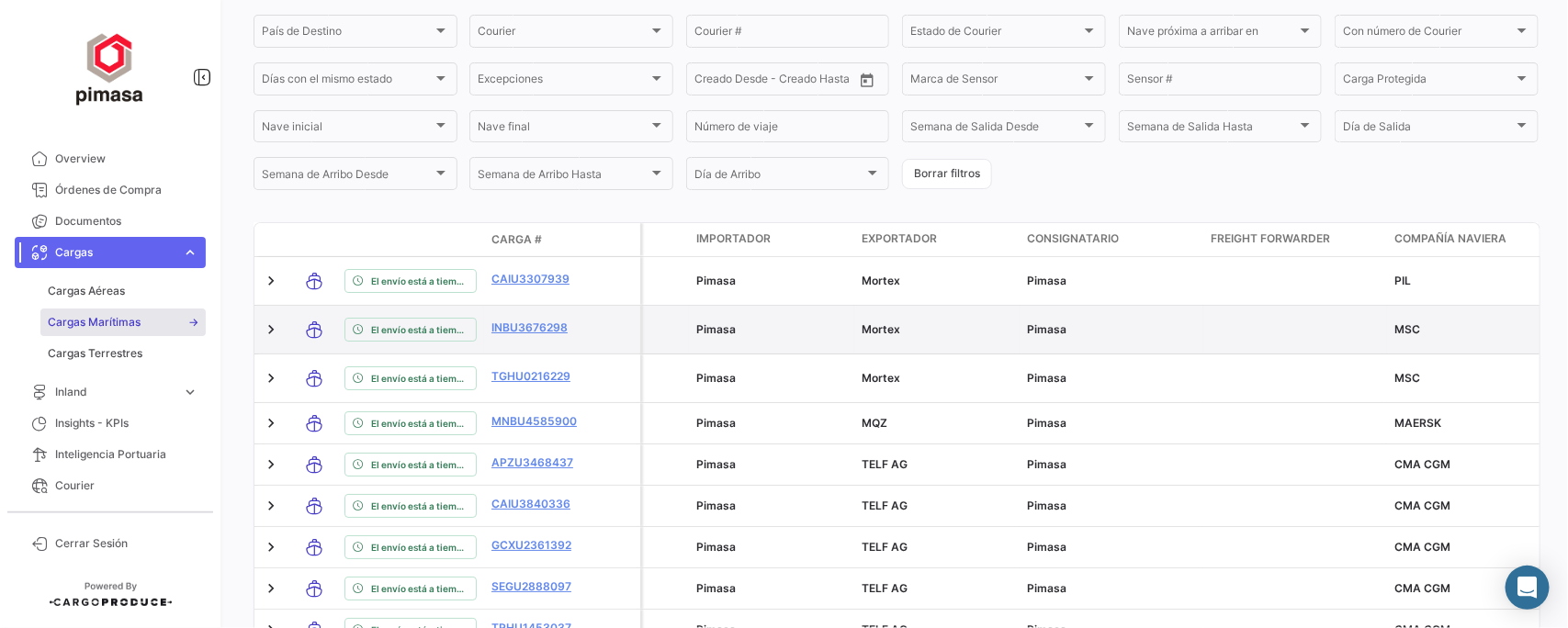
scroll to position [345, 0]
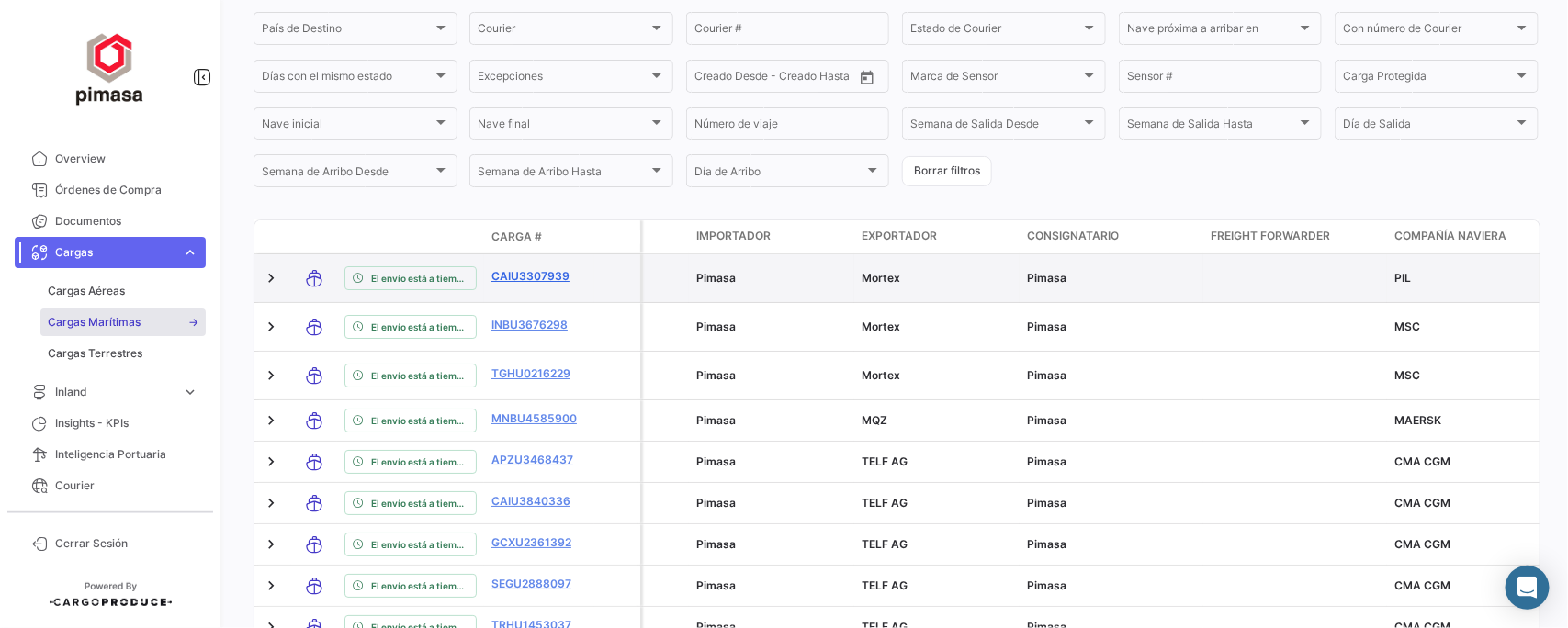
click at [539, 275] on link "CAIU3307939" at bounding box center [540, 276] width 95 height 17
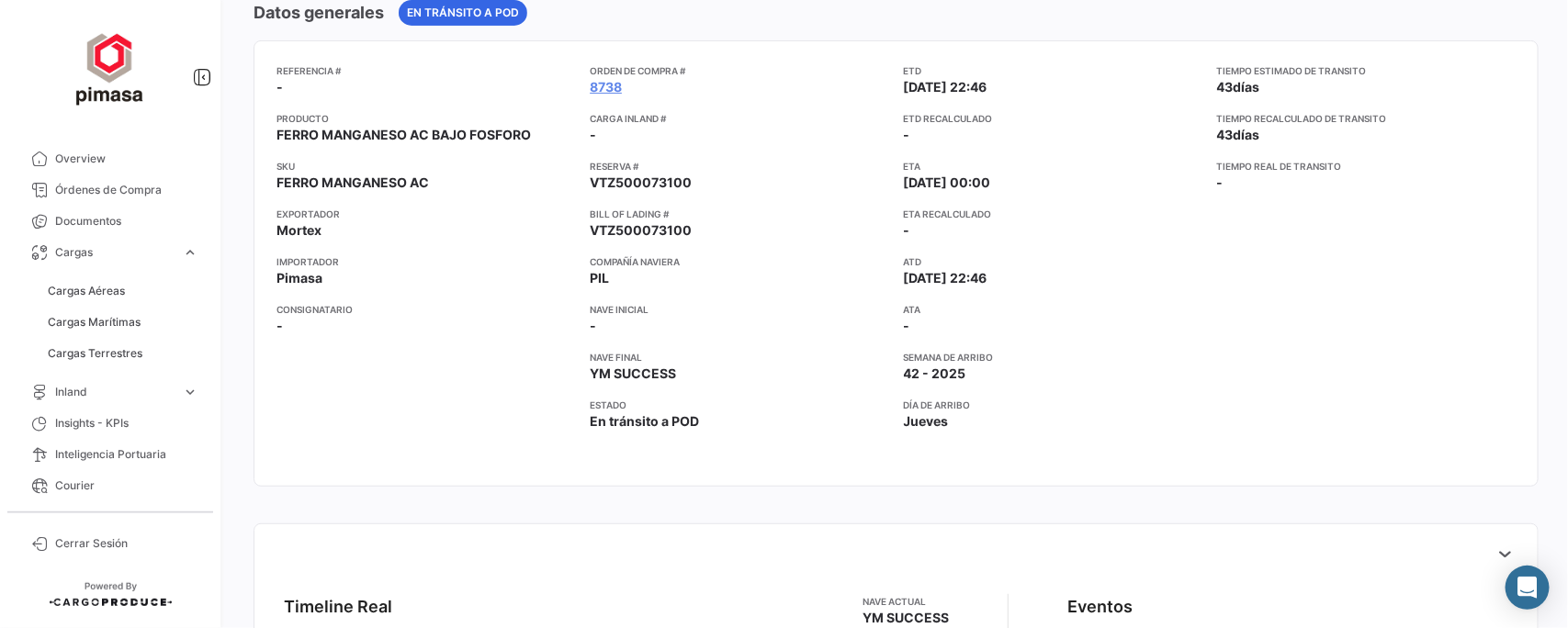
scroll to position [114, 0]
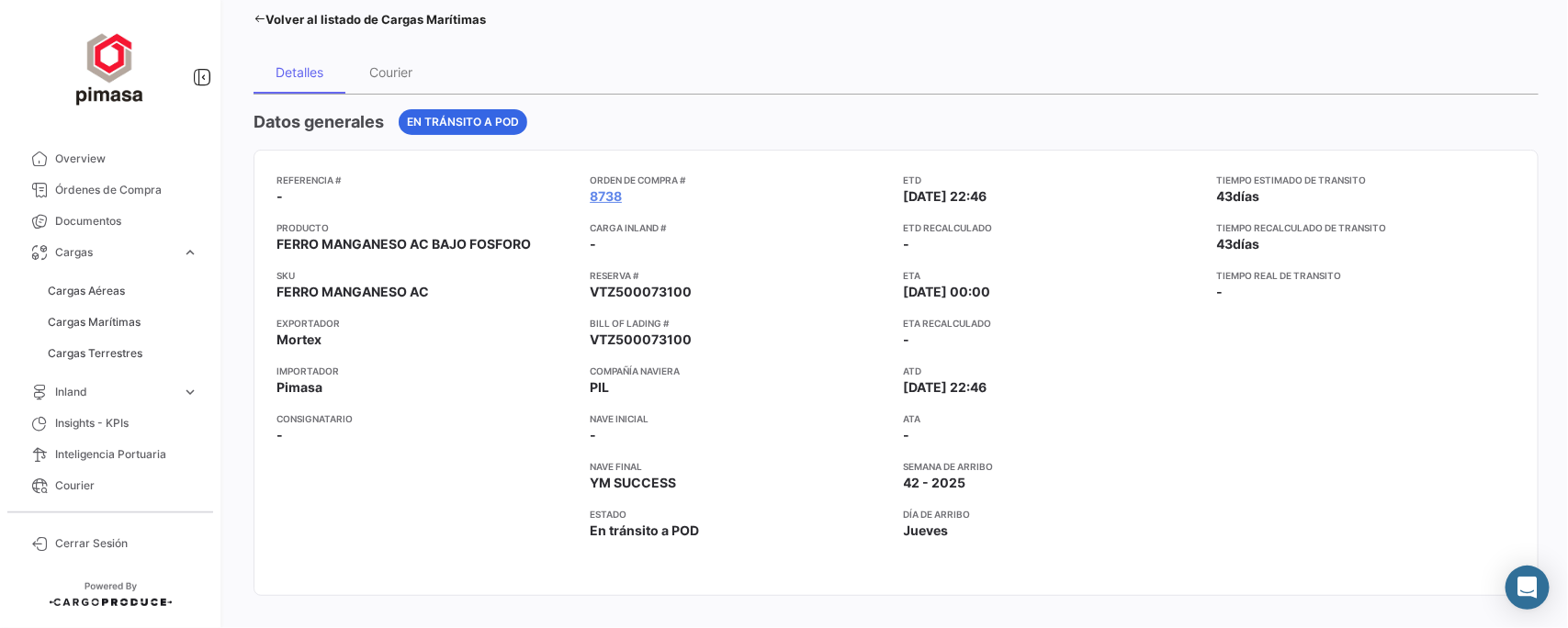
drag, startPoint x: 898, startPoint y: 382, endPoint x: 1020, endPoint y: 386, distance: 122.1
click at [1020, 386] on app-card-info-label "ATD 02/09/2025 22:46" at bounding box center [1053, 380] width 299 height 33
click at [965, 384] on span "02/09/2025 22:46" at bounding box center [946, 388] width 83 height 18
click at [1063, 387] on app-card-info-label "ATD 02/09/2025 22:46" at bounding box center [1053, 380] width 299 height 33
drag, startPoint x: 897, startPoint y: 388, endPoint x: 1018, endPoint y: 389, distance: 121.0
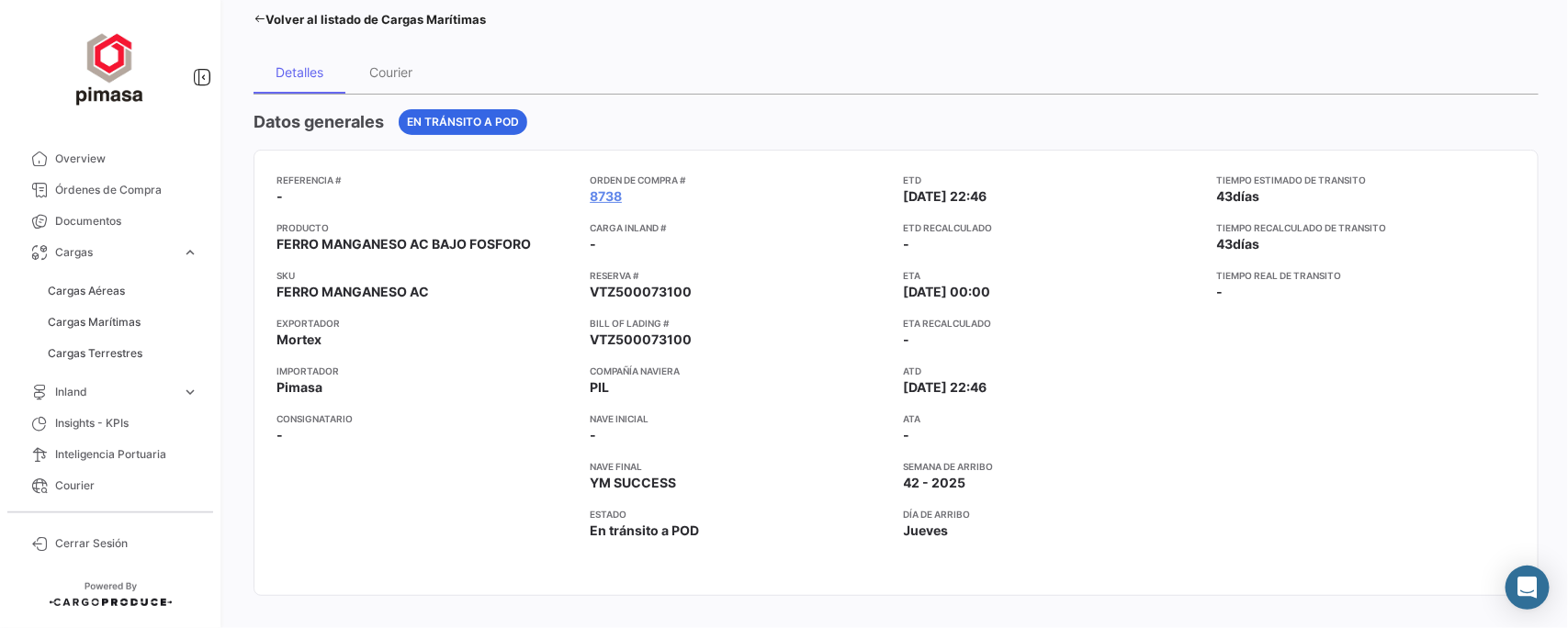
click at [1018, 389] on div "Referencia # - Producto FERRO MANGANESO AC BAJO FOSFORO SKU FERRO MANGANESO AC …" at bounding box center [895, 373] width 1239 height 400
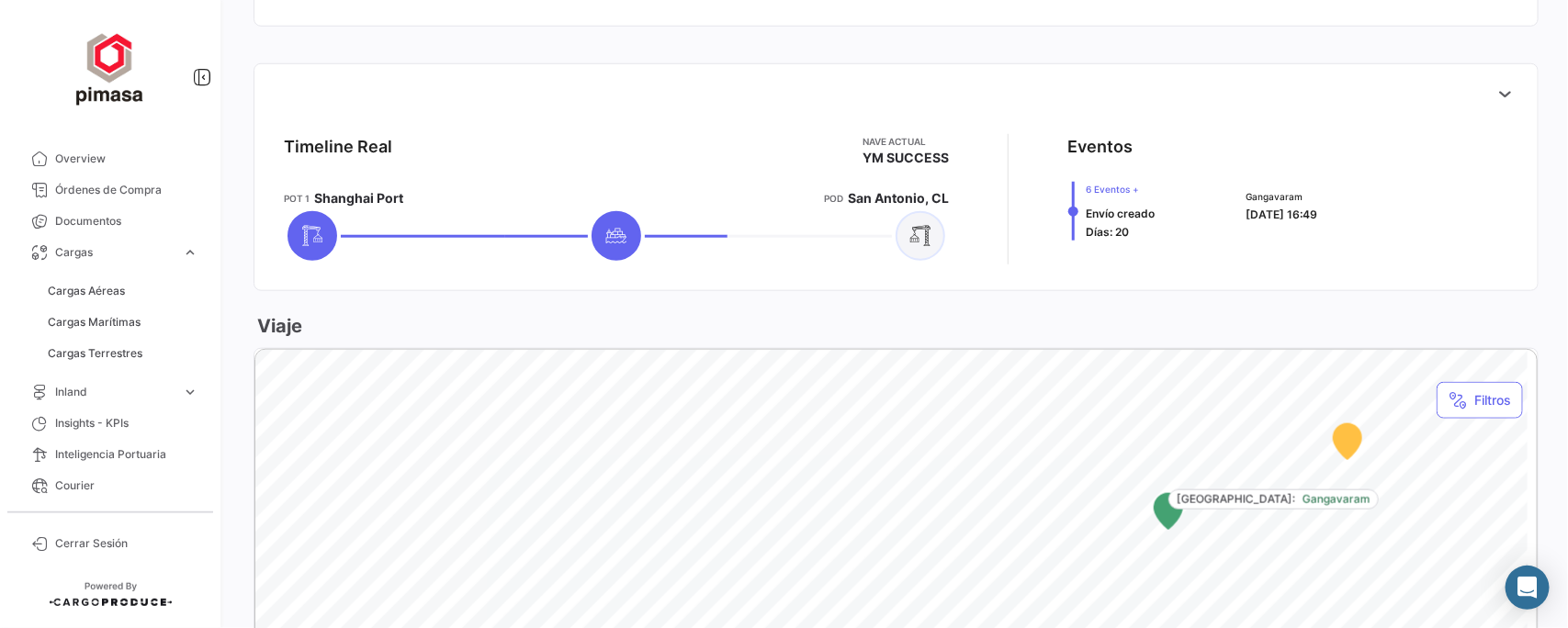
scroll to position [690, 0]
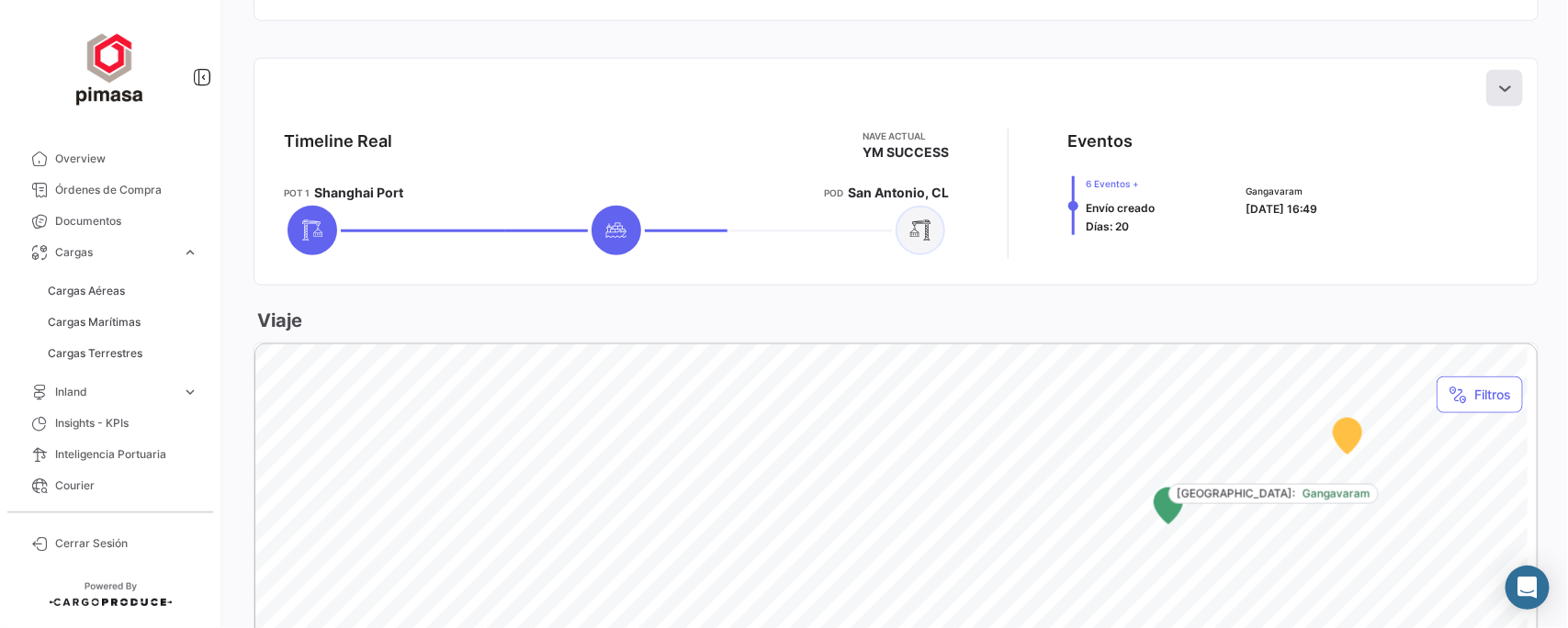
click at [1495, 85] on icon at bounding box center [1504, 88] width 18 height 18
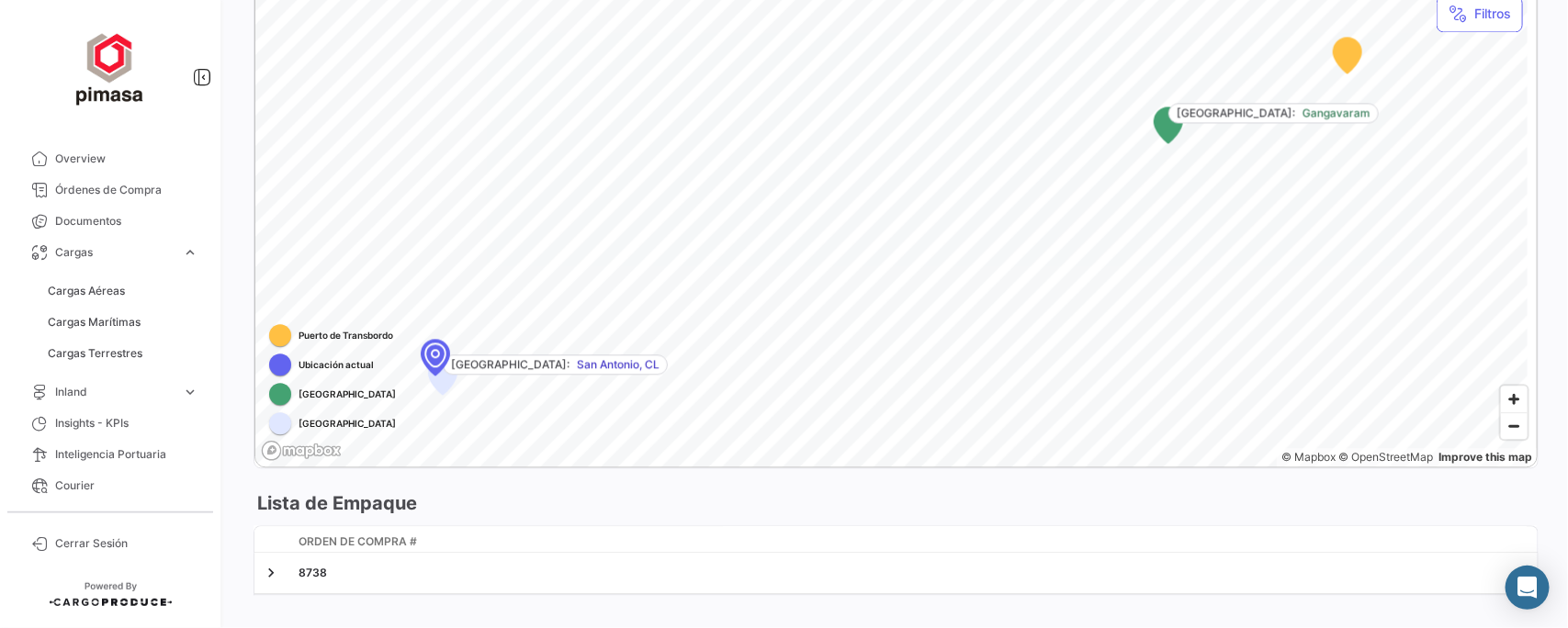
scroll to position [1833, 0]
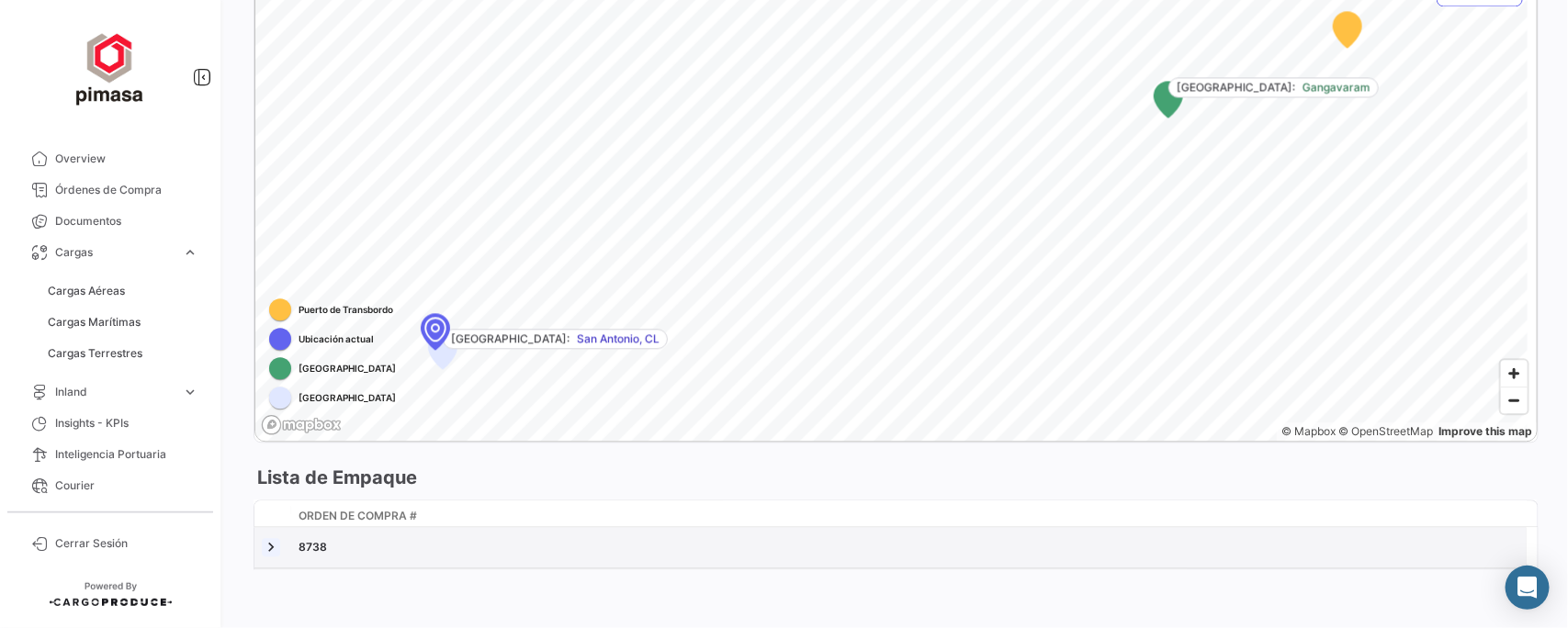
click at [267, 543] on link at bounding box center [271, 548] width 18 height 18
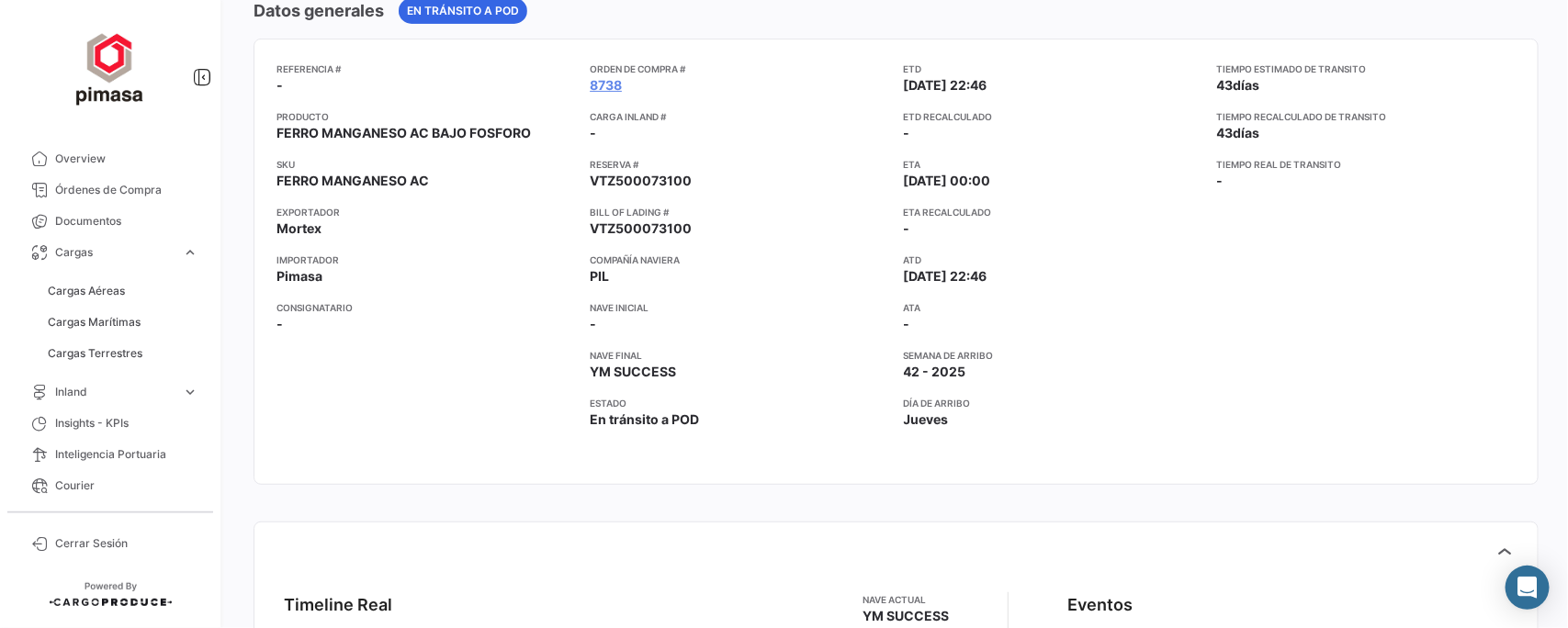
scroll to position [0, 0]
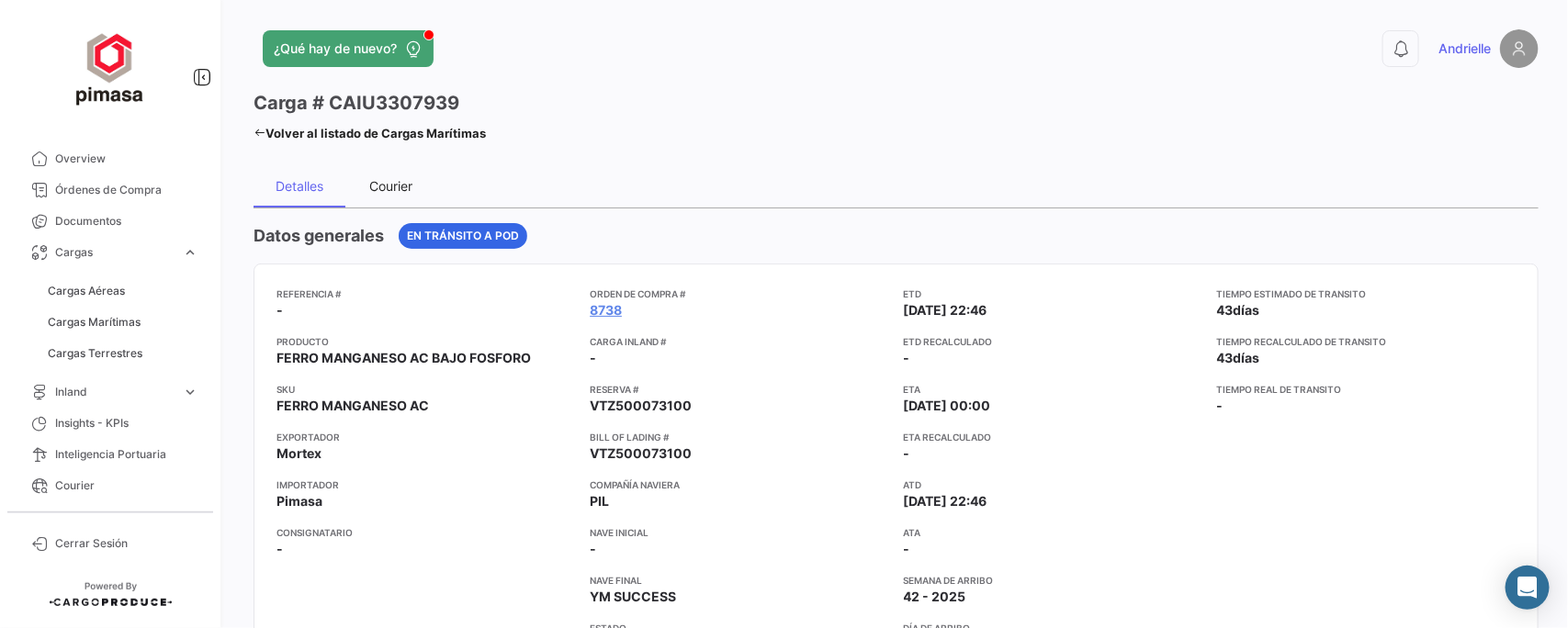
click at [392, 189] on div "Courier" at bounding box center [392, 186] width 43 height 16
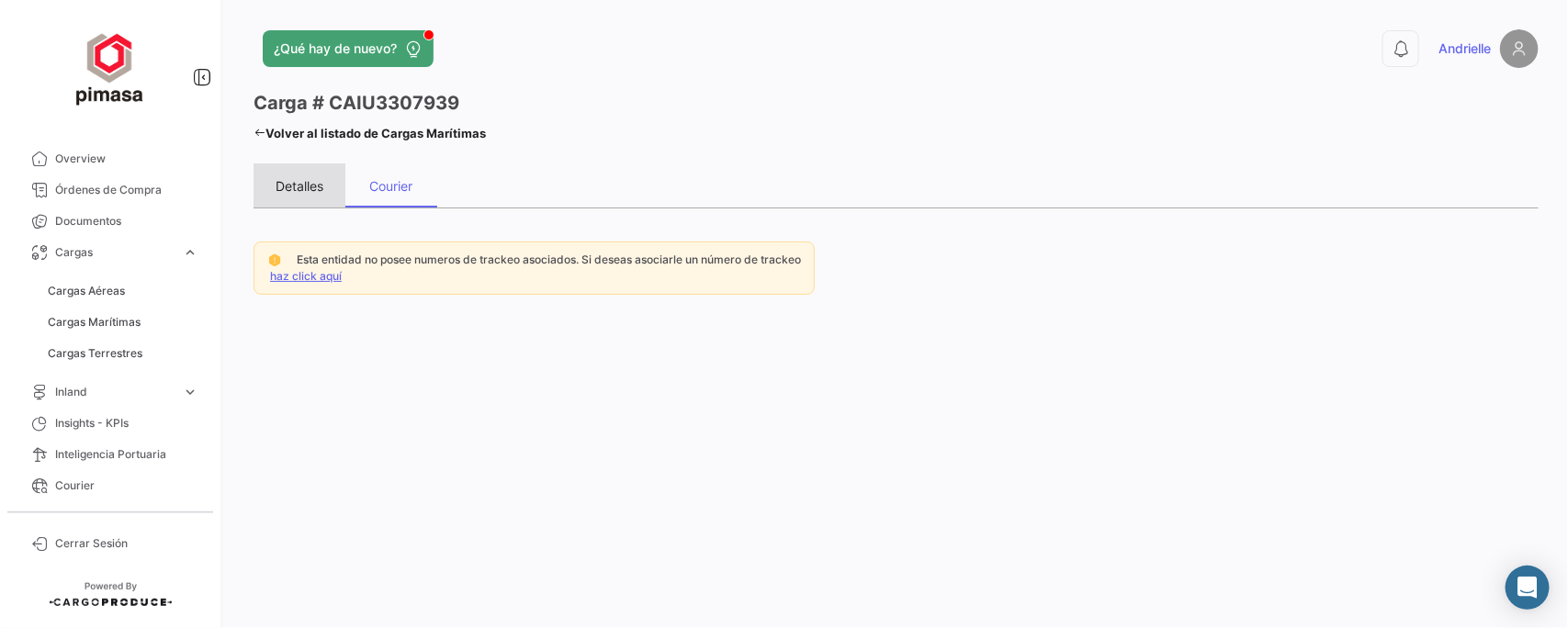
click at [285, 185] on div "Detalles" at bounding box center [299, 186] width 48 height 16
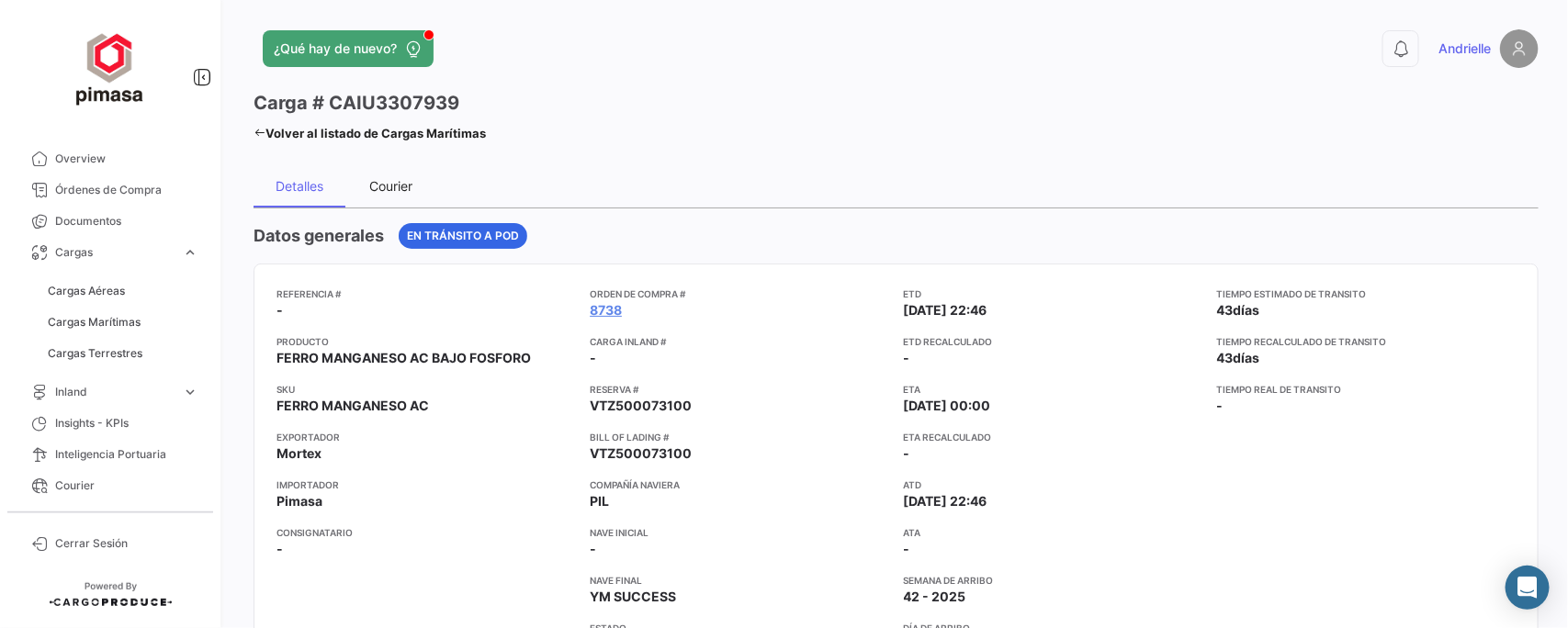
click at [385, 185] on div "Courier" at bounding box center [392, 186] width 43 height 16
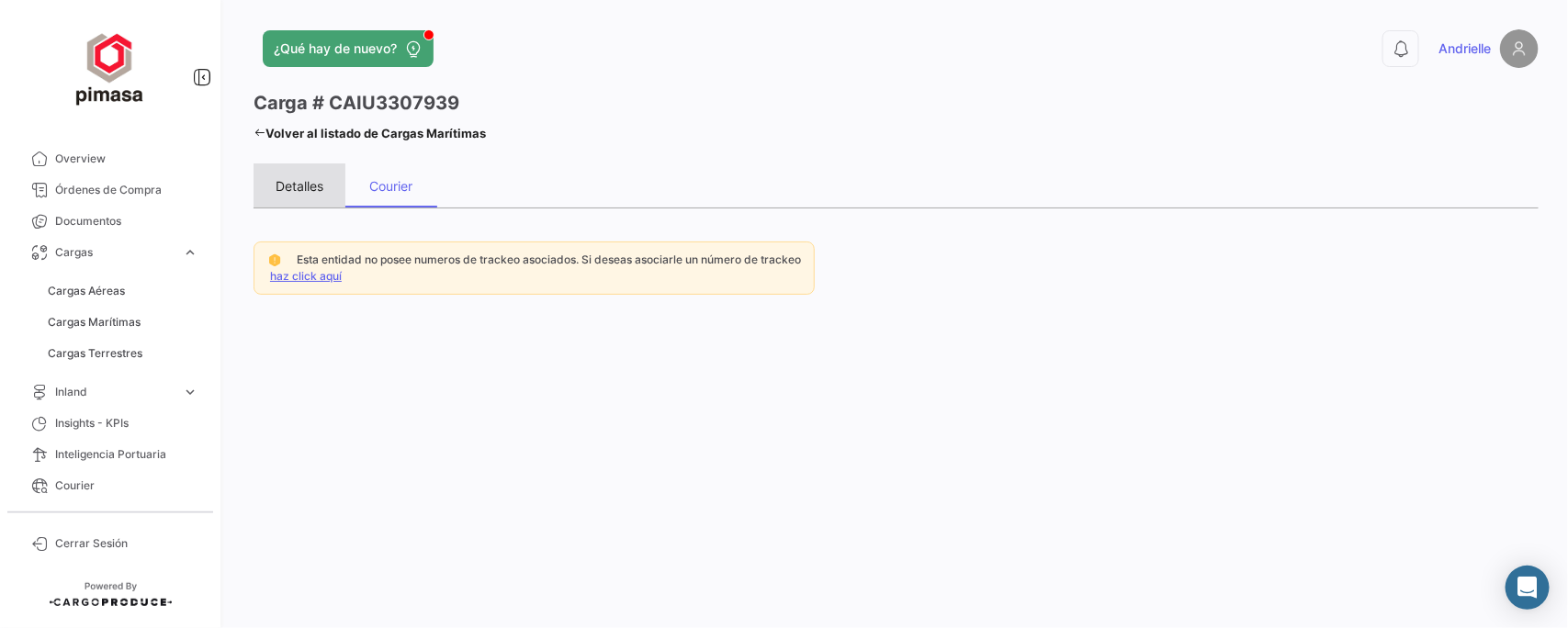
click at [320, 178] on div "Detalles" at bounding box center [299, 186] width 48 height 16
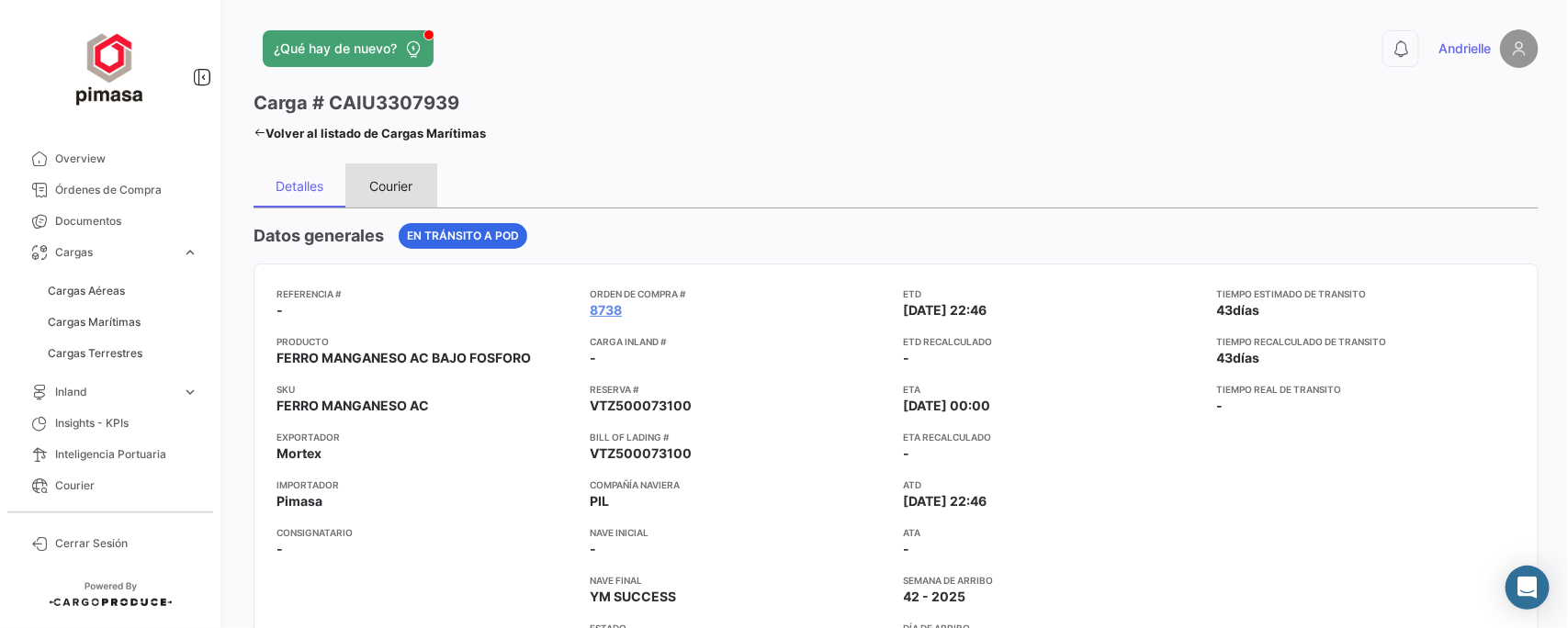
click at [393, 178] on div "Courier" at bounding box center [392, 186] width 43 height 16
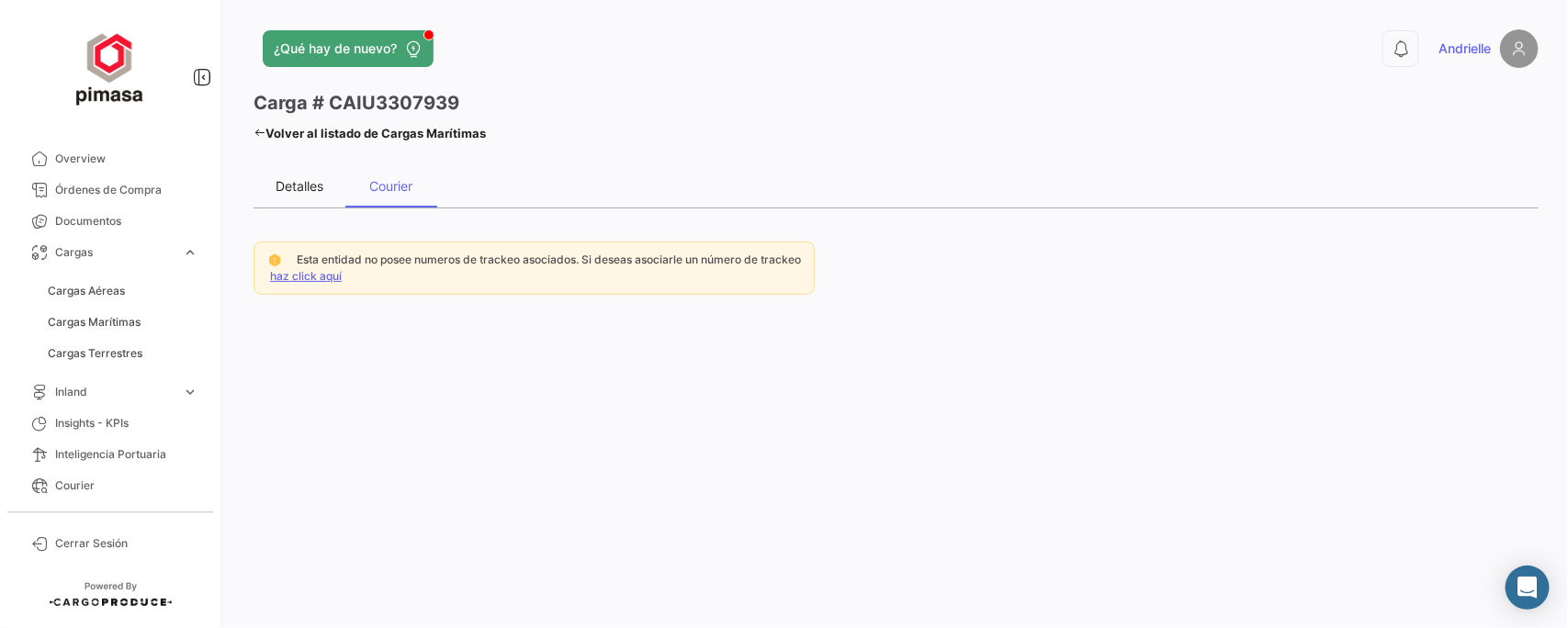
click at [292, 178] on div "Detalles" at bounding box center [299, 186] width 48 height 16
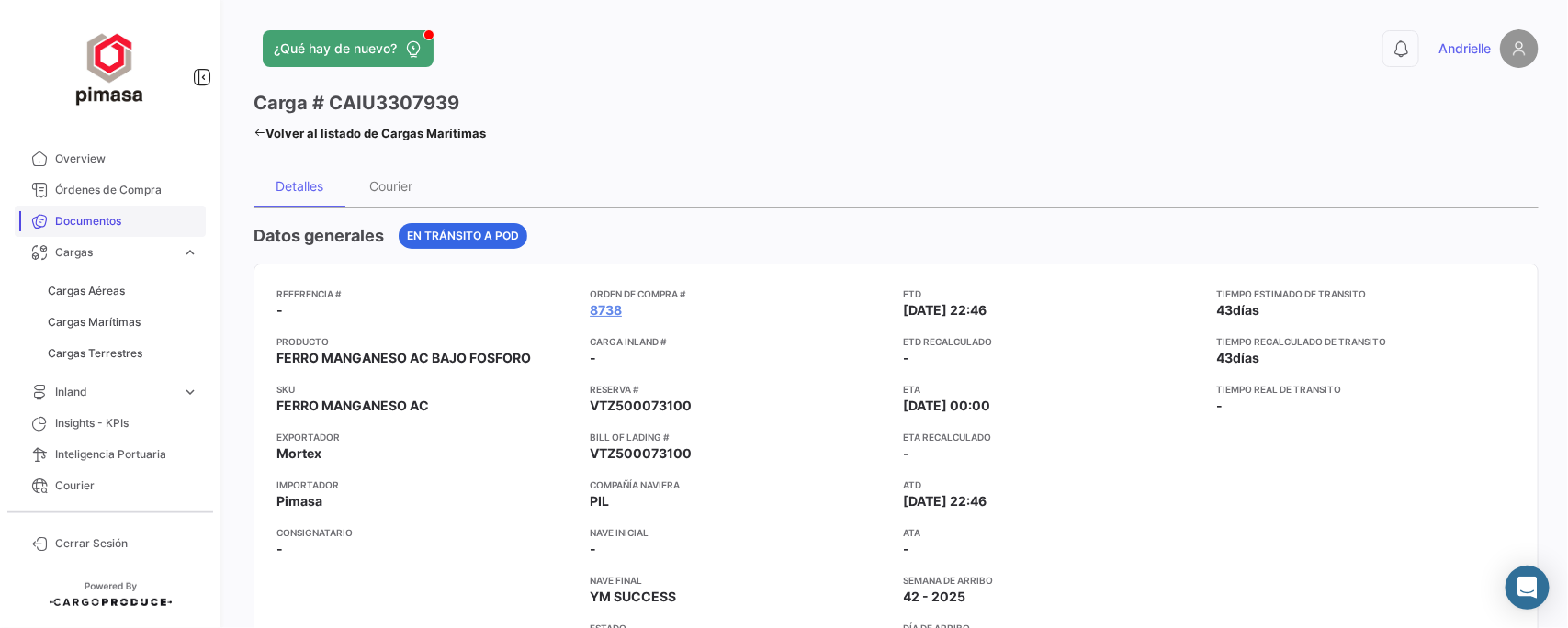
scroll to position [27, 0]
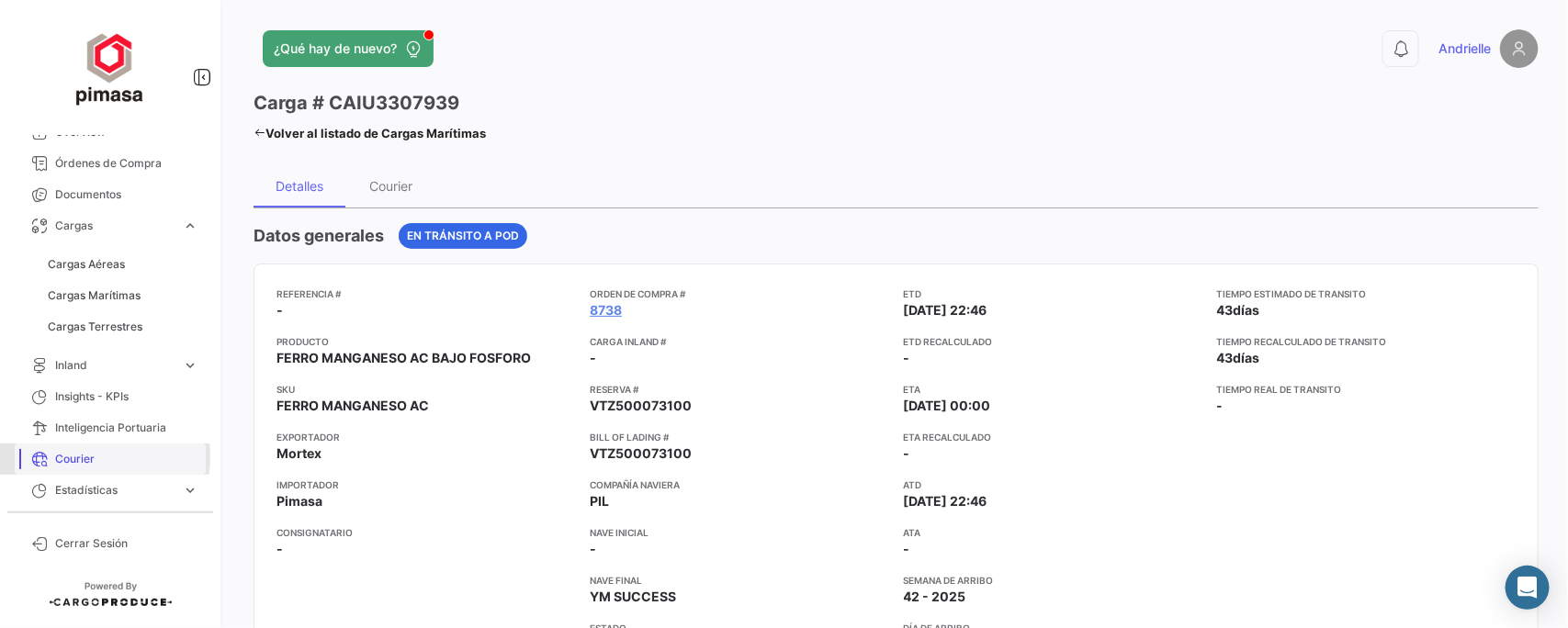
click at [83, 456] on span "Courier" at bounding box center [126, 459] width 143 height 17
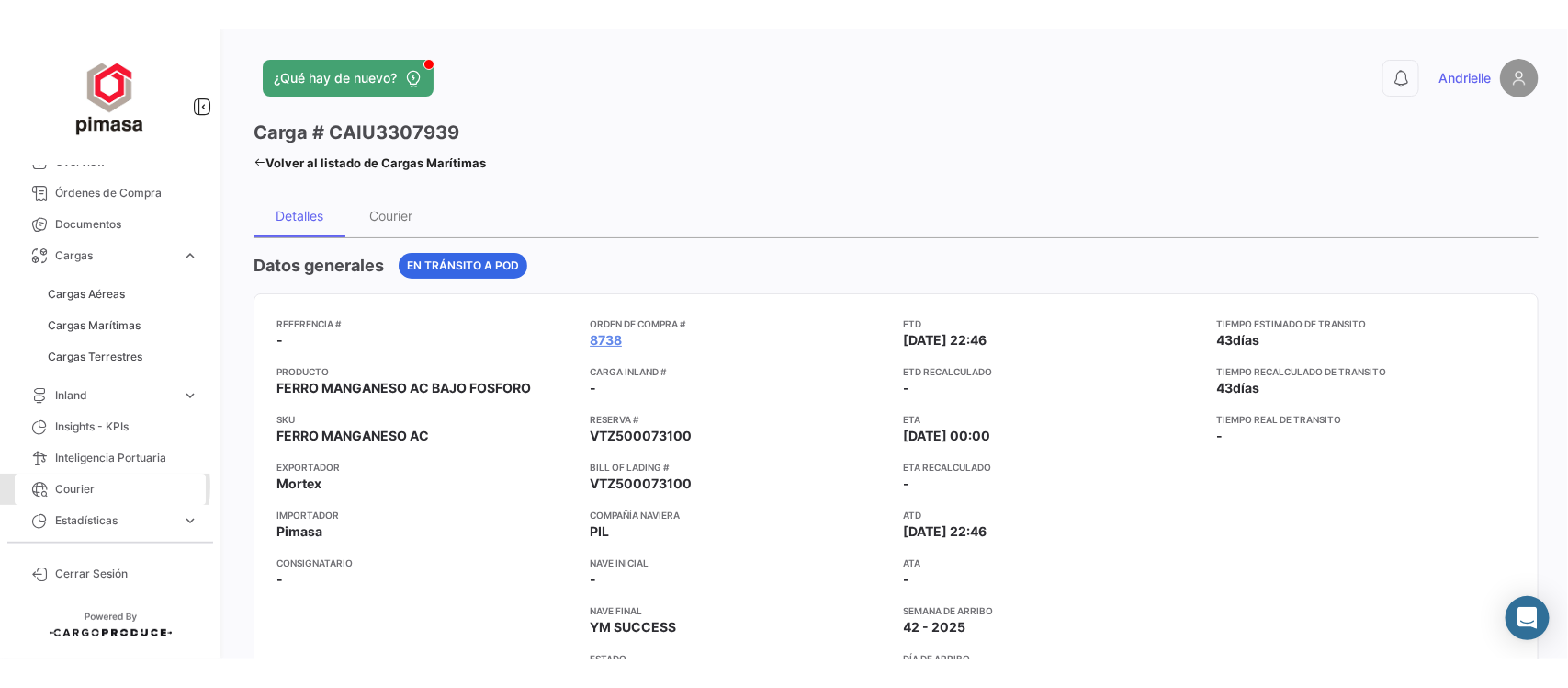
scroll to position [0, 0]
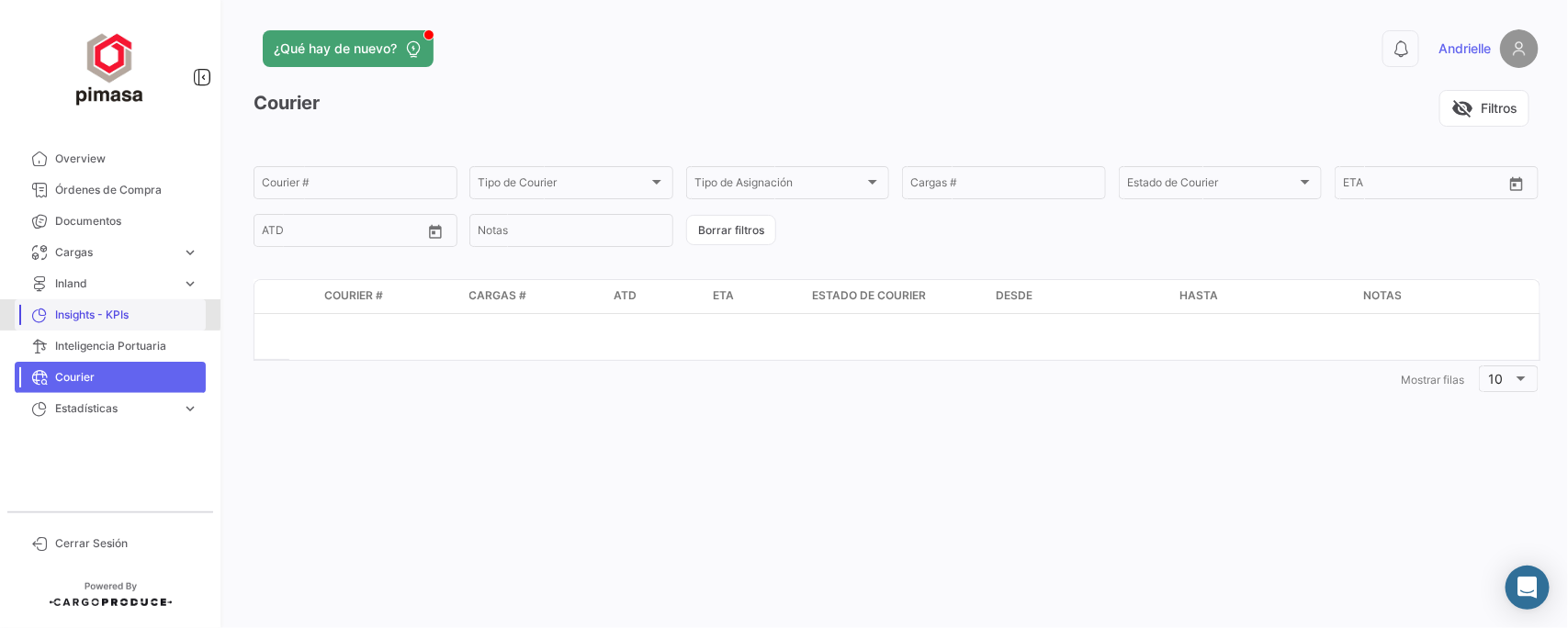
click at [82, 312] on span "Insights - KPIs" at bounding box center [126, 315] width 143 height 17
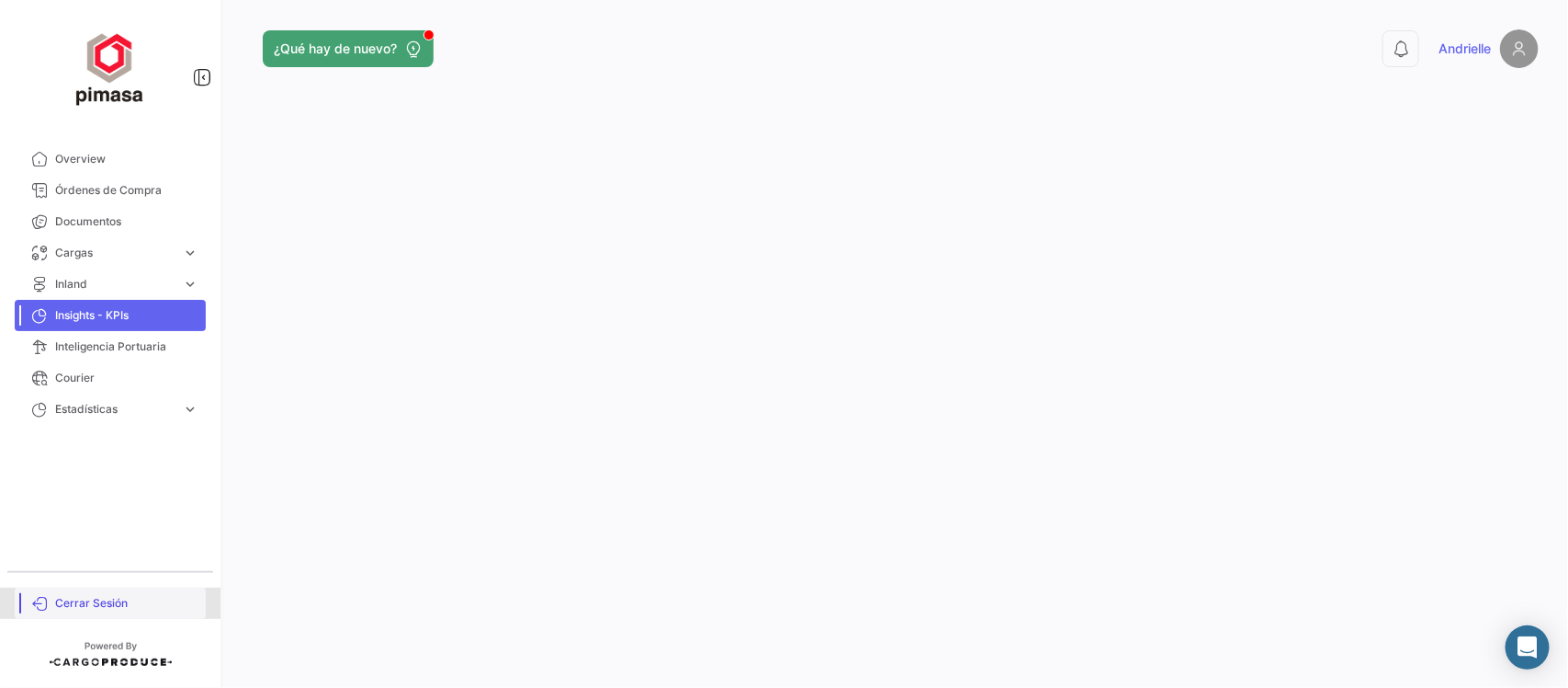
click at [90, 595] on span "Cerrar Sesión" at bounding box center [126, 602] width 143 height 17
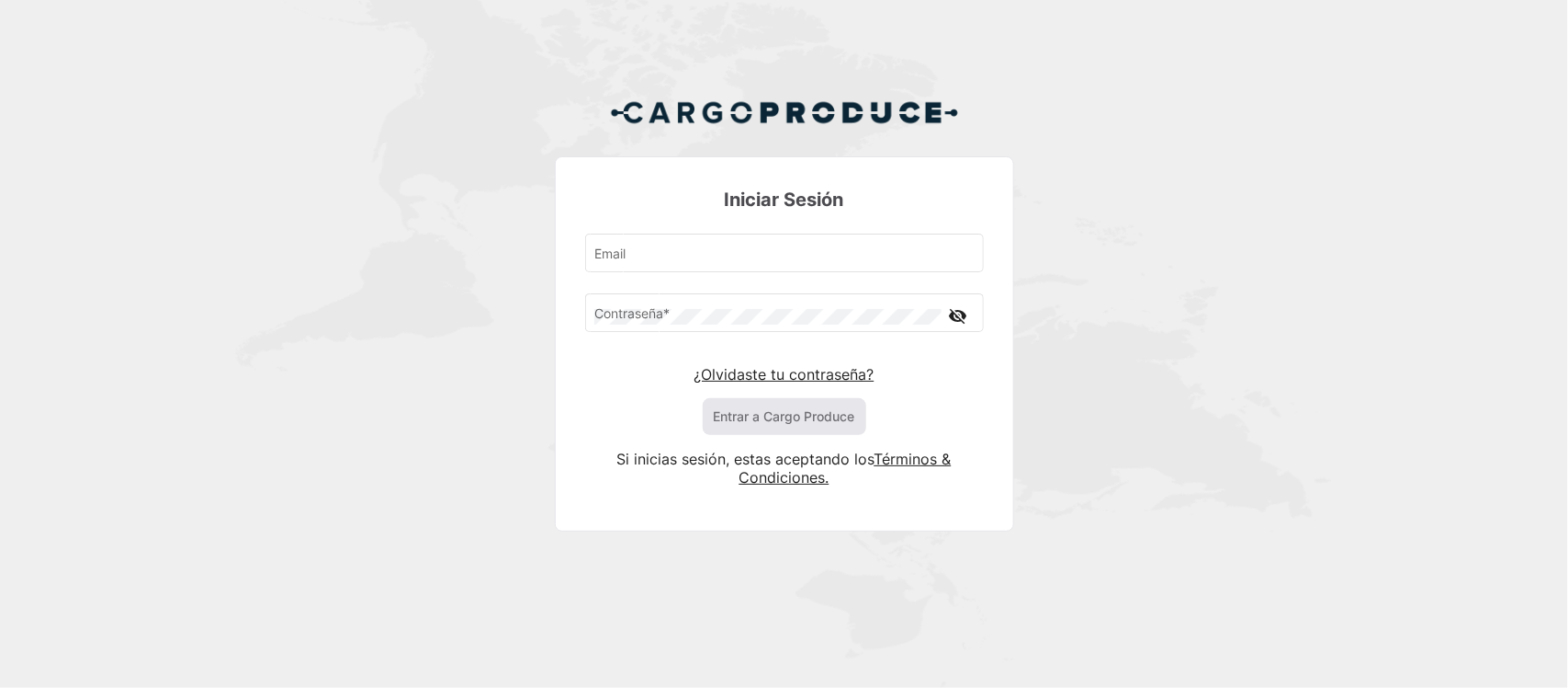
type input "[EMAIL_ADDRESS][DOMAIN_NAME]"
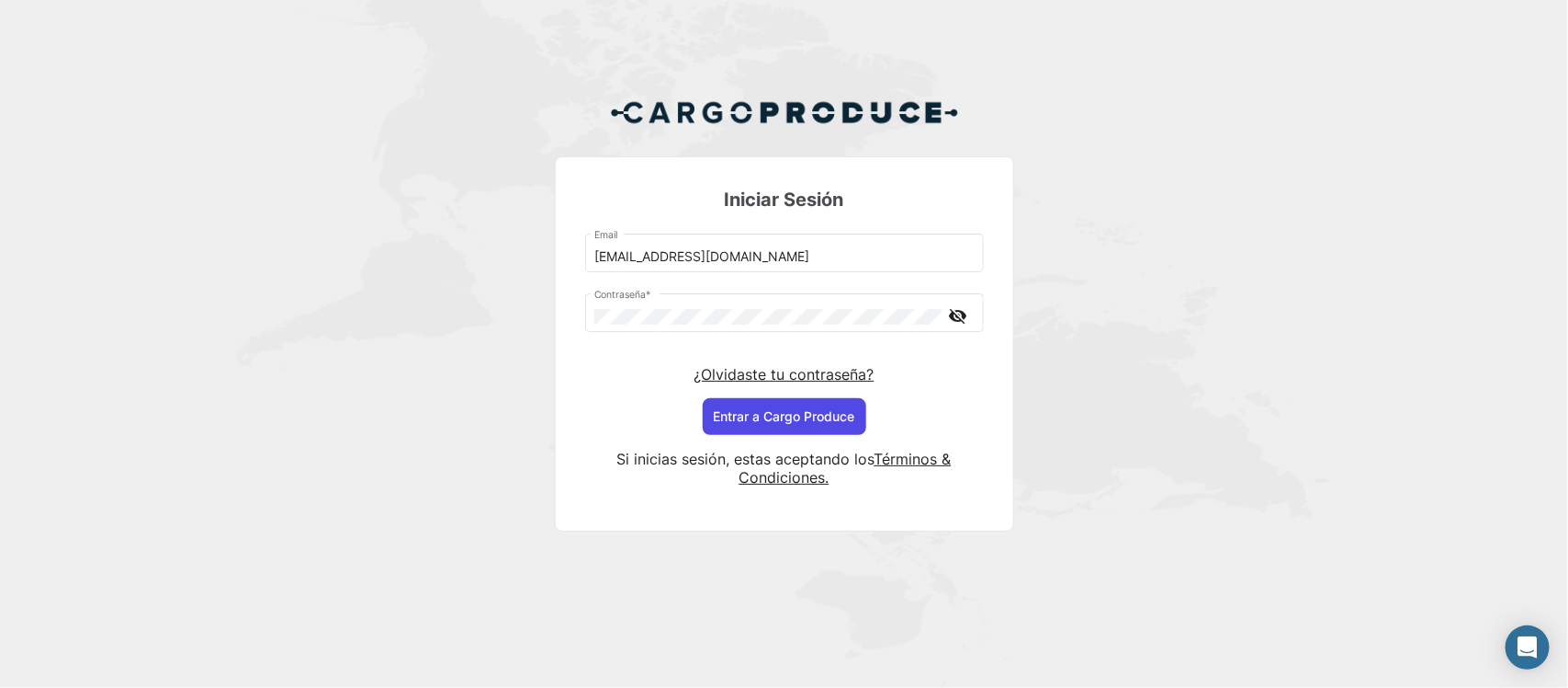
click at [751, 414] on button "Entrar a Cargo Produce" at bounding box center [784, 416] width 164 height 37
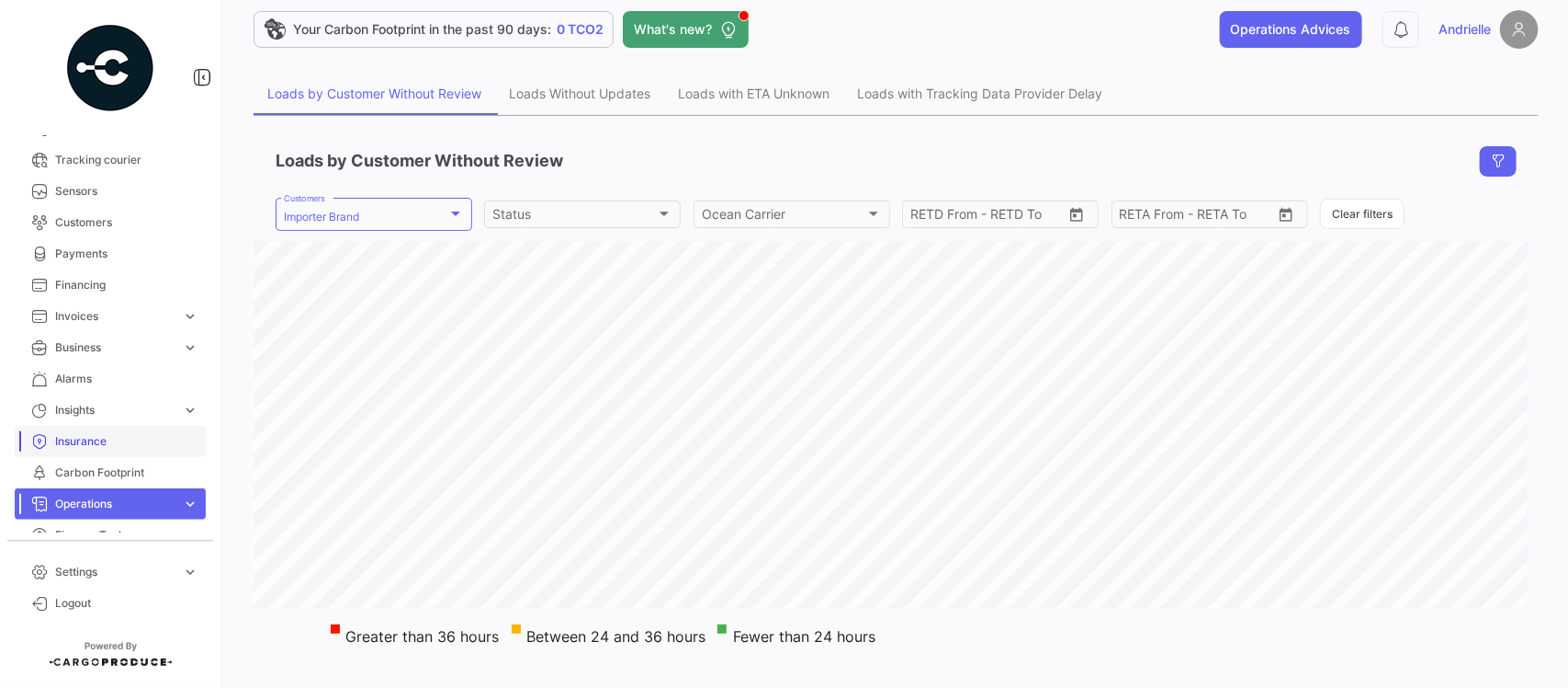
scroll to position [345, 0]
click at [102, 347] on span "Business" at bounding box center [114, 345] width 119 height 17
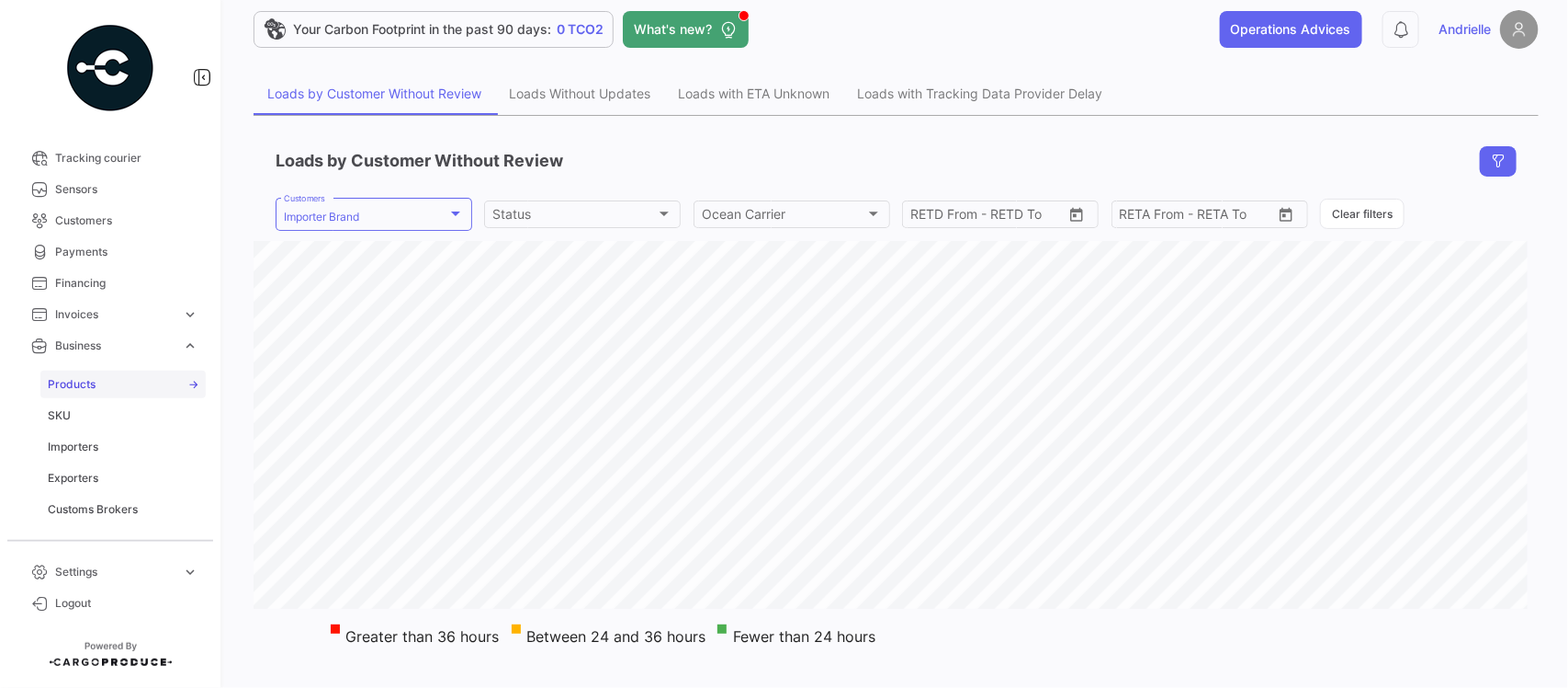
click at [79, 383] on span "Products" at bounding box center [72, 384] width 48 height 17
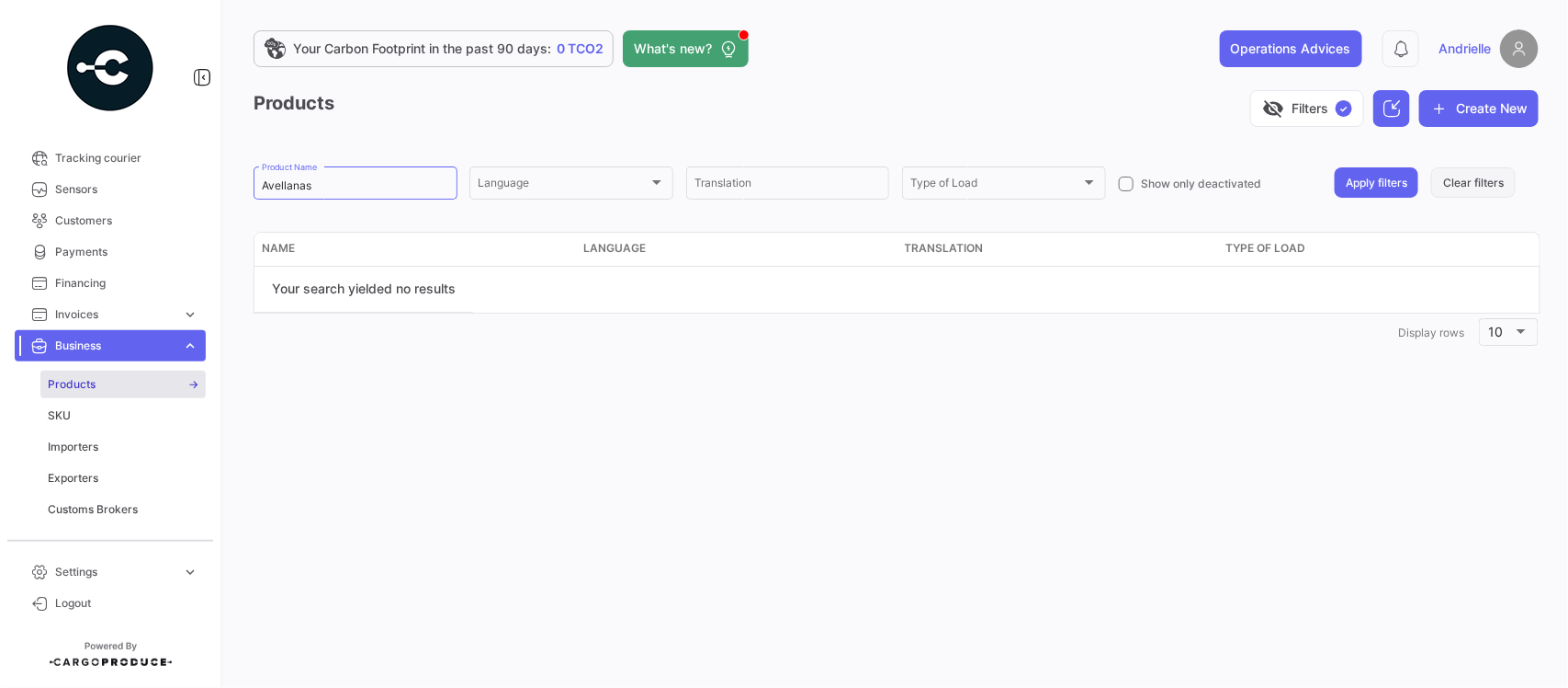
click at [1464, 189] on button "Clear filters" at bounding box center [1474, 182] width 84 height 31
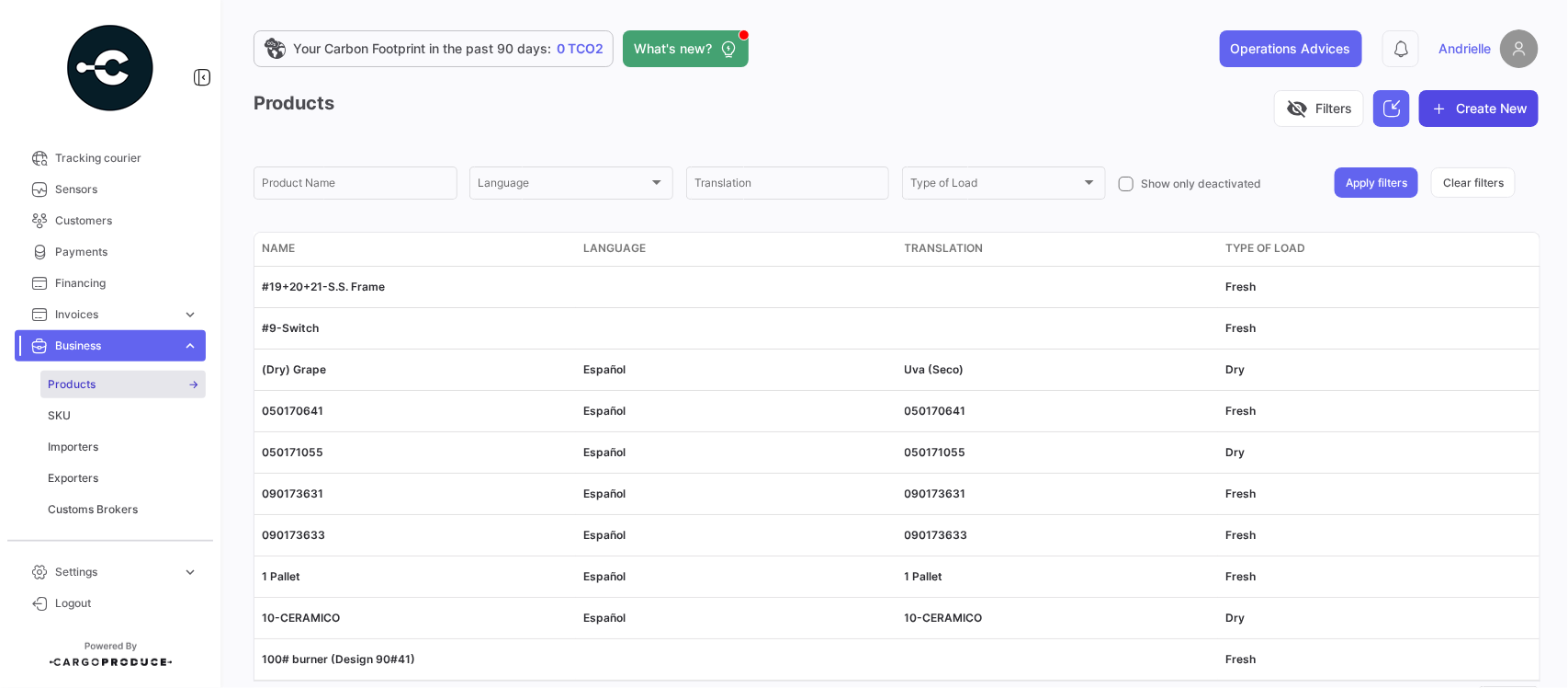
click at [1480, 107] on button "Create New" at bounding box center [1480, 108] width 119 height 37
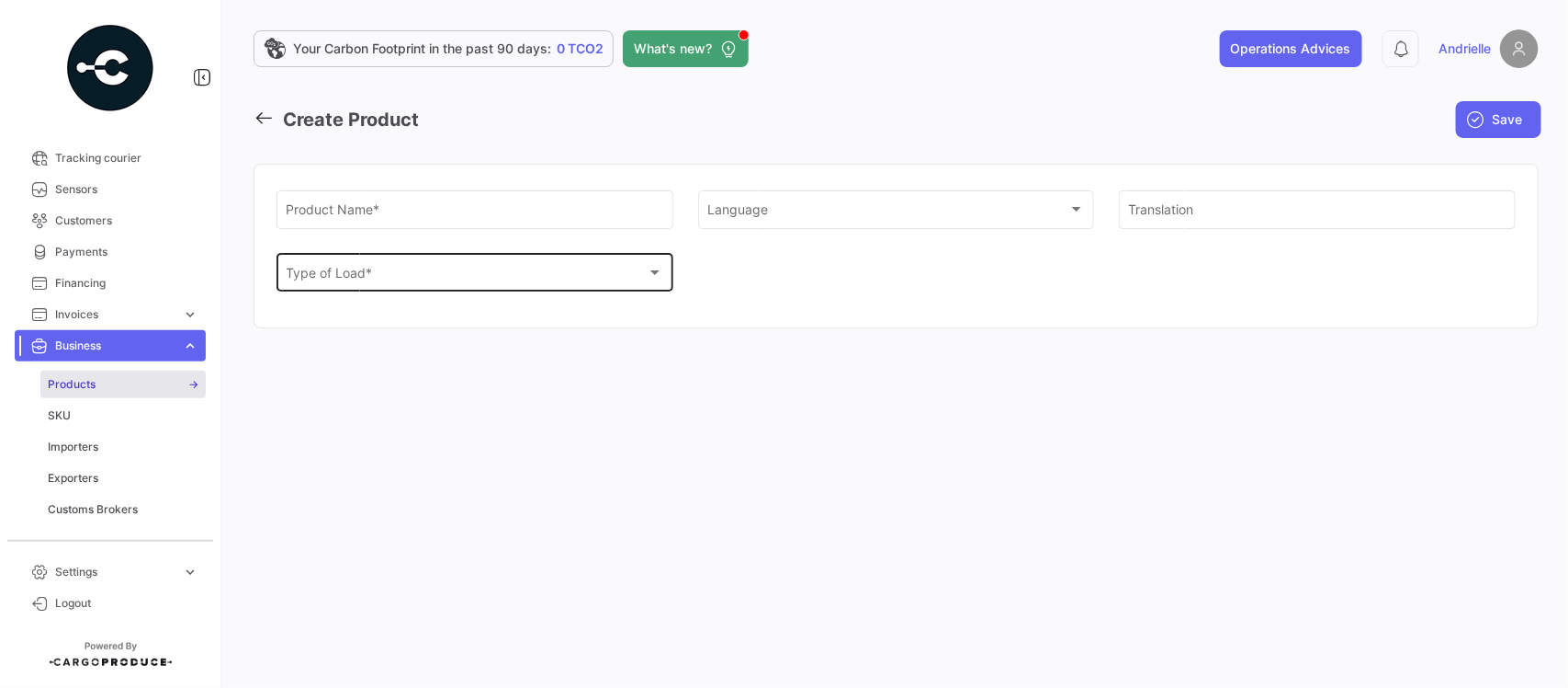
click at [572, 286] on div "Type of Load * Type of Load *" at bounding box center [476, 271] width 378 height 43
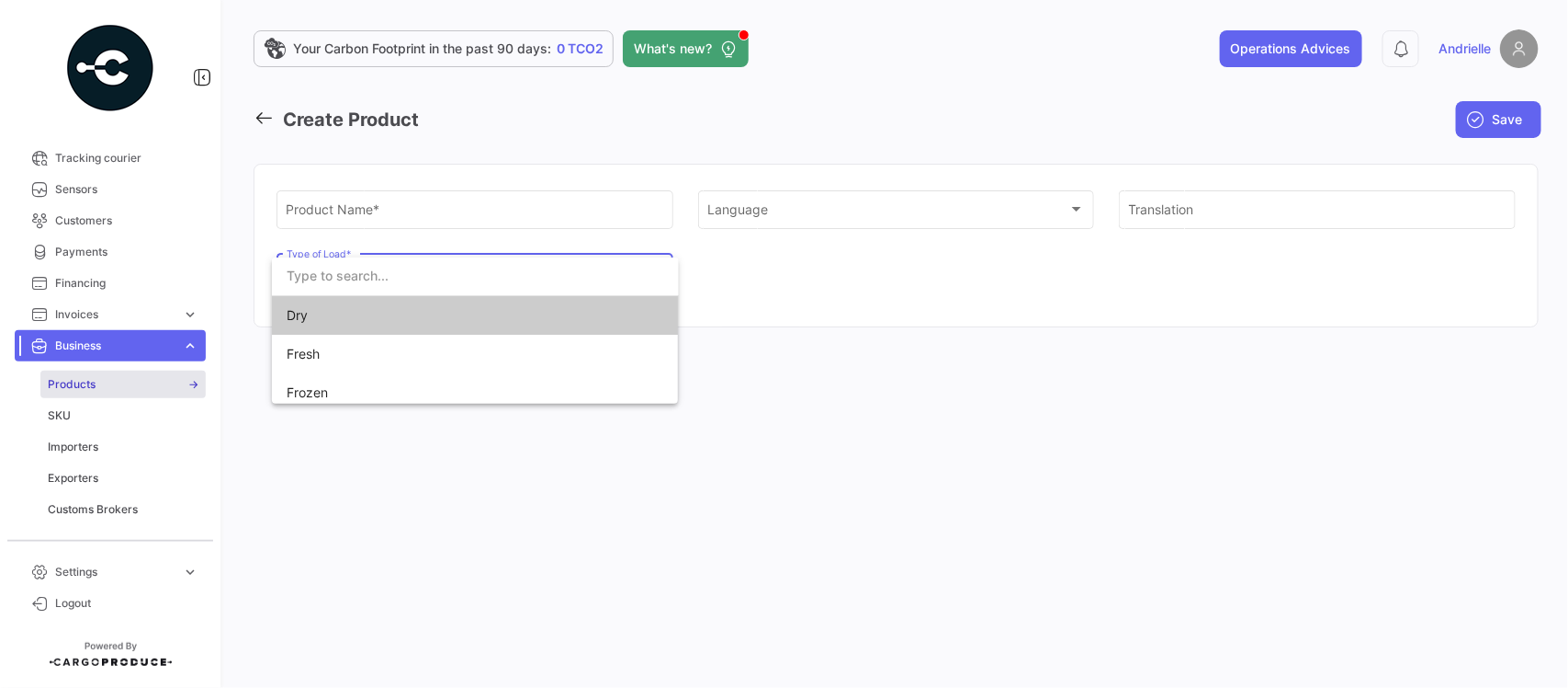
click at [962, 312] on div at bounding box center [784, 344] width 1568 height 688
